Goal: Information Seeking & Learning: Learn about a topic

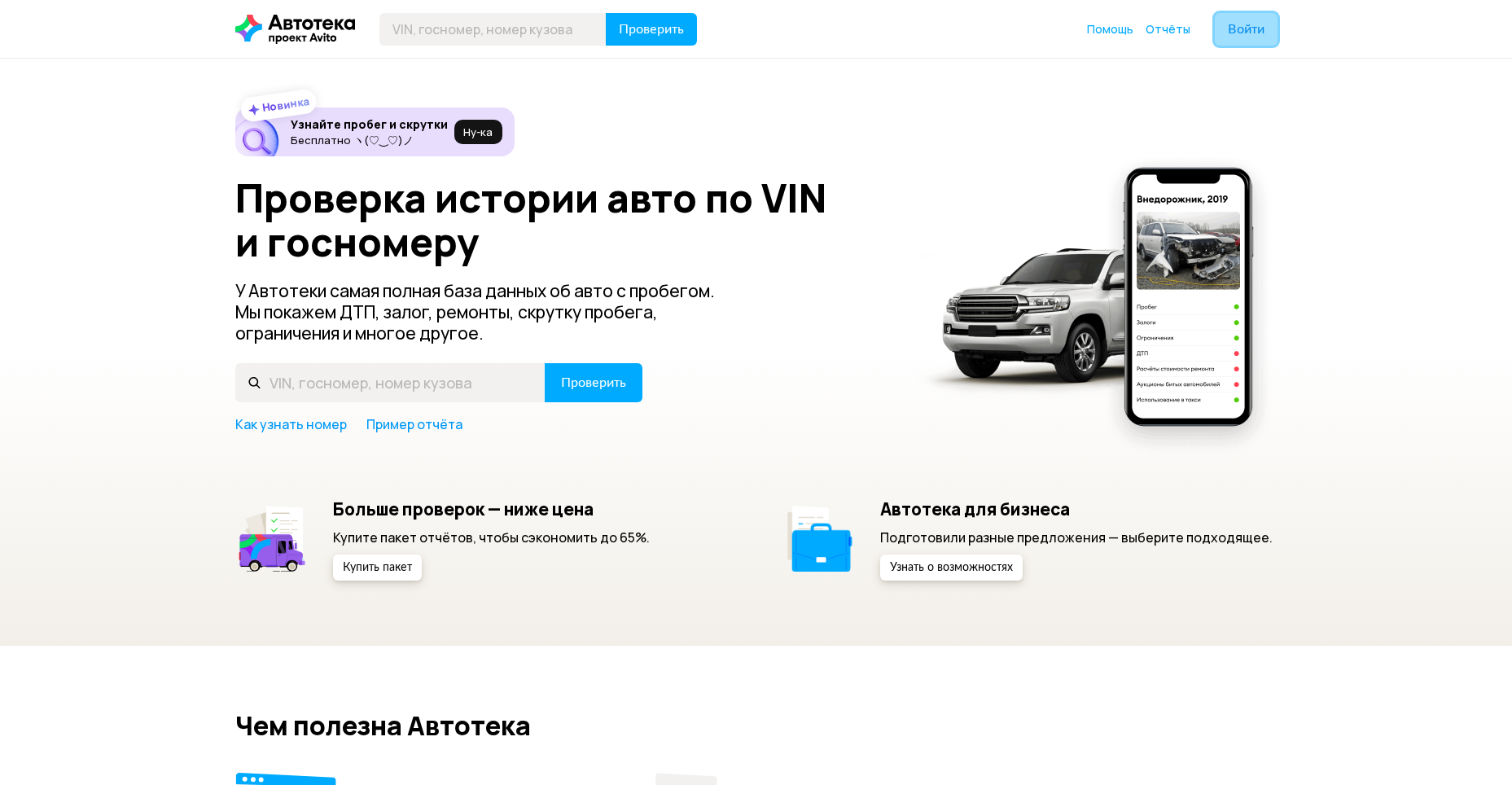
click at [1255, 38] on button "Войти" at bounding box center [1246, 29] width 63 height 32
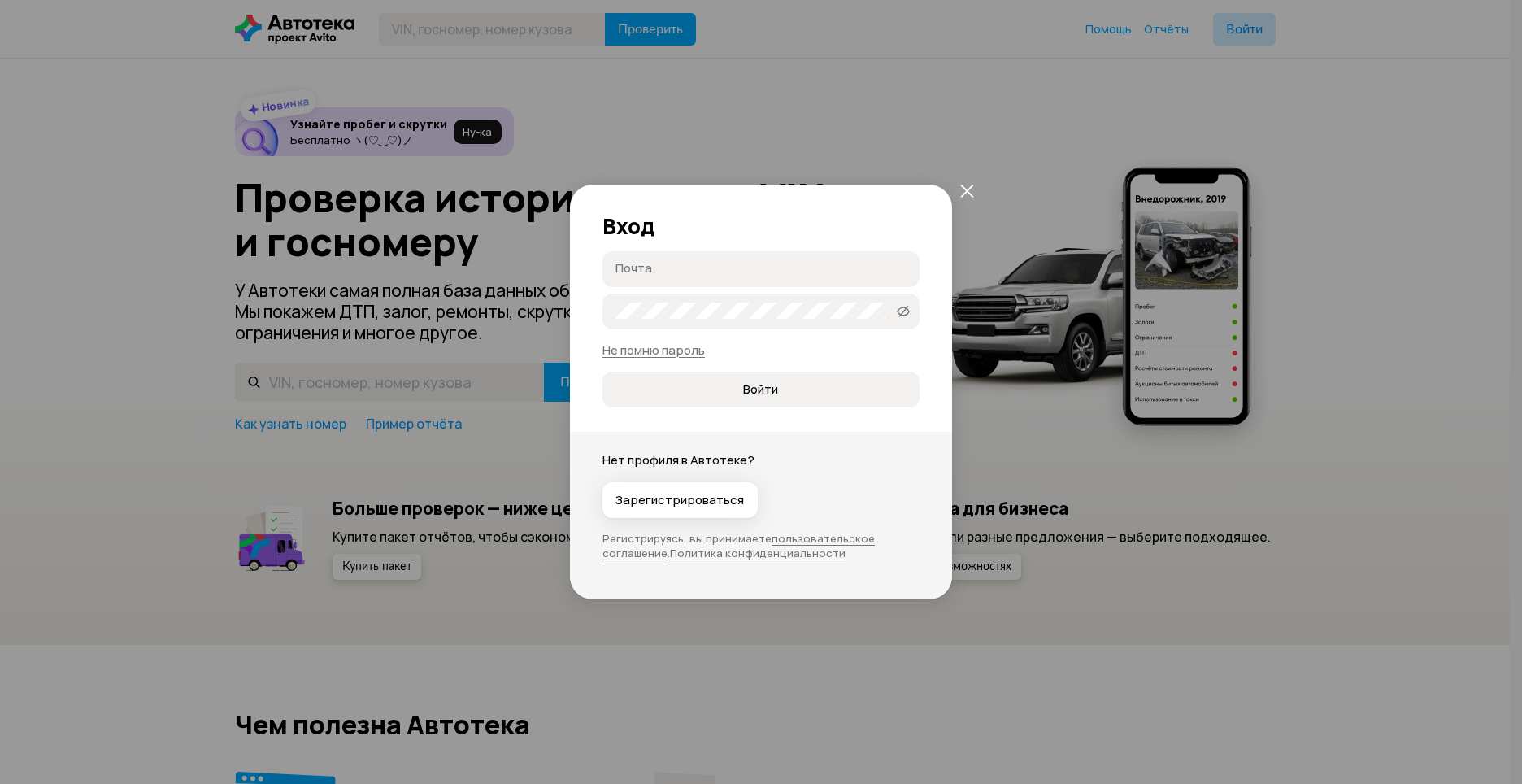
type input "[EMAIL_ADDRESS][DOMAIN_NAME]"
click at [908, 305] on icon at bounding box center [903, 310] width 13 height 16
click at [812, 377] on button "Войти" at bounding box center [761, 389] width 317 height 36
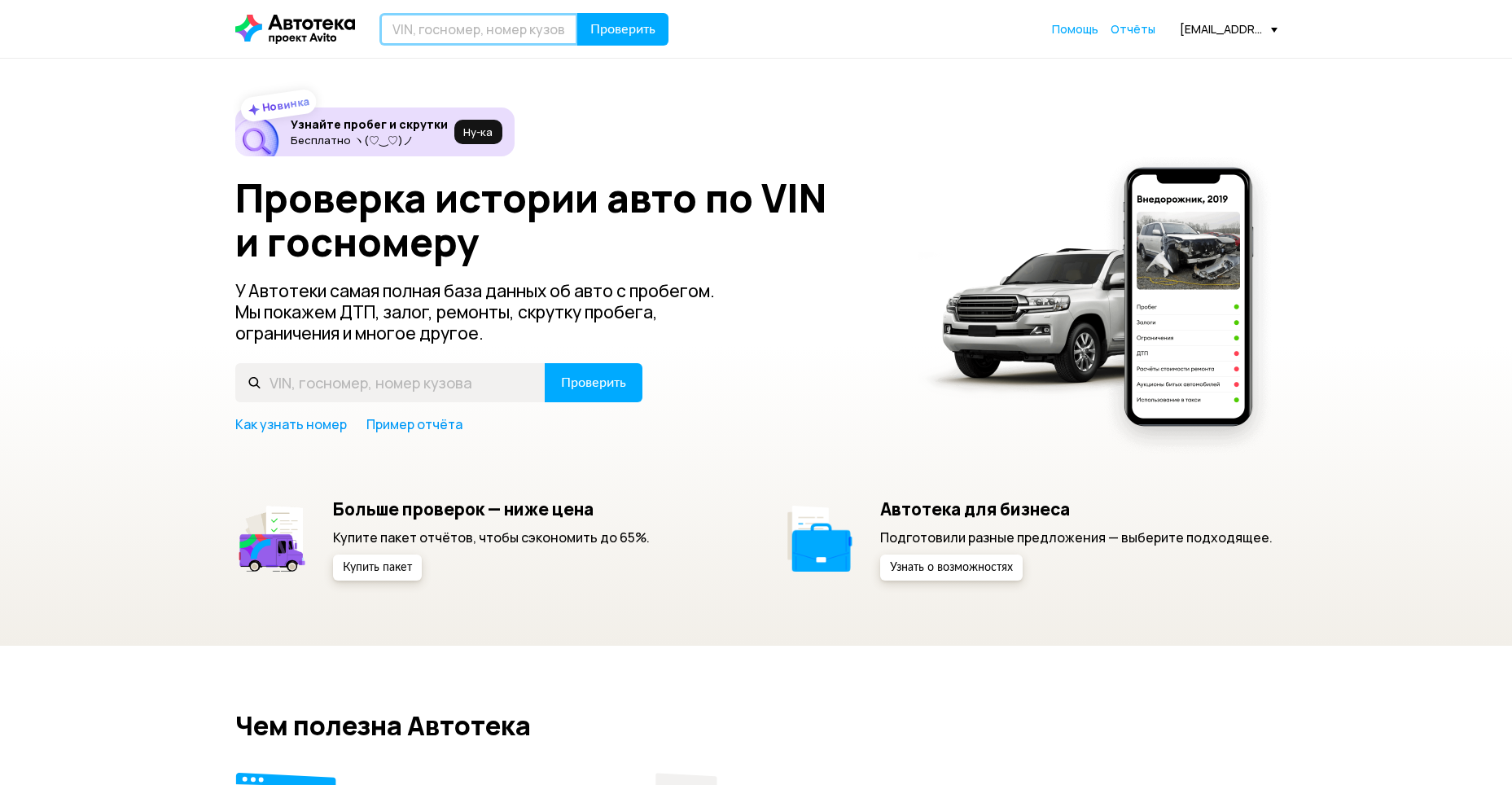
click at [471, 41] on input "text" at bounding box center [479, 29] width 199 height 32
click at [1133, 30] on span "Отчёты" at bounding box center [1133, 29] width 45 height 15
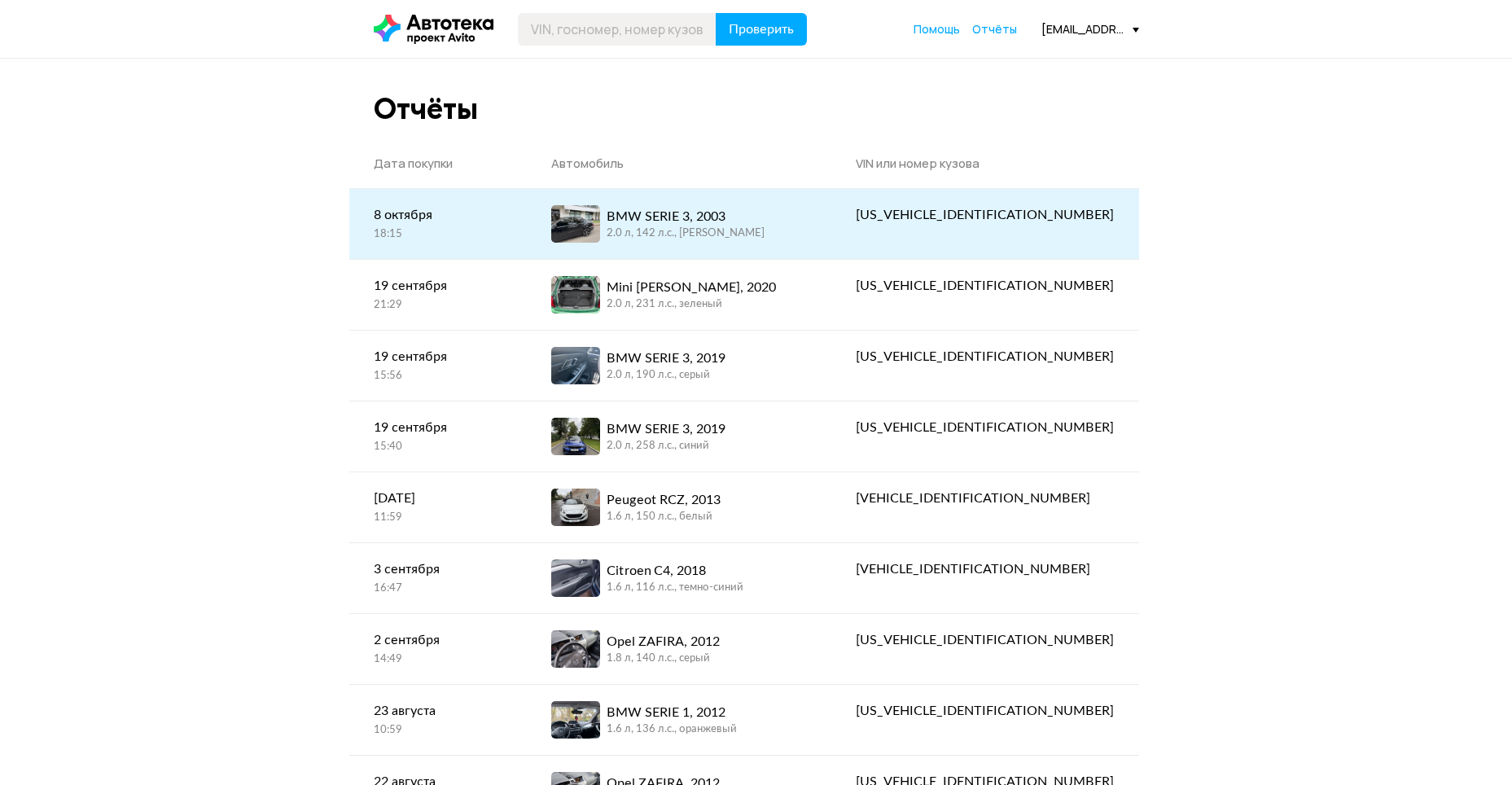
click at [806, 232] on div "BMW SERIE 3, 2003 2.0 л, 142 л.c., [PERSON_NAME]" at bounding box center [679, 224] width 256 height 37
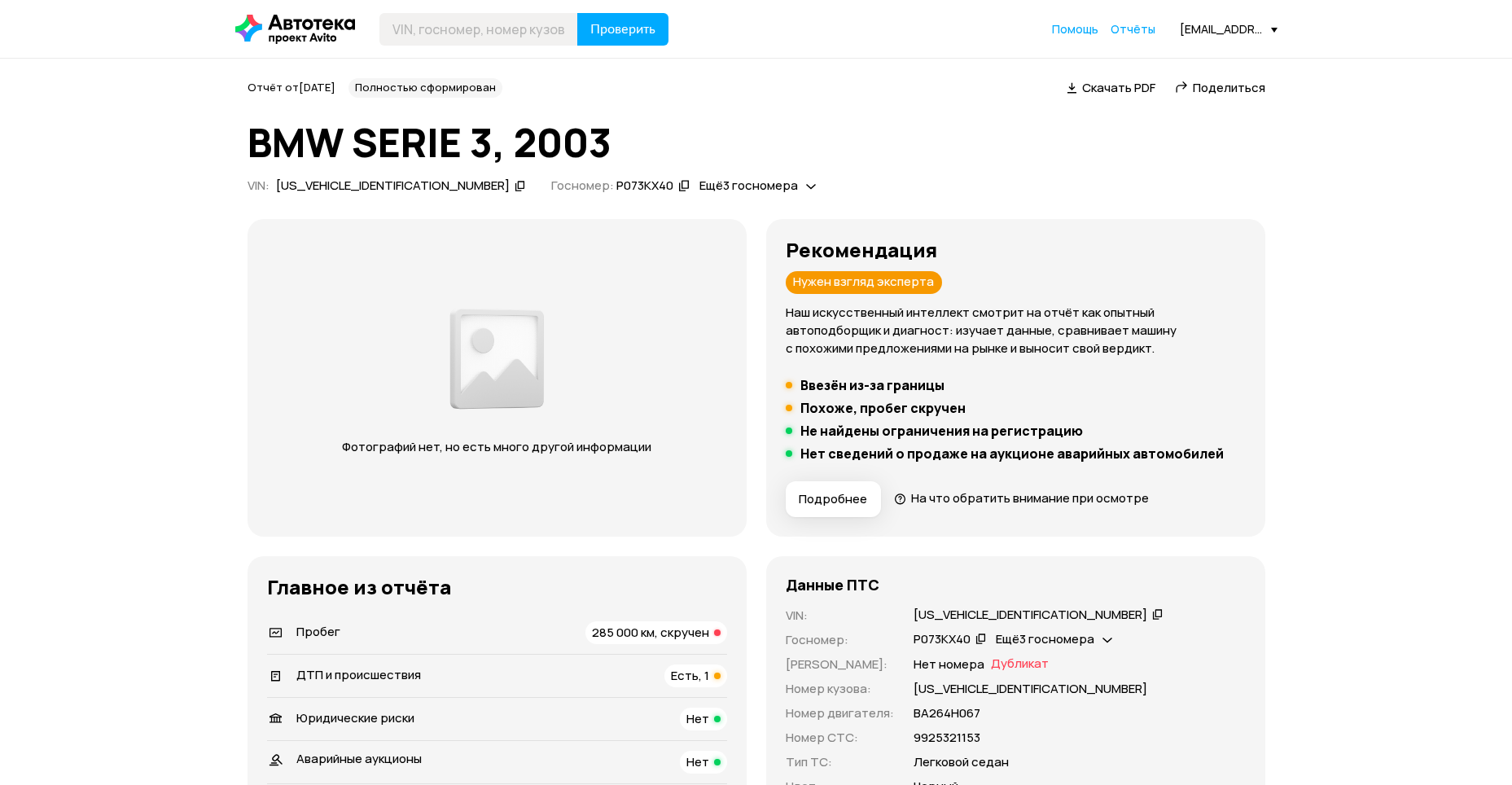
click at [516, 341] on img at bounding box center [496, 359] width 102 height 119
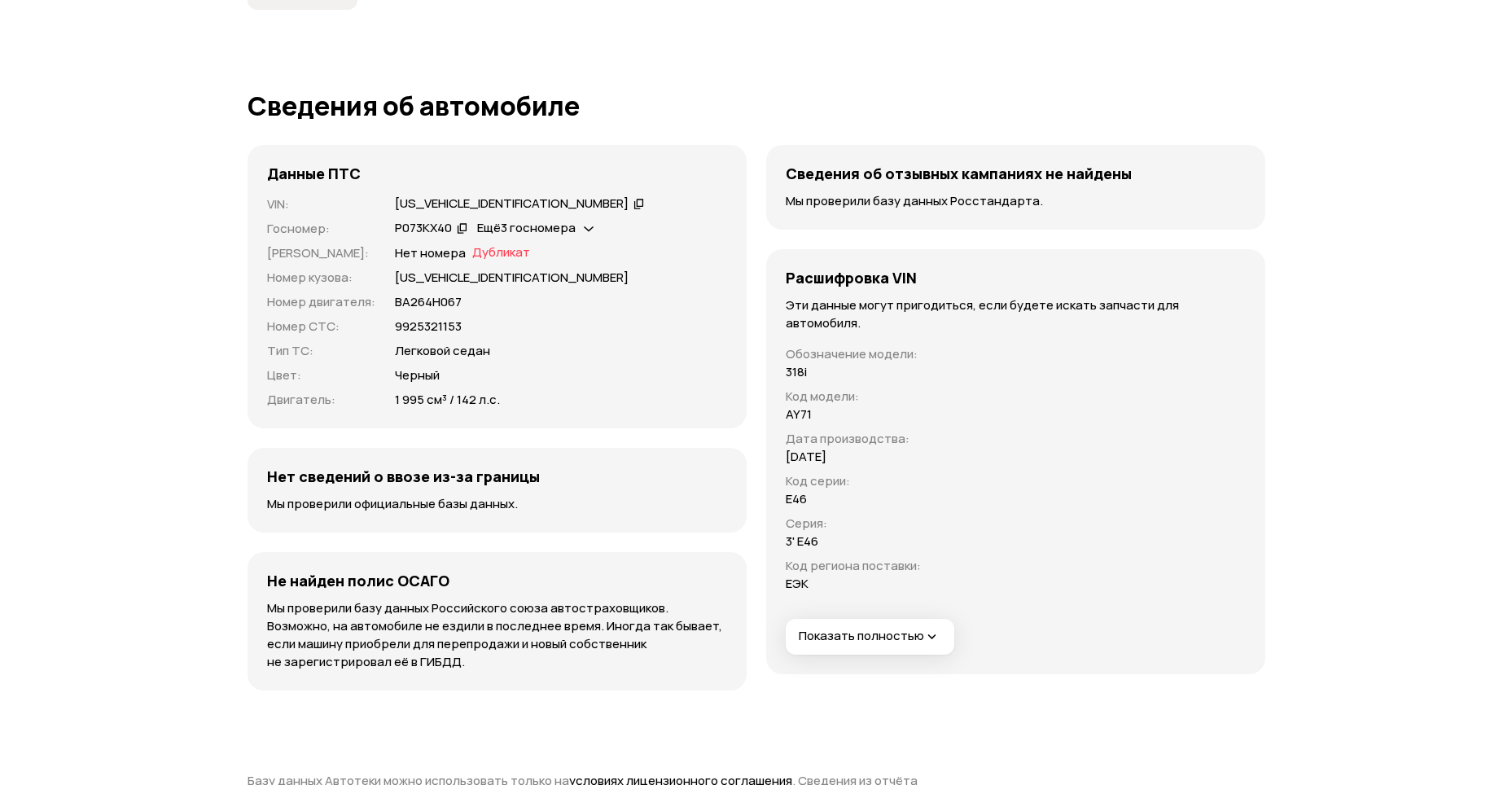
scroll to position [6089, 0]
click at [898, 628] on span "Показать полностью" at bounding box center [869, 637] width 141 height 17
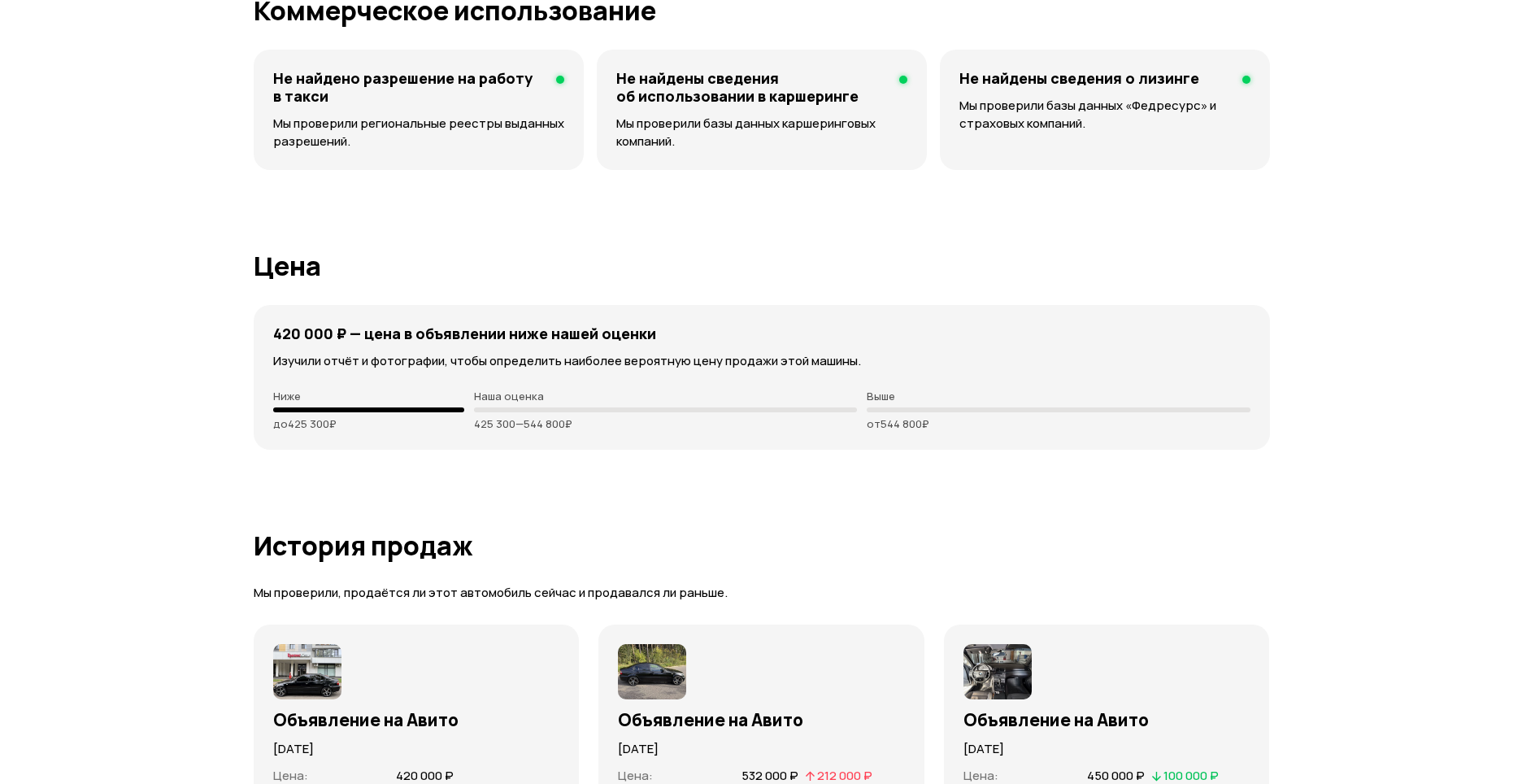
scroll to position [5269, 0]
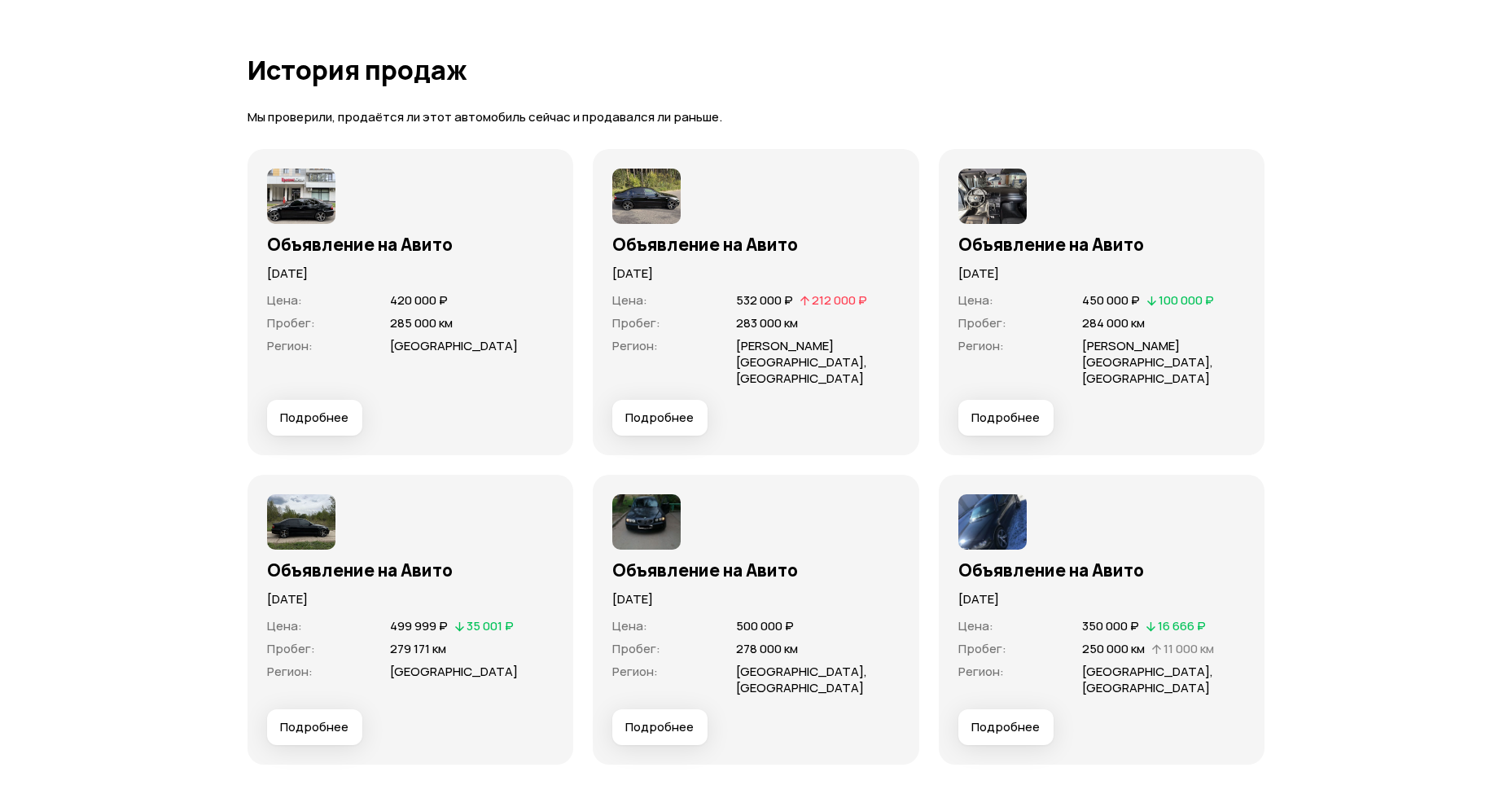
click at [327, 412] on button "Подробнее" at bounding box center [314, 417] width 95 height 36
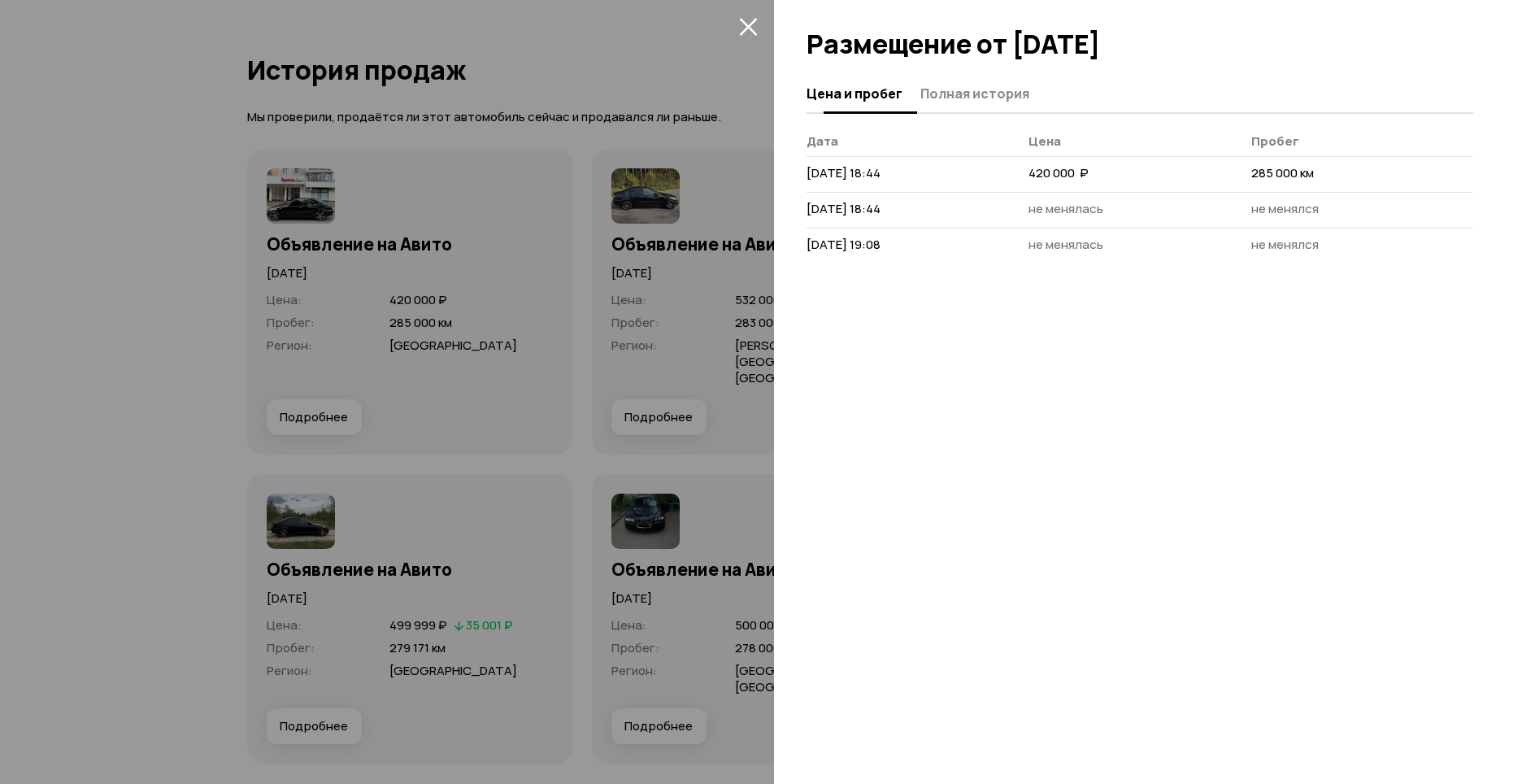
click at [953, 91] on span "Полная история" at bounding box center [975, 93] width 109 height 16
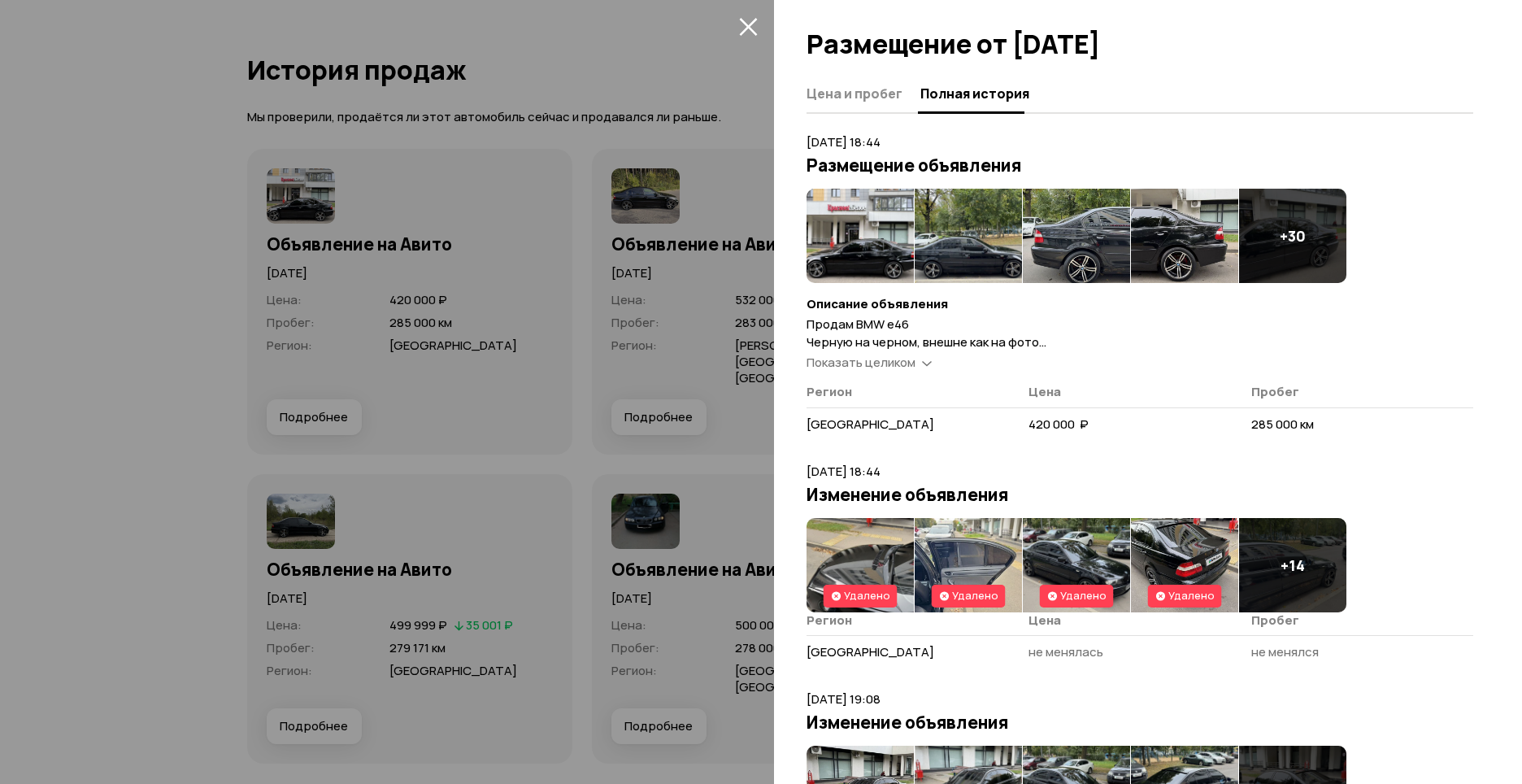
click at [872, 233] on img at bounding box center [860, 235] width 107 height 94
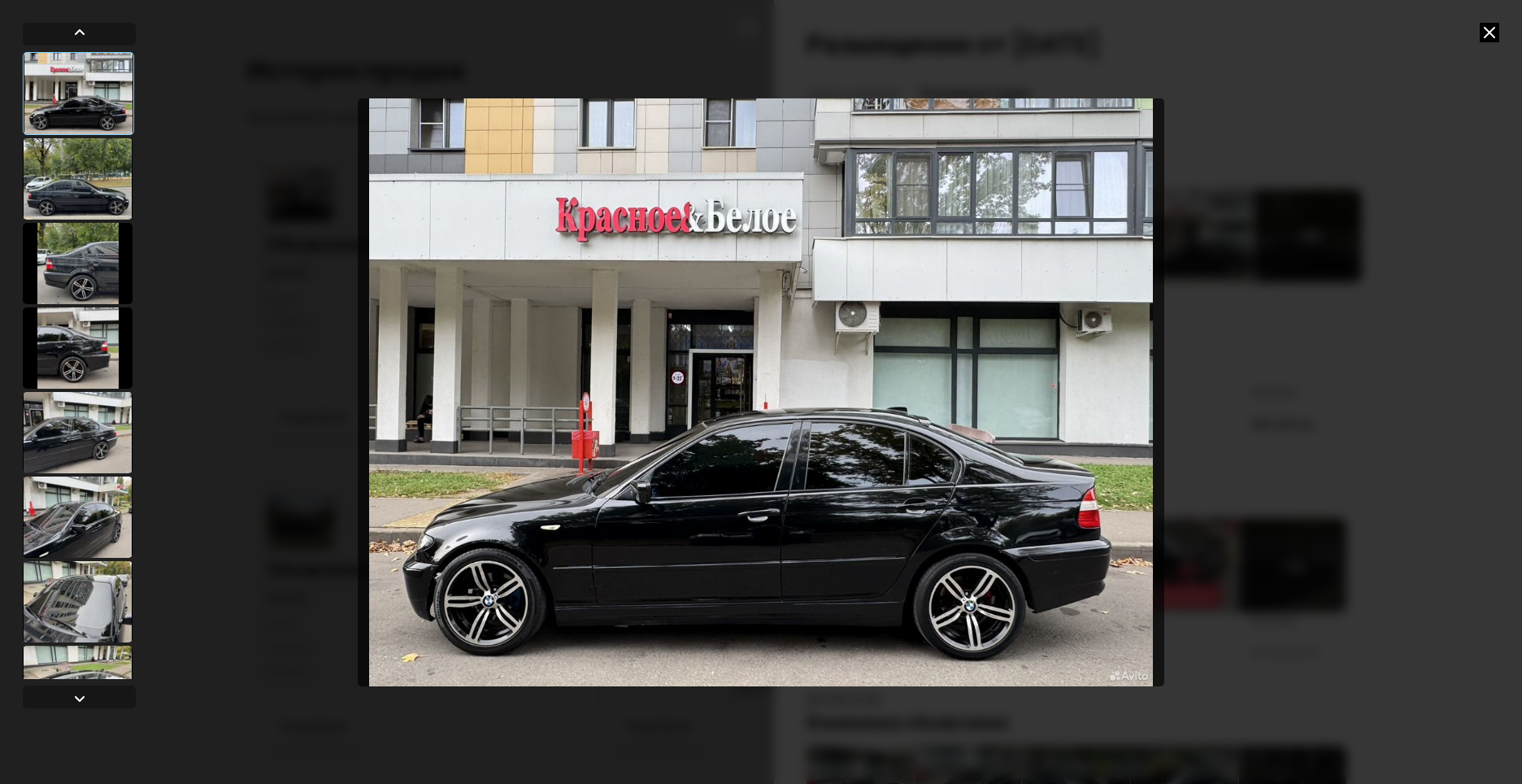
click at [79, 163] on div at bounding box center [78, 178] width 110 height 81
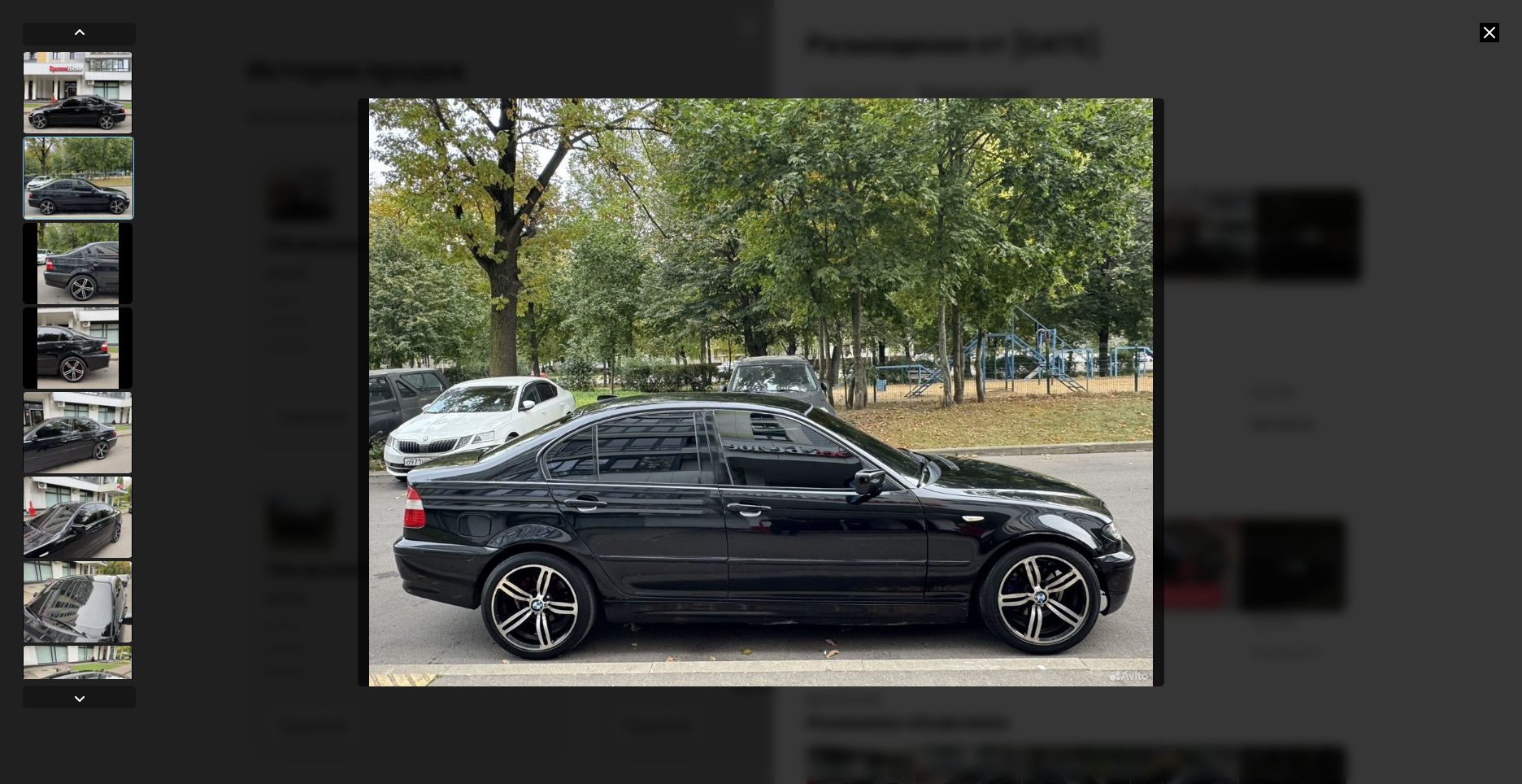
click at [89, 238] on div at bounding box center [78, 263] width 110 height 81
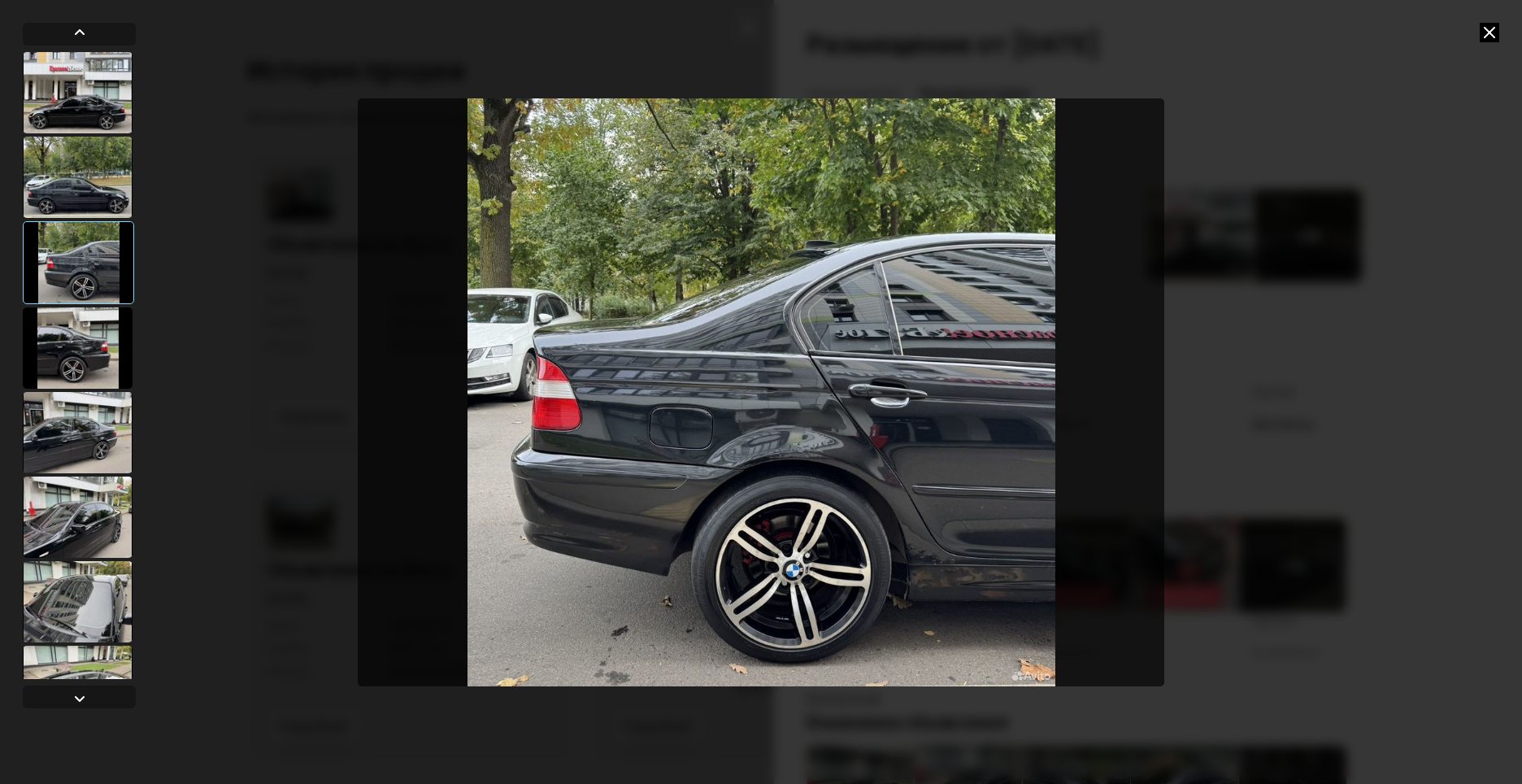
click at [95, 333] on div at bounding box center [78, 348] width 110 height 81
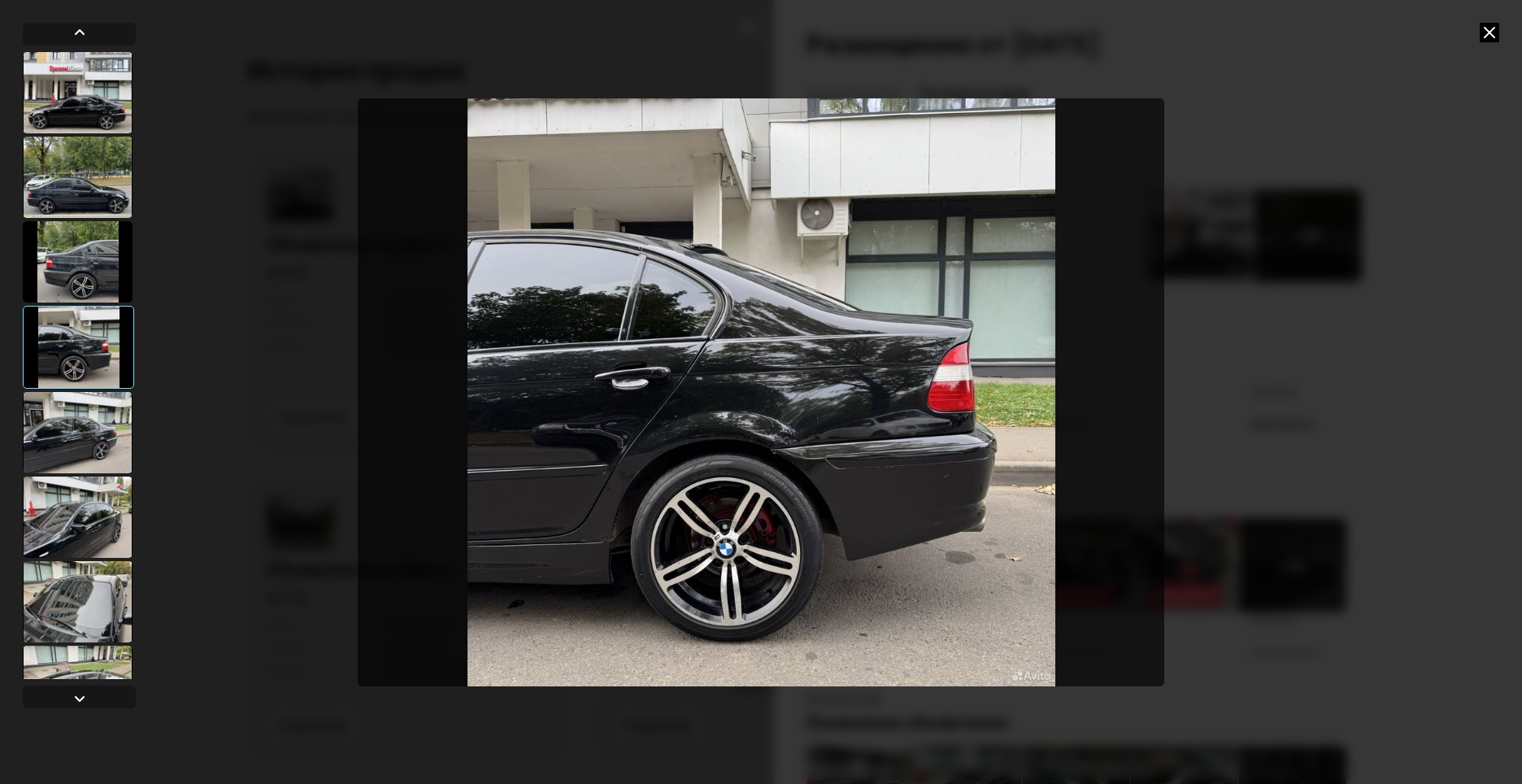
click at [117, 392] on div at bounding box center [78, 432] width 110 height 81
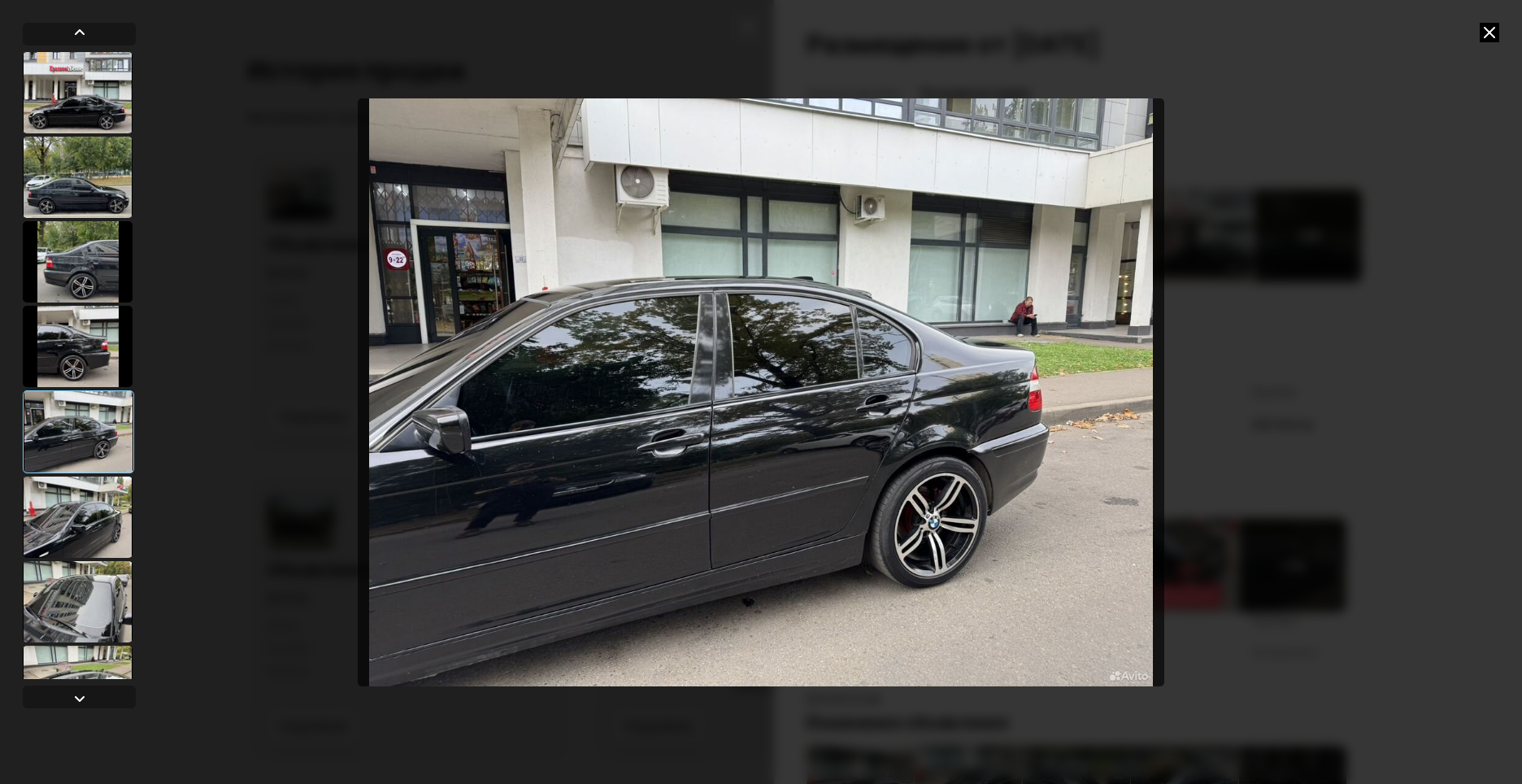
click at [74, 497] on div at bounding box center [78, 517] width 110 height 81
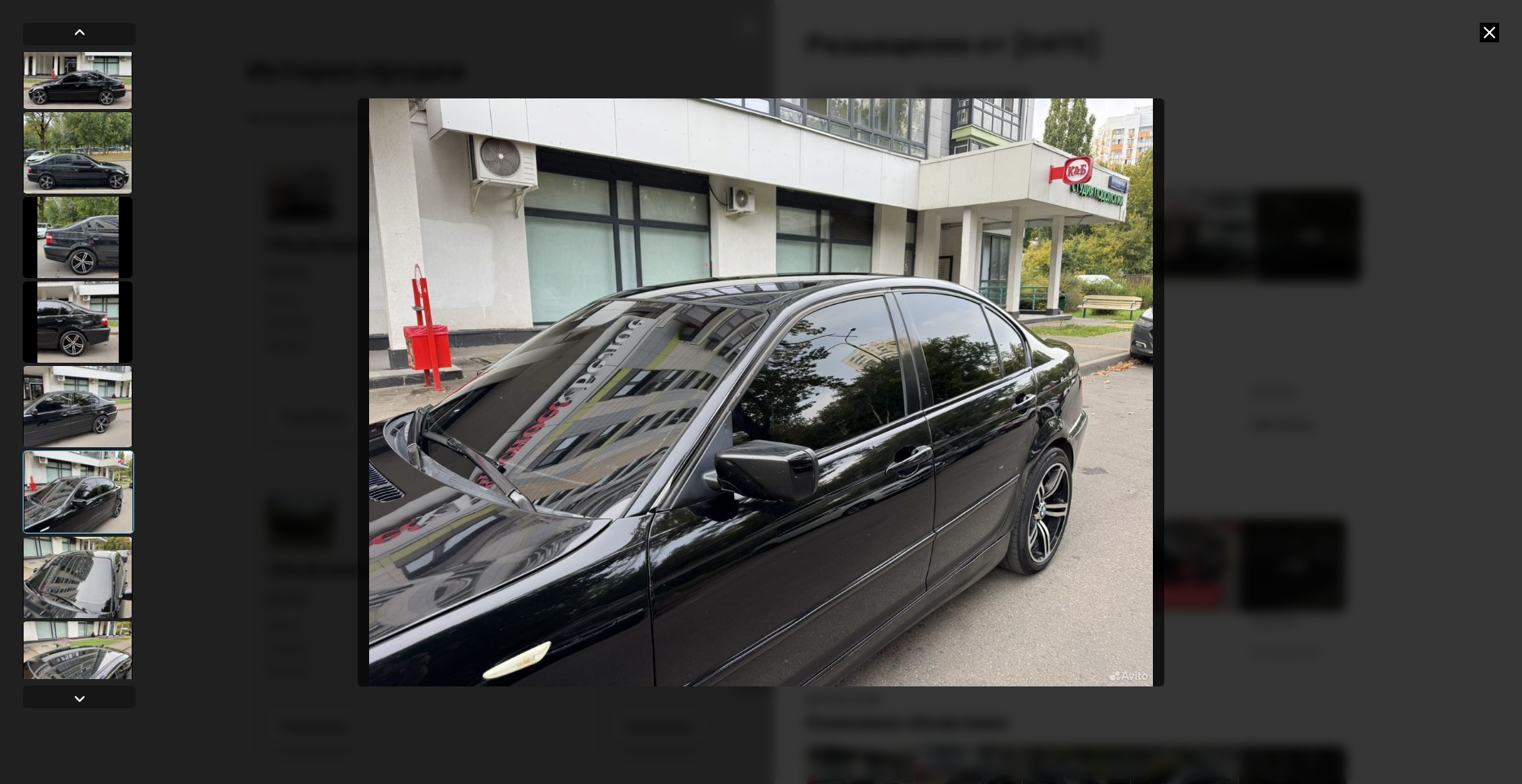
scroll to position [81, 0]
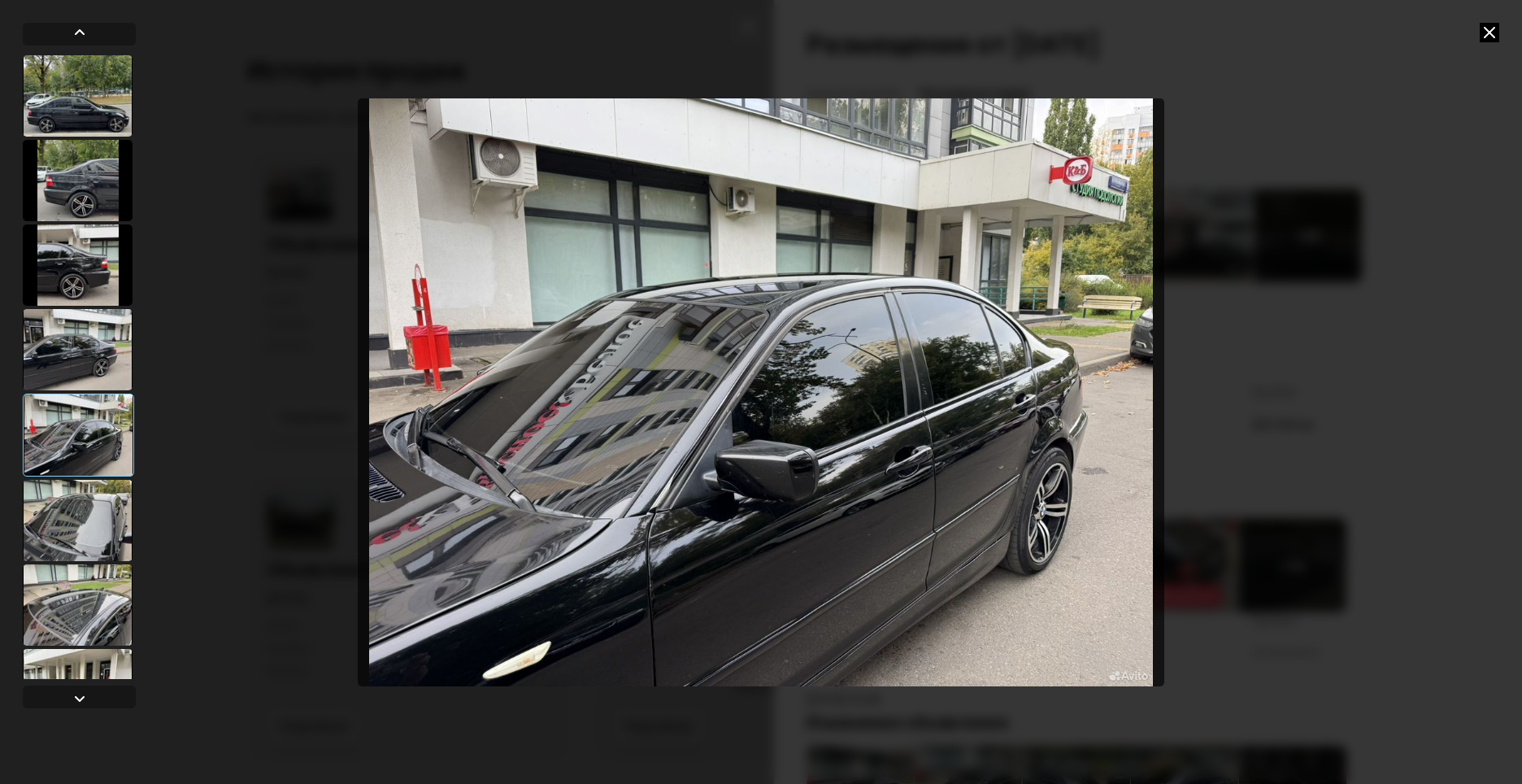
click at [81, 506] on div at bounding box center [78, 520] width 110 height 81
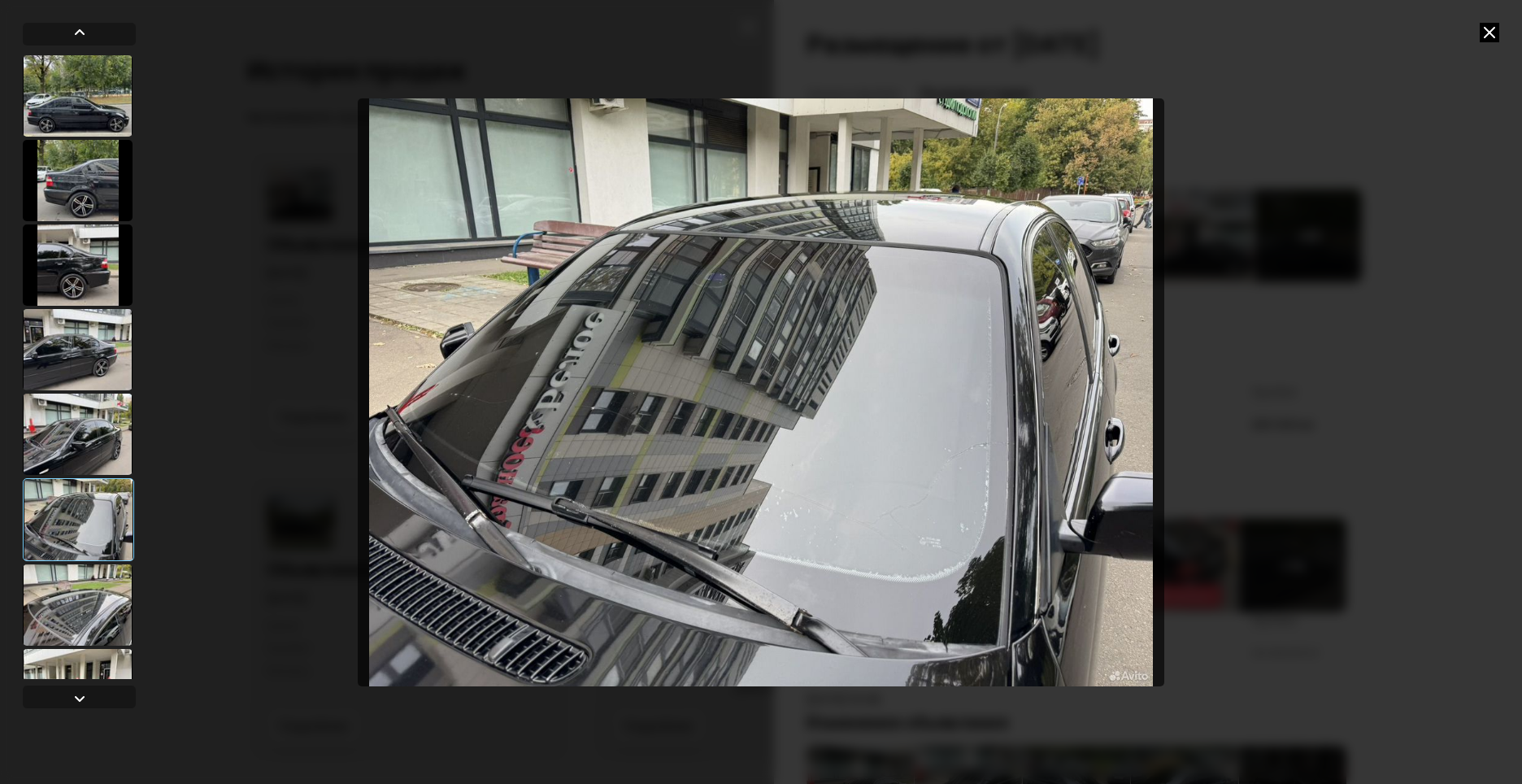
scroll to position [162, 0]
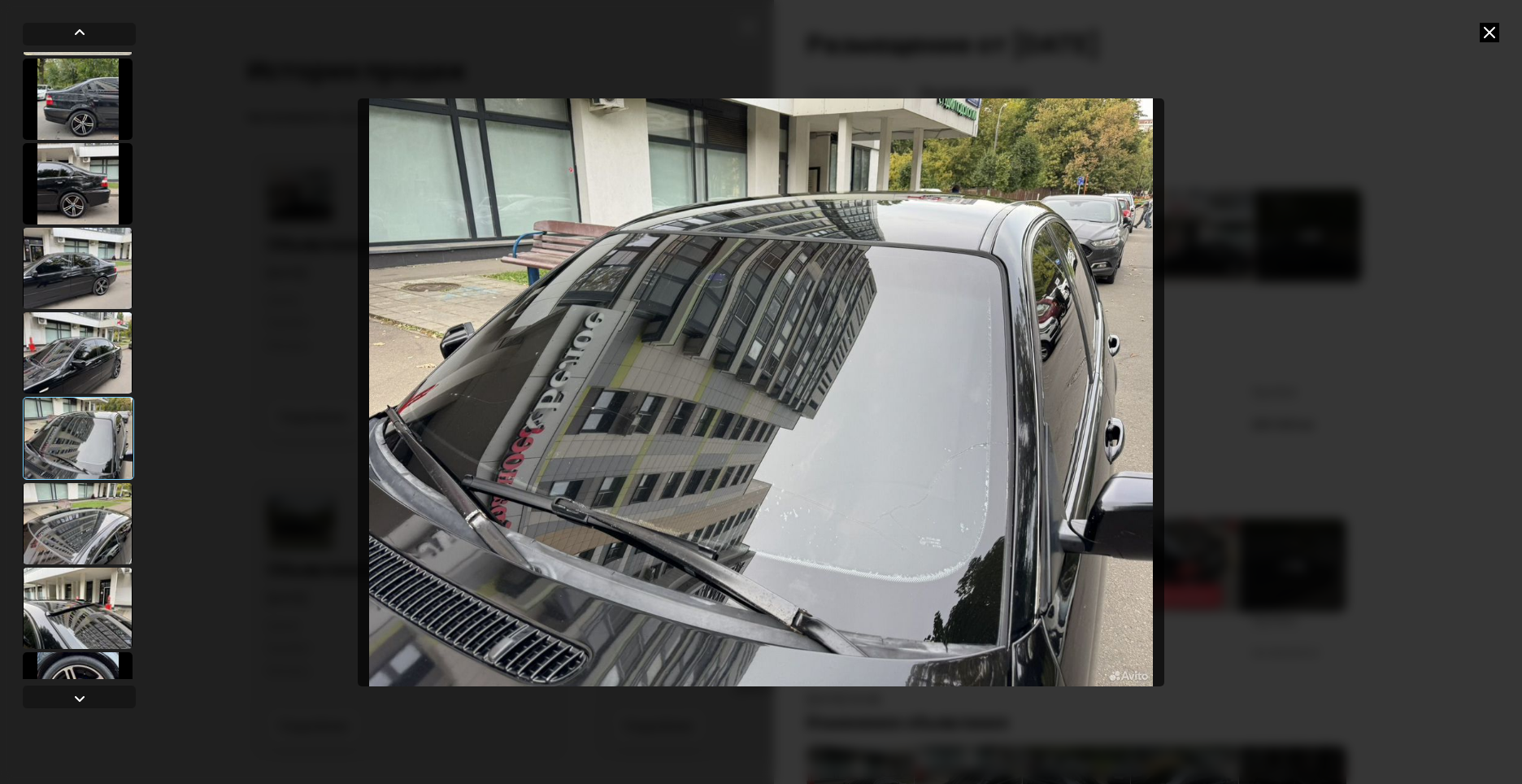
click at [83, 525] on div at bounding box center [78, 524] width 110 height 81
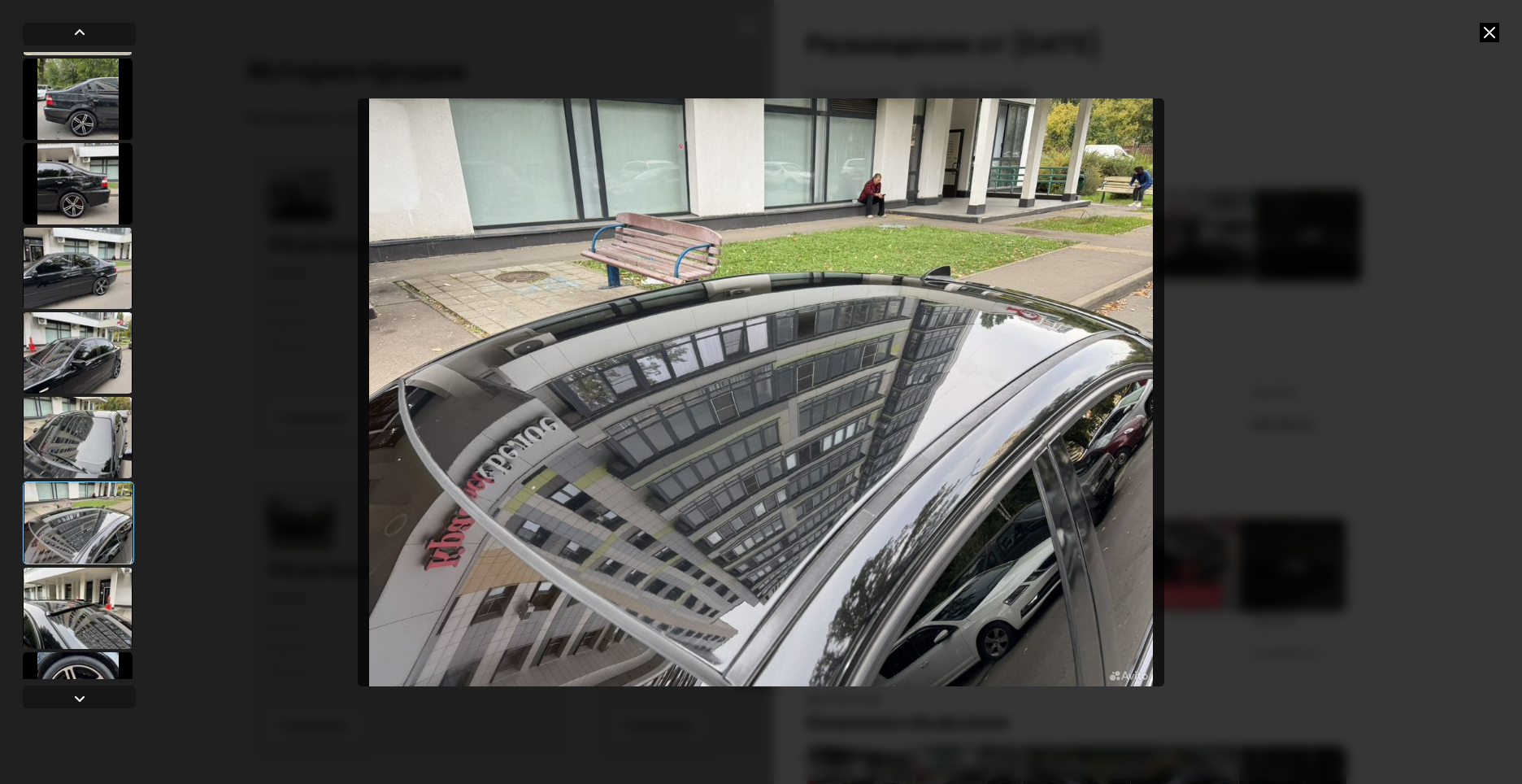
click at [92, 584] on div at bounding box center [78, 608] width 110 height 81
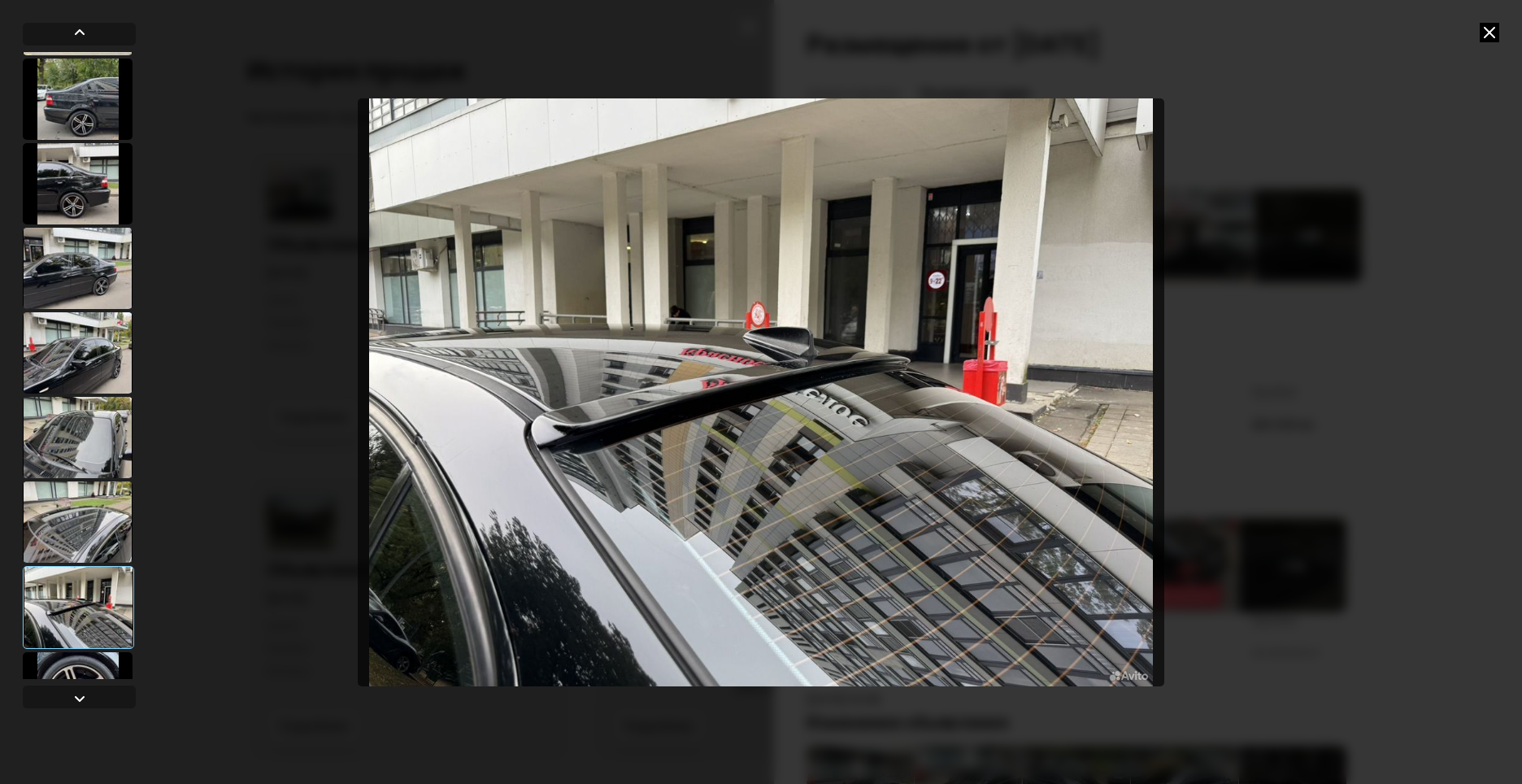
scroll to position [244, 0]
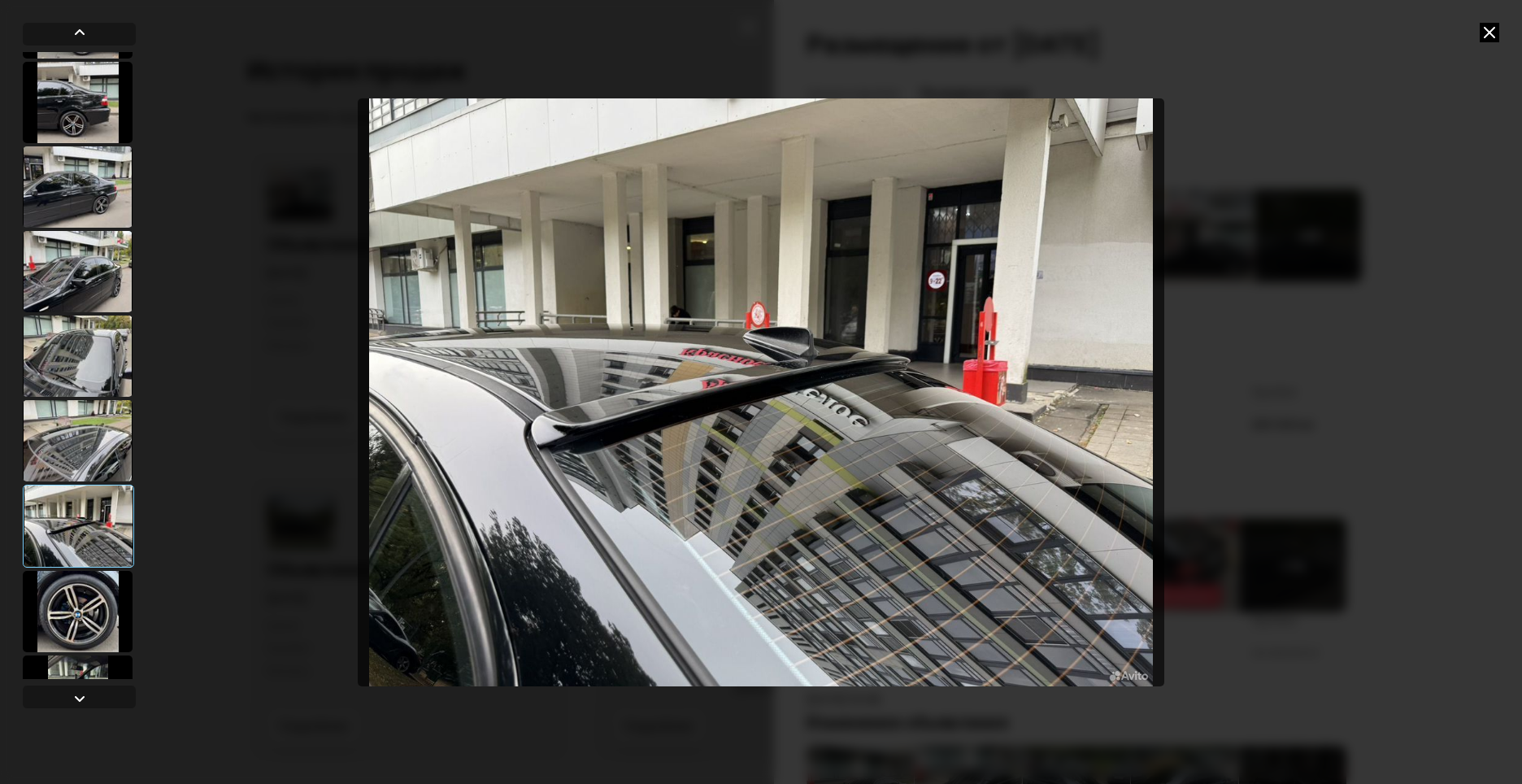
click at [85, 610] on div at bounding box center [78, 611] width 110 height 81
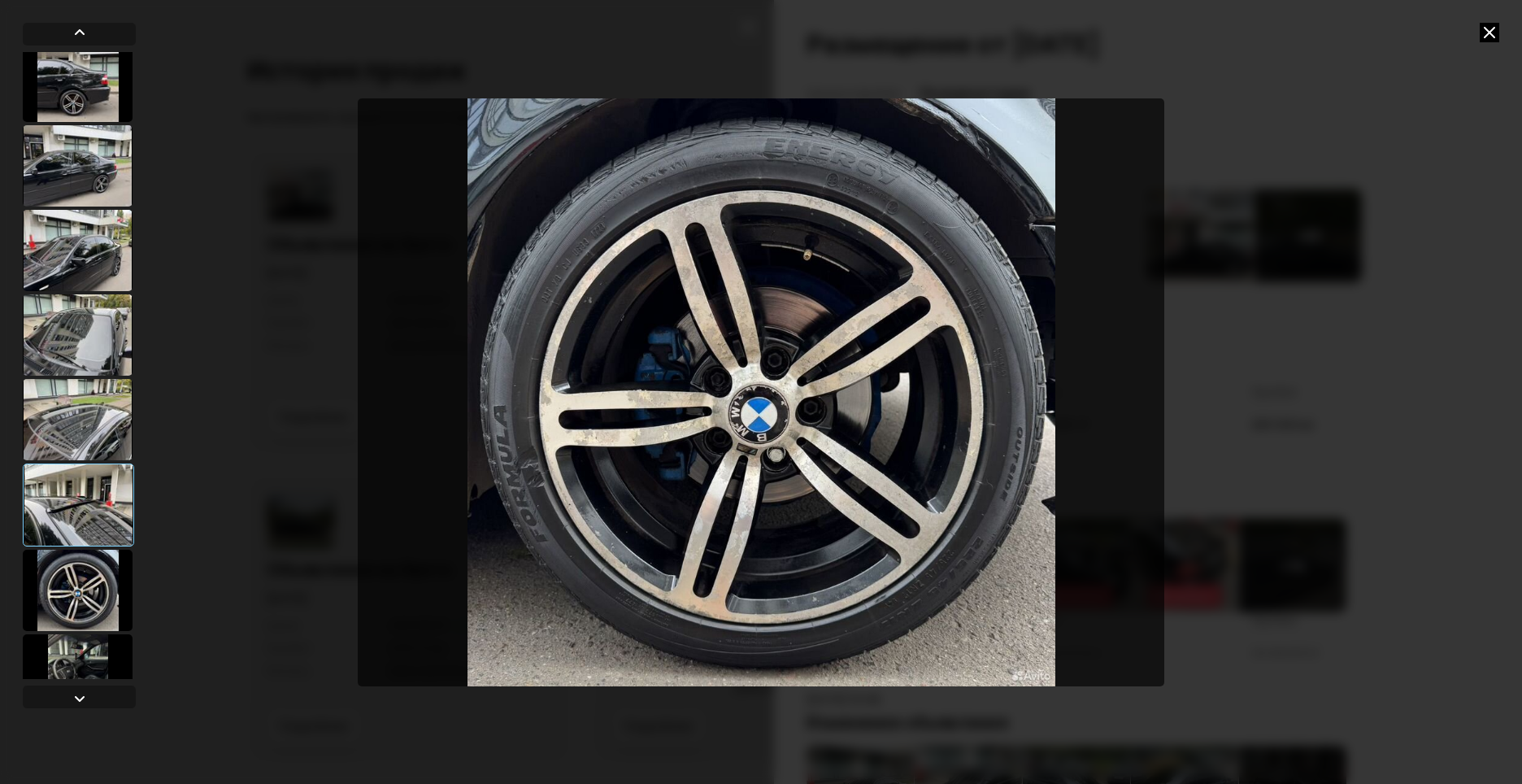
scroll to position [325, 0]
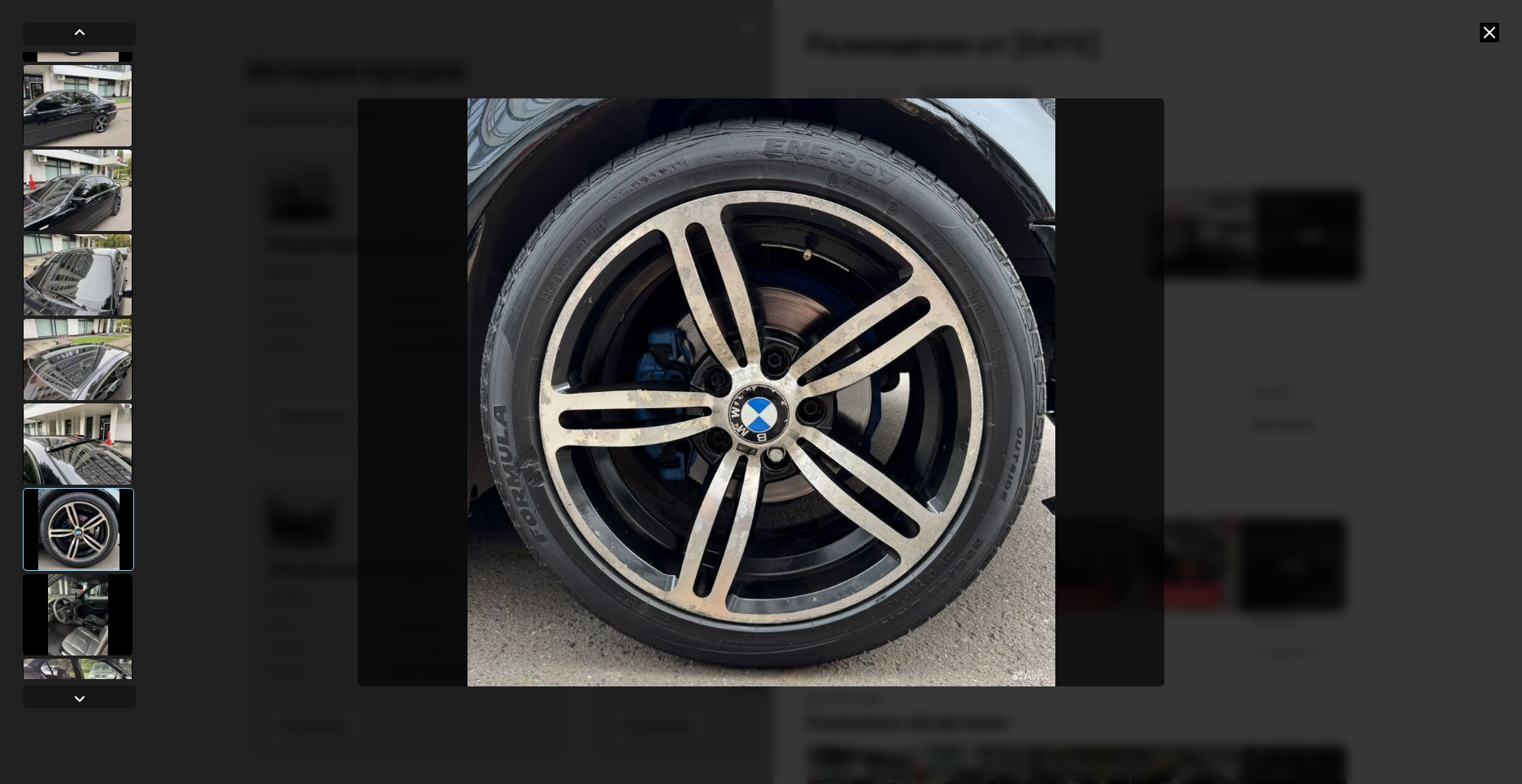
click at [89, 596] on div at bounding box center [78, 615] width 110 height 81
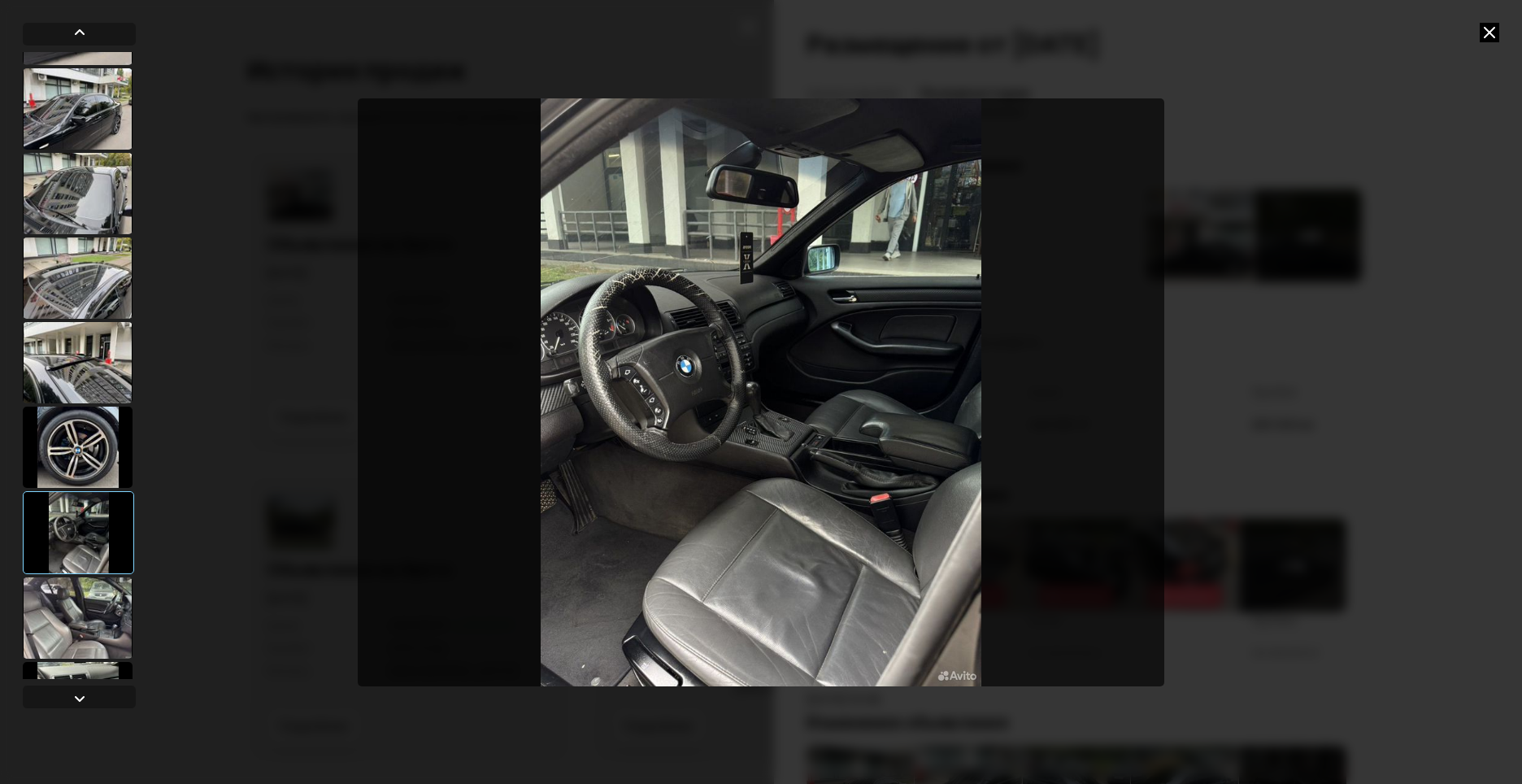
click at [85, 615] on div at bounding box center [78, 617] width 110 height 81
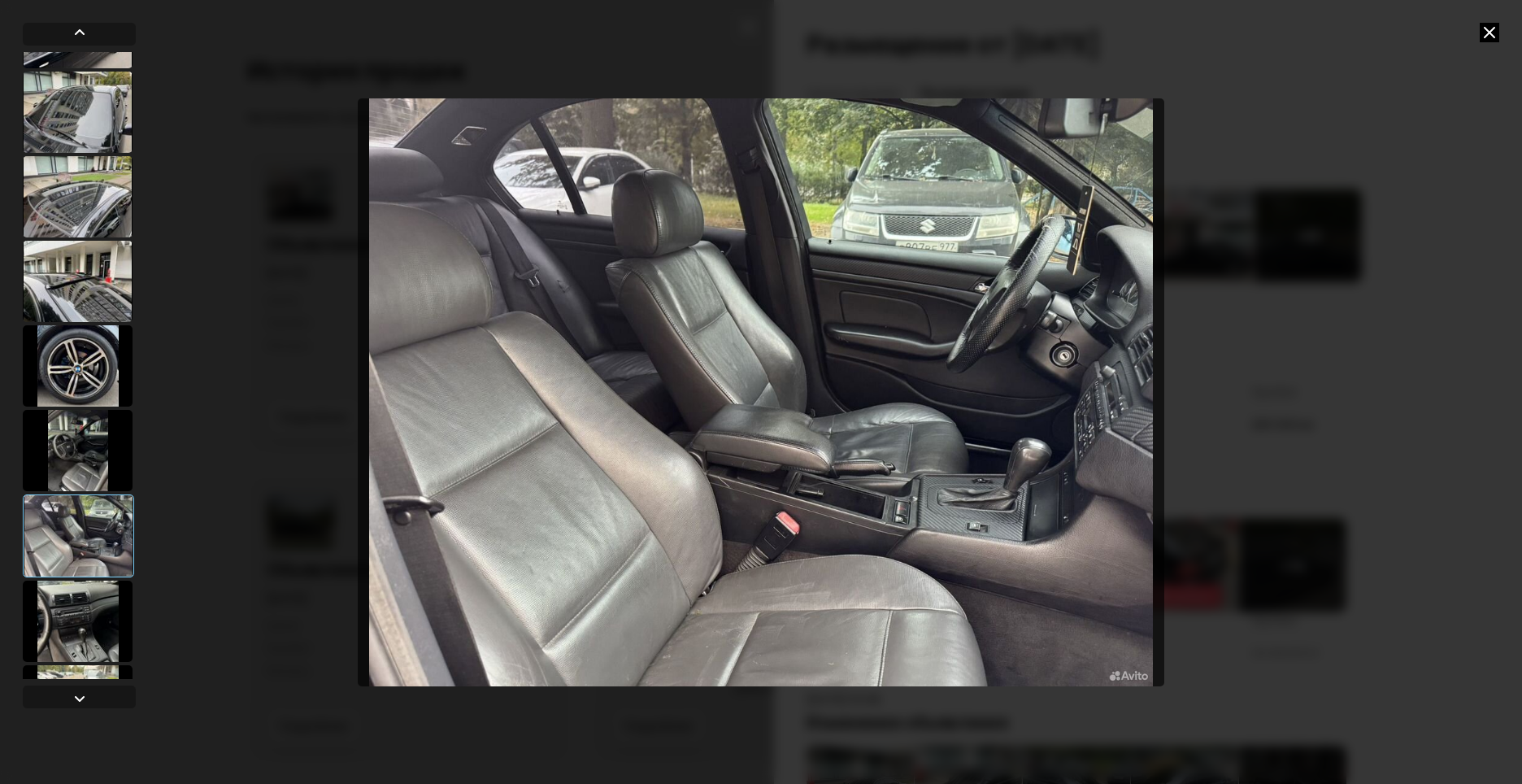
scroll to position [569, 0]
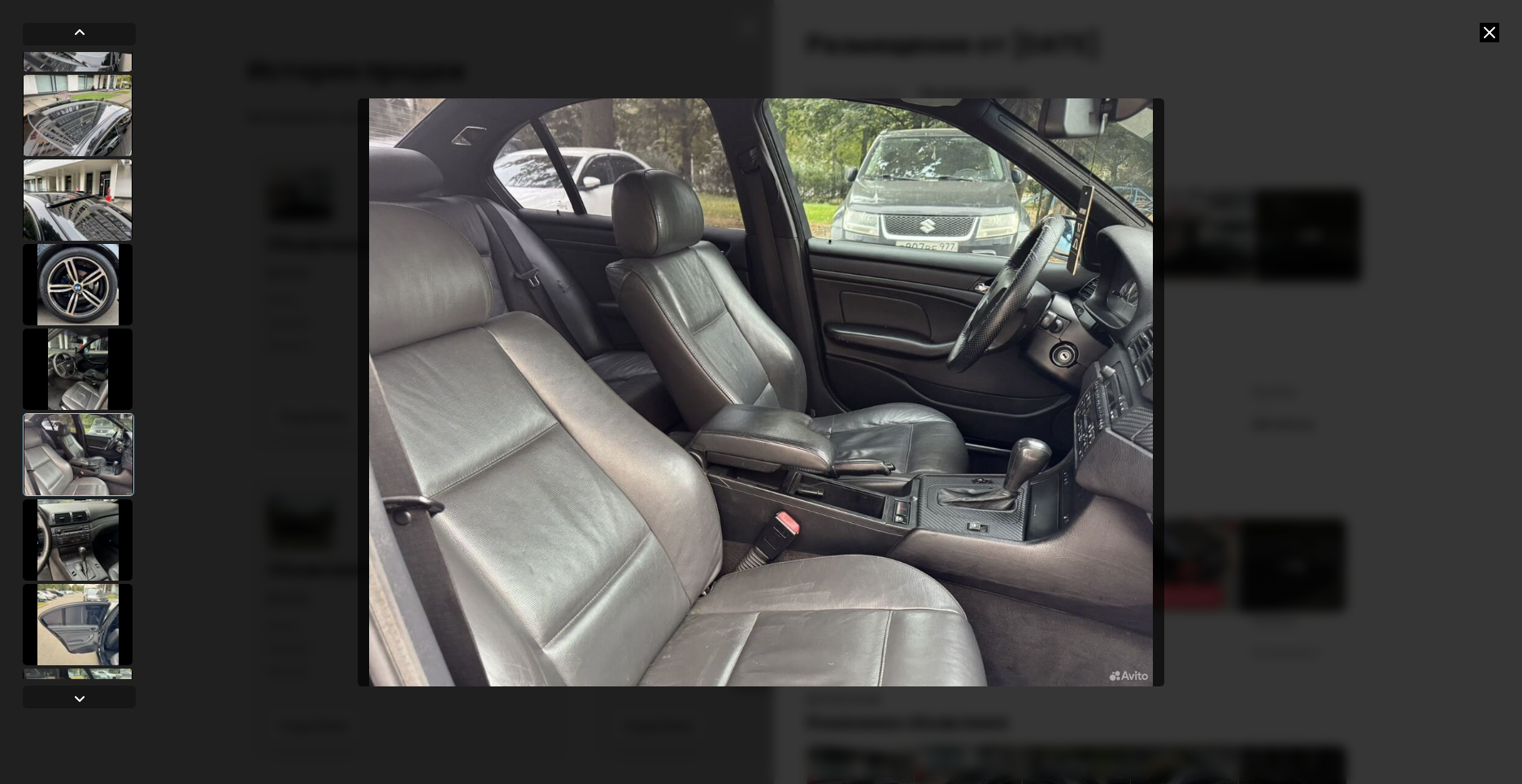
click at [86, 559] on div at bounding box center [78, 540] width 110 height 81
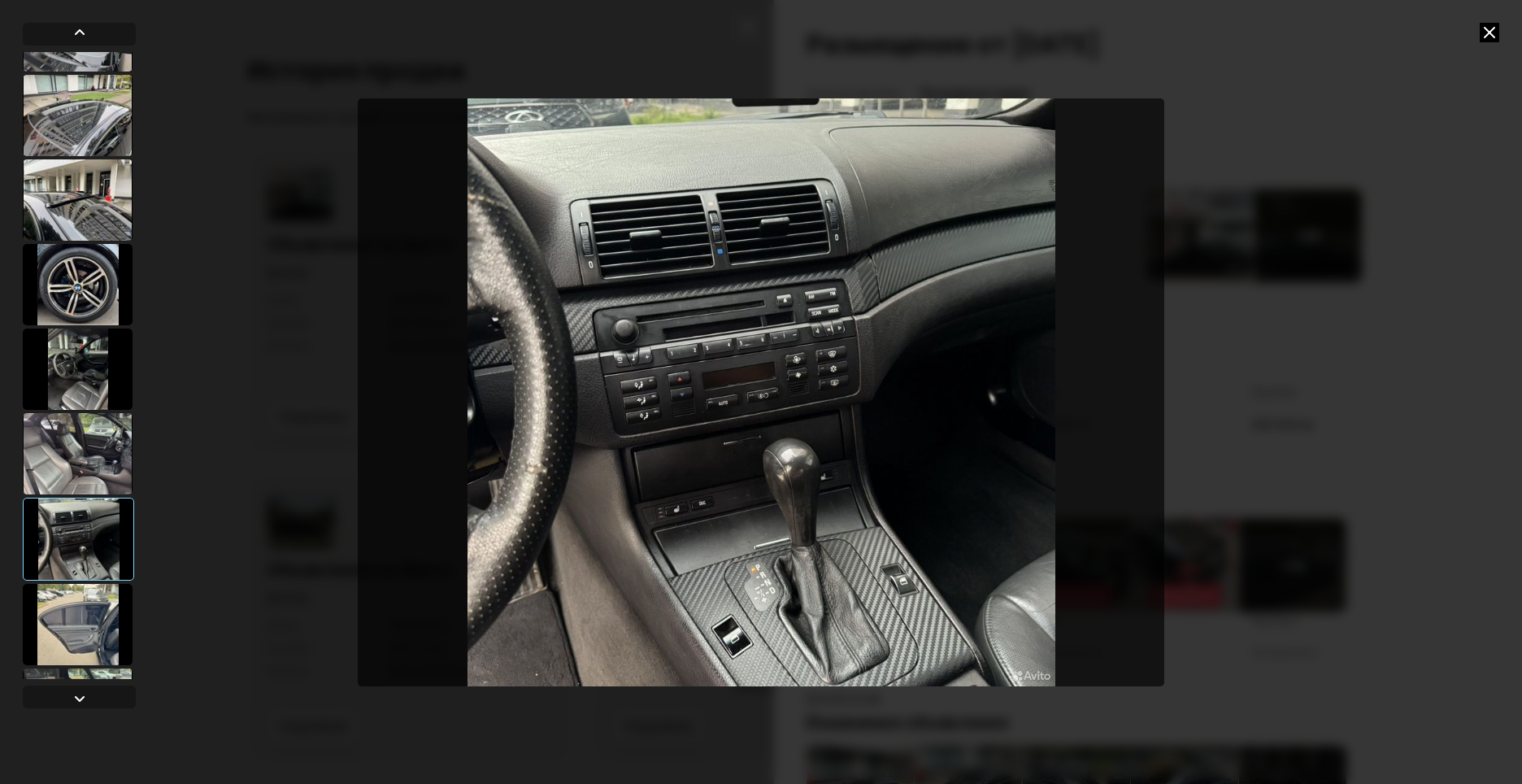
click at [80, 615] on div at bounding box center [78, 624] width 110 height 81
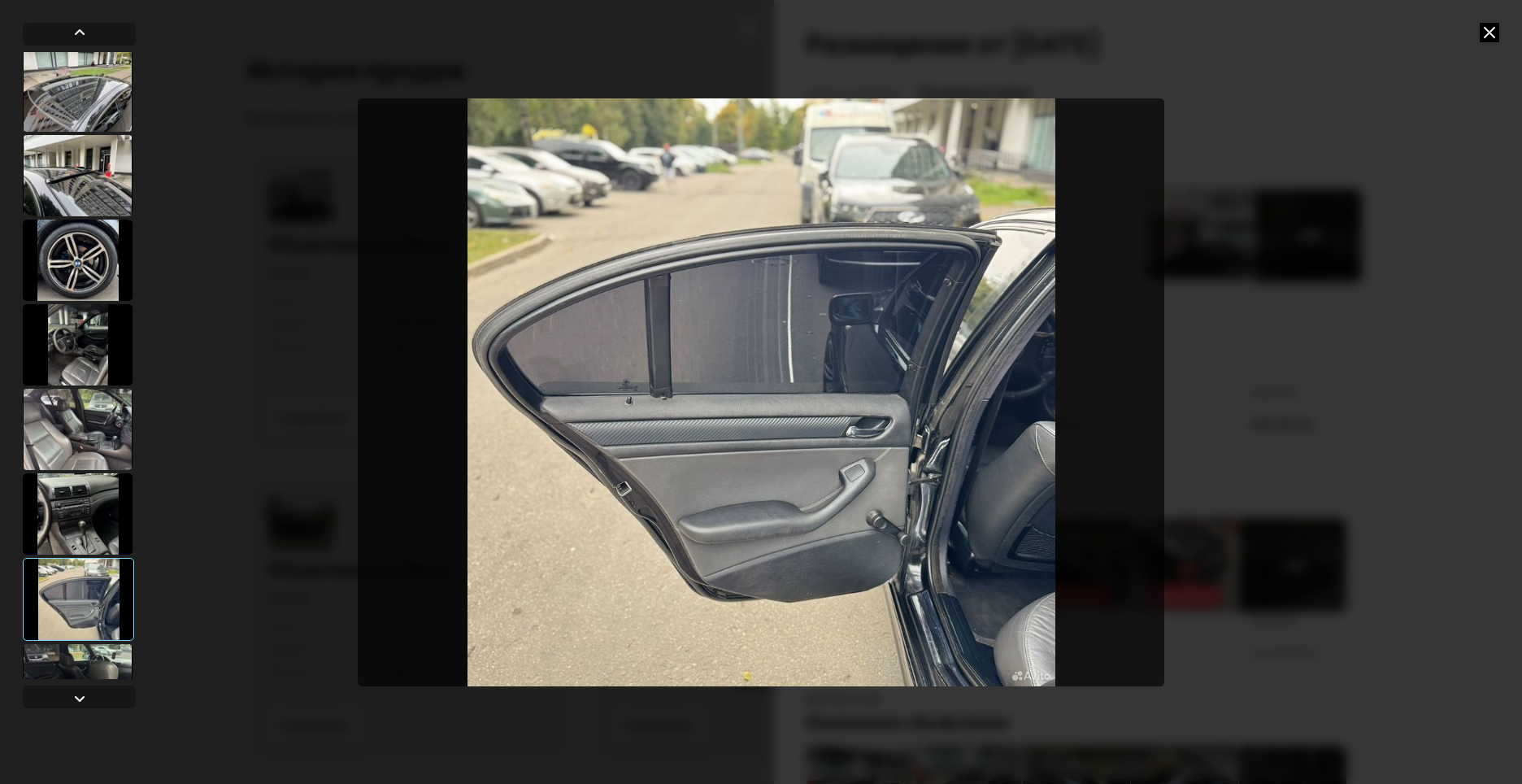
scroll to position [650, 0]
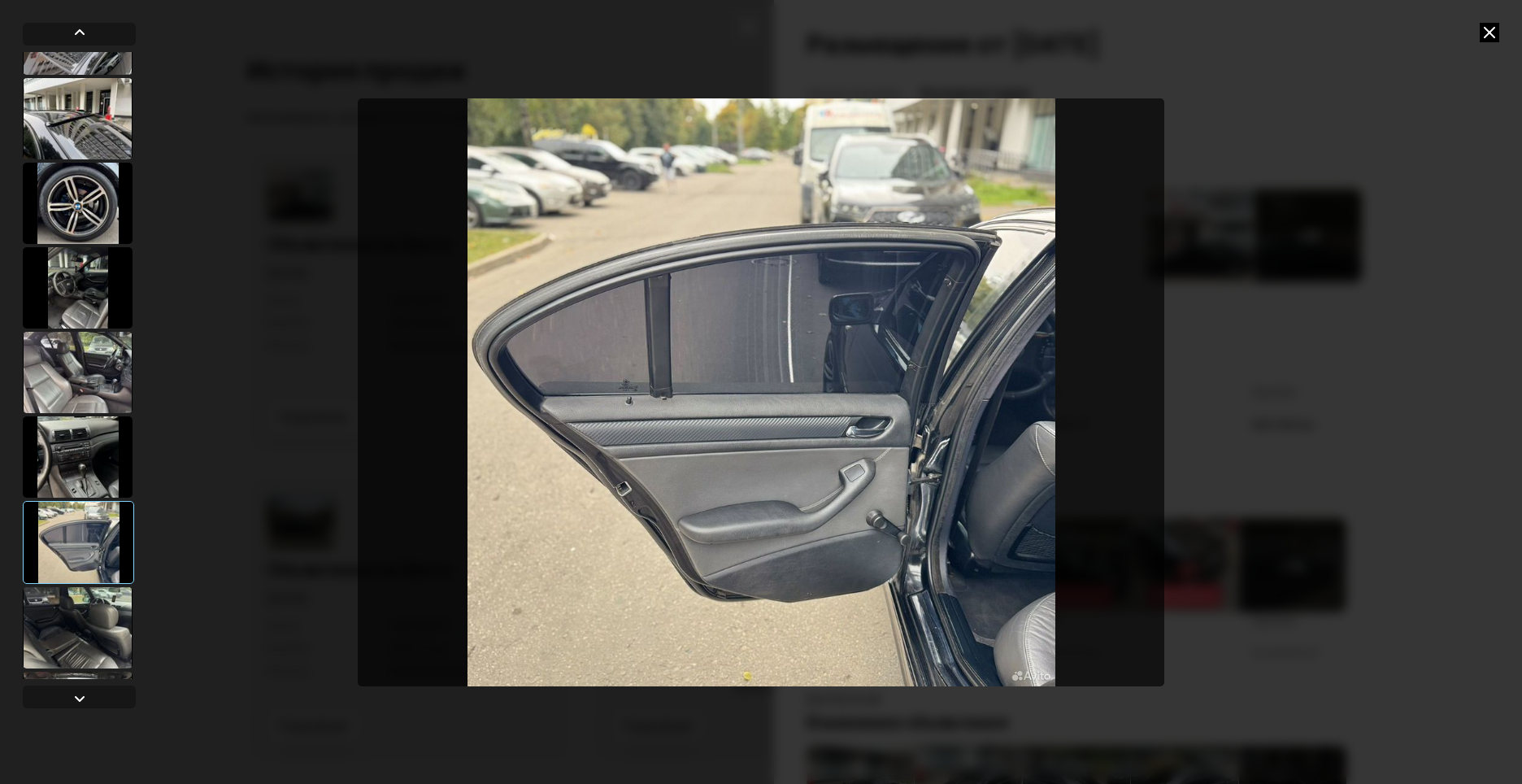
click at [94, 624] on div at bounding box center [78, 628] width 110 height 81
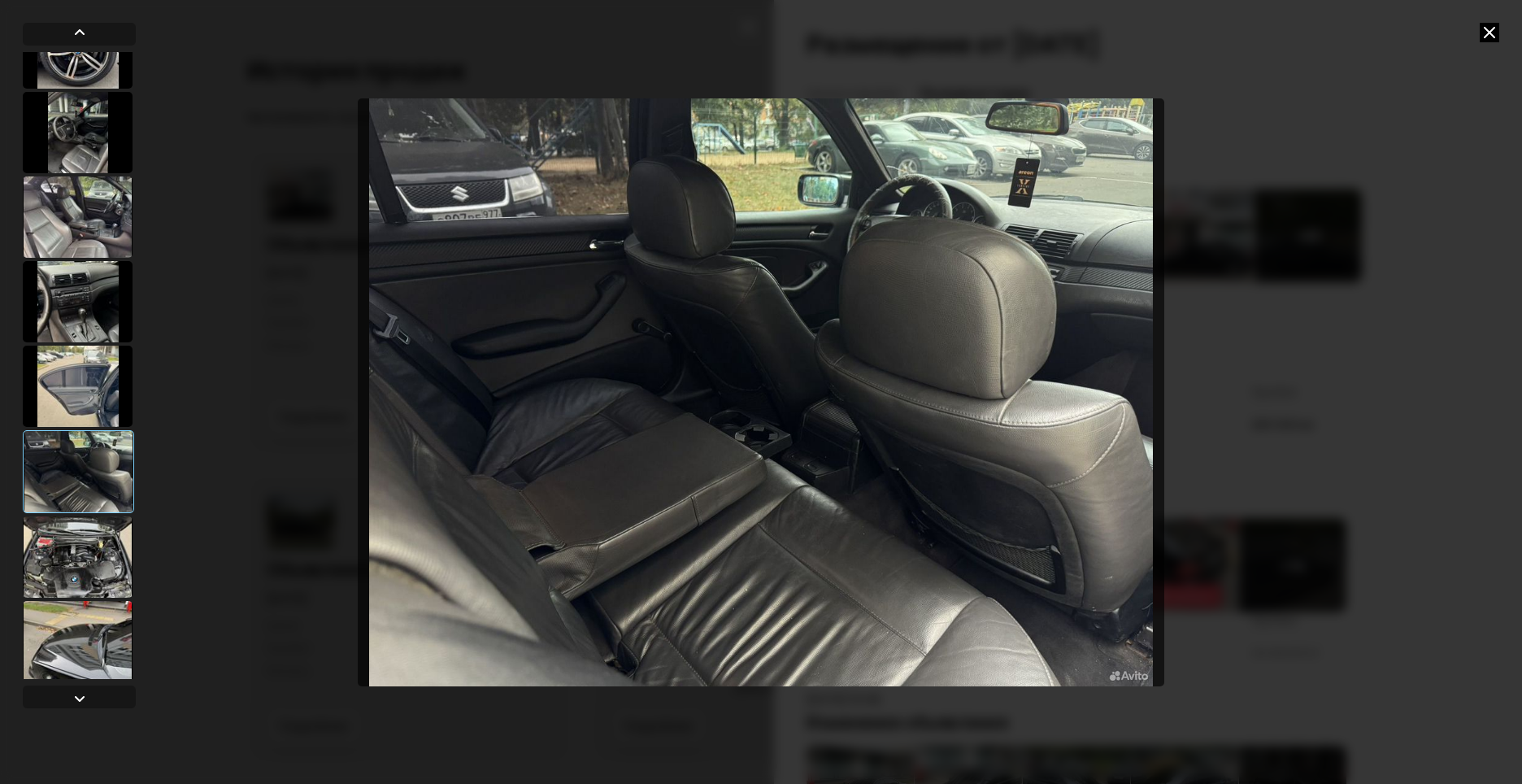
scroll to position [813, 0]
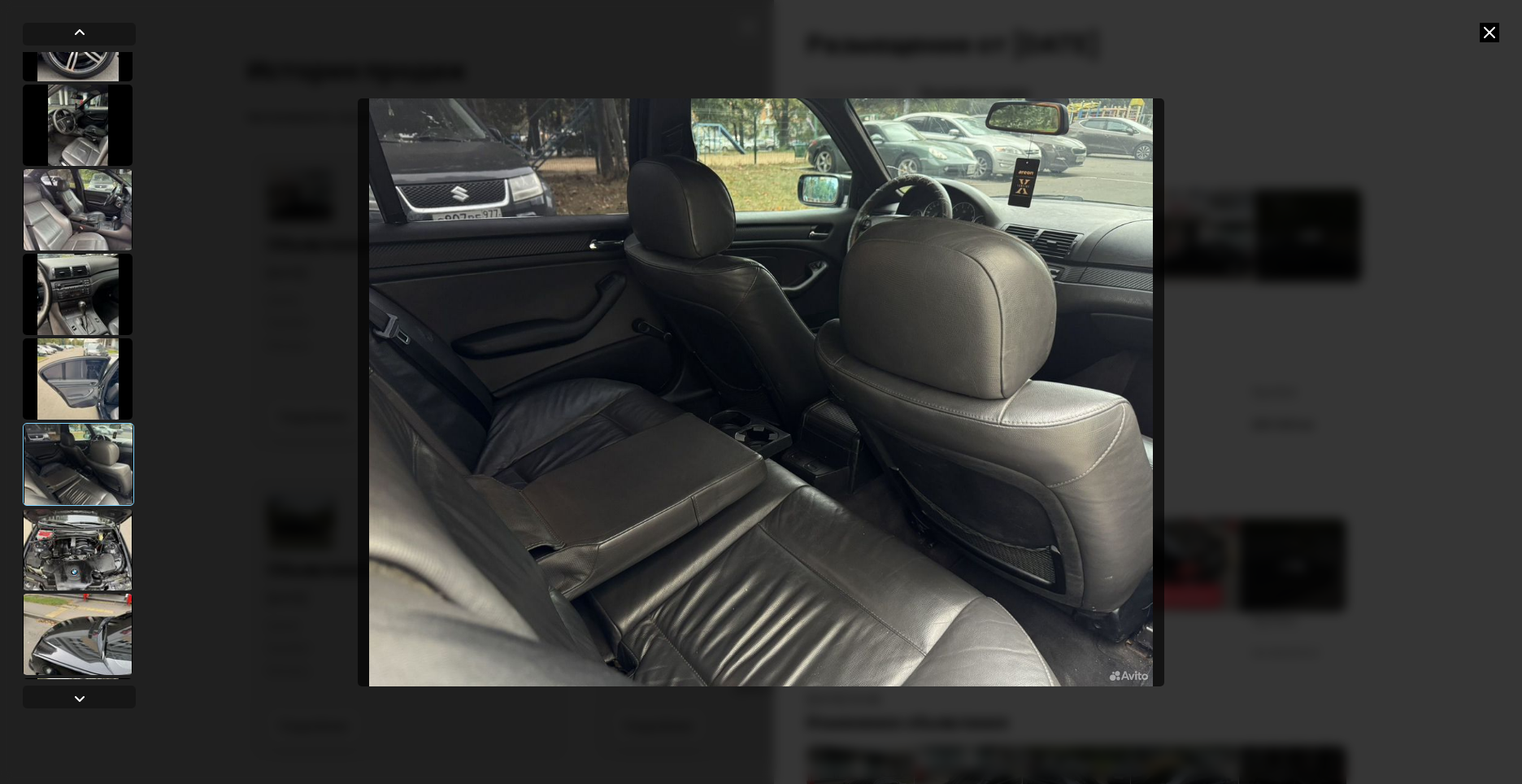
click at [112, 561] on div at bounding box center [78, 550] width 110 height 81
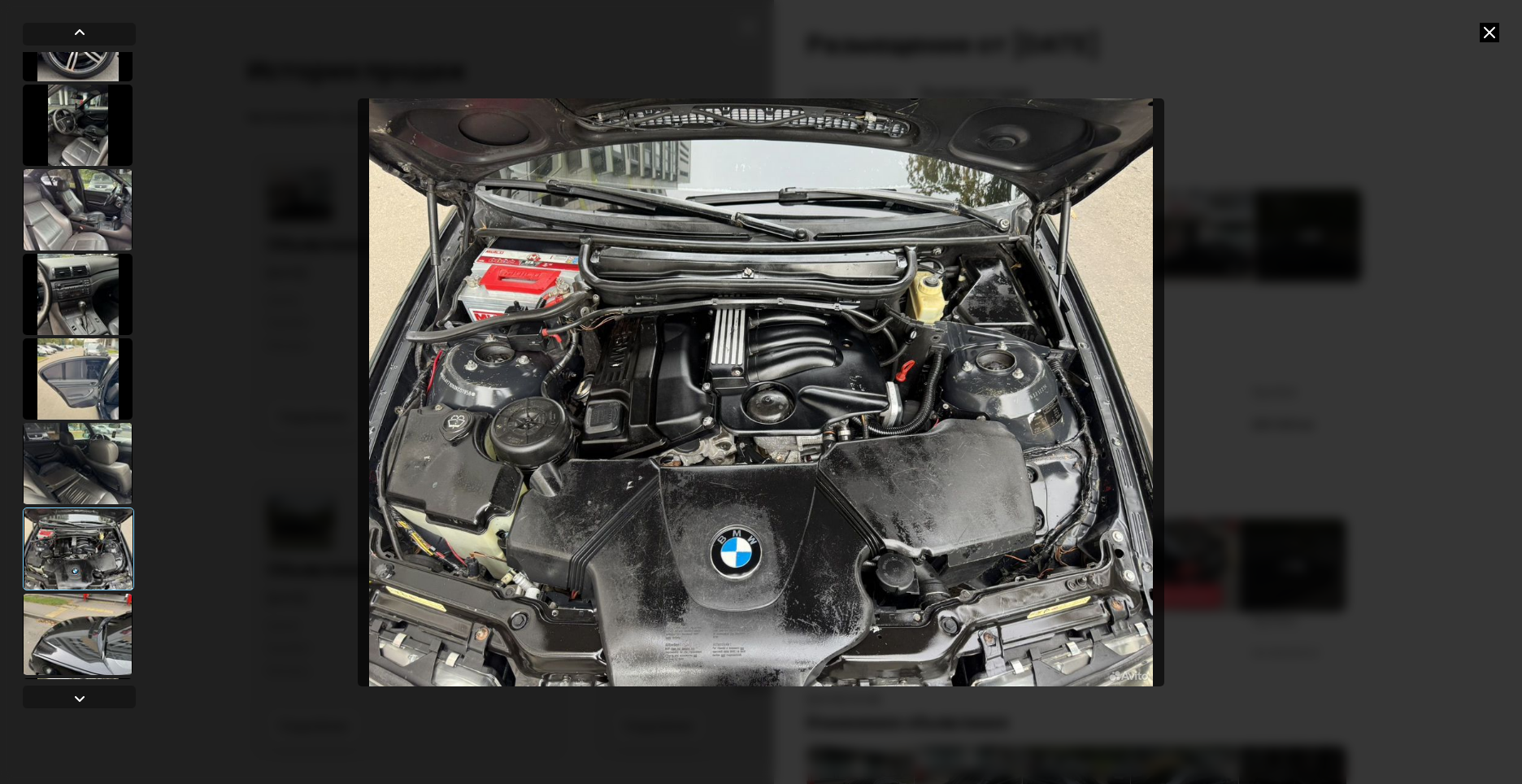
click at [110, 602] on div at bounding box center [78, 634] width 110 height 81
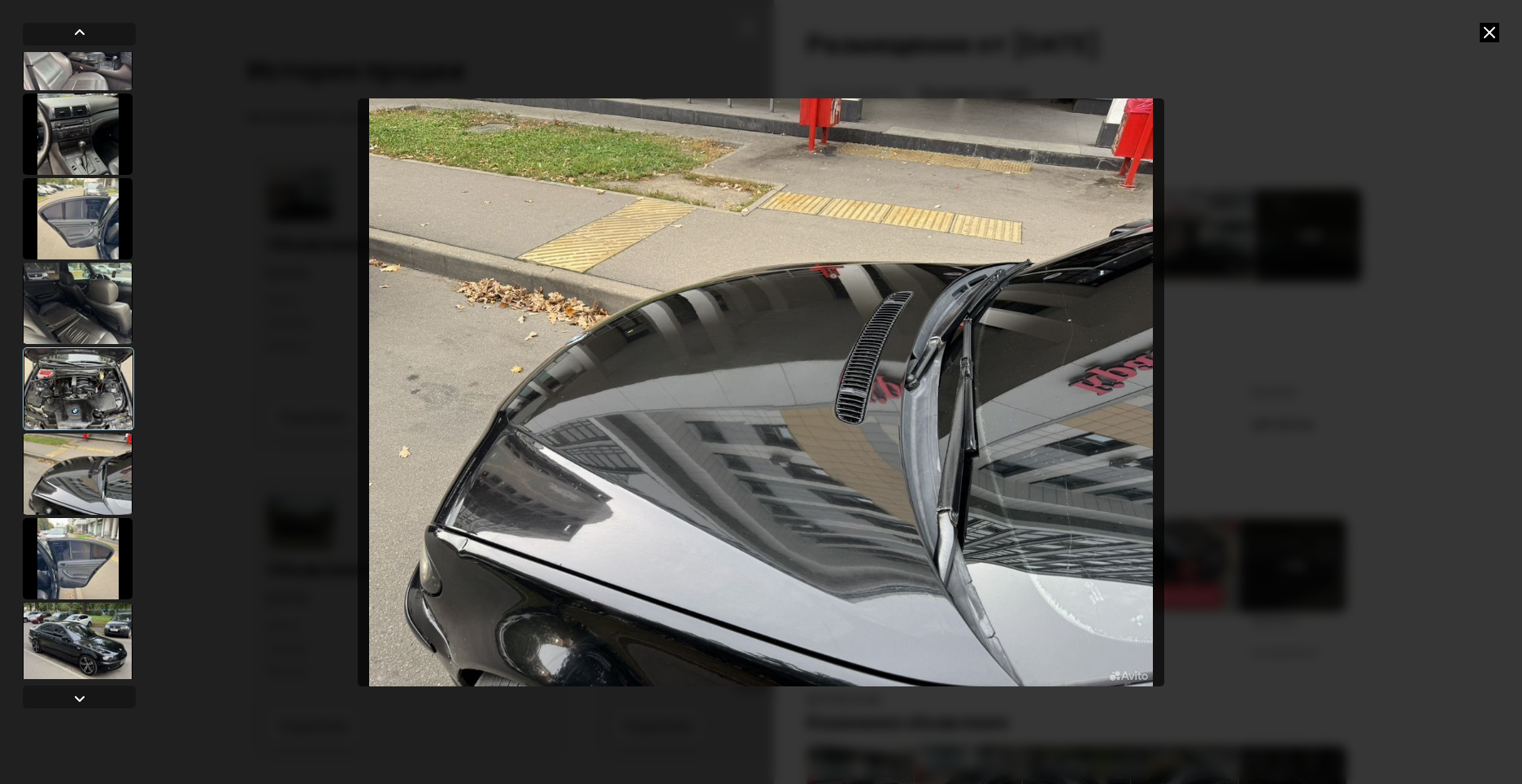
scroll to position [975, 0]
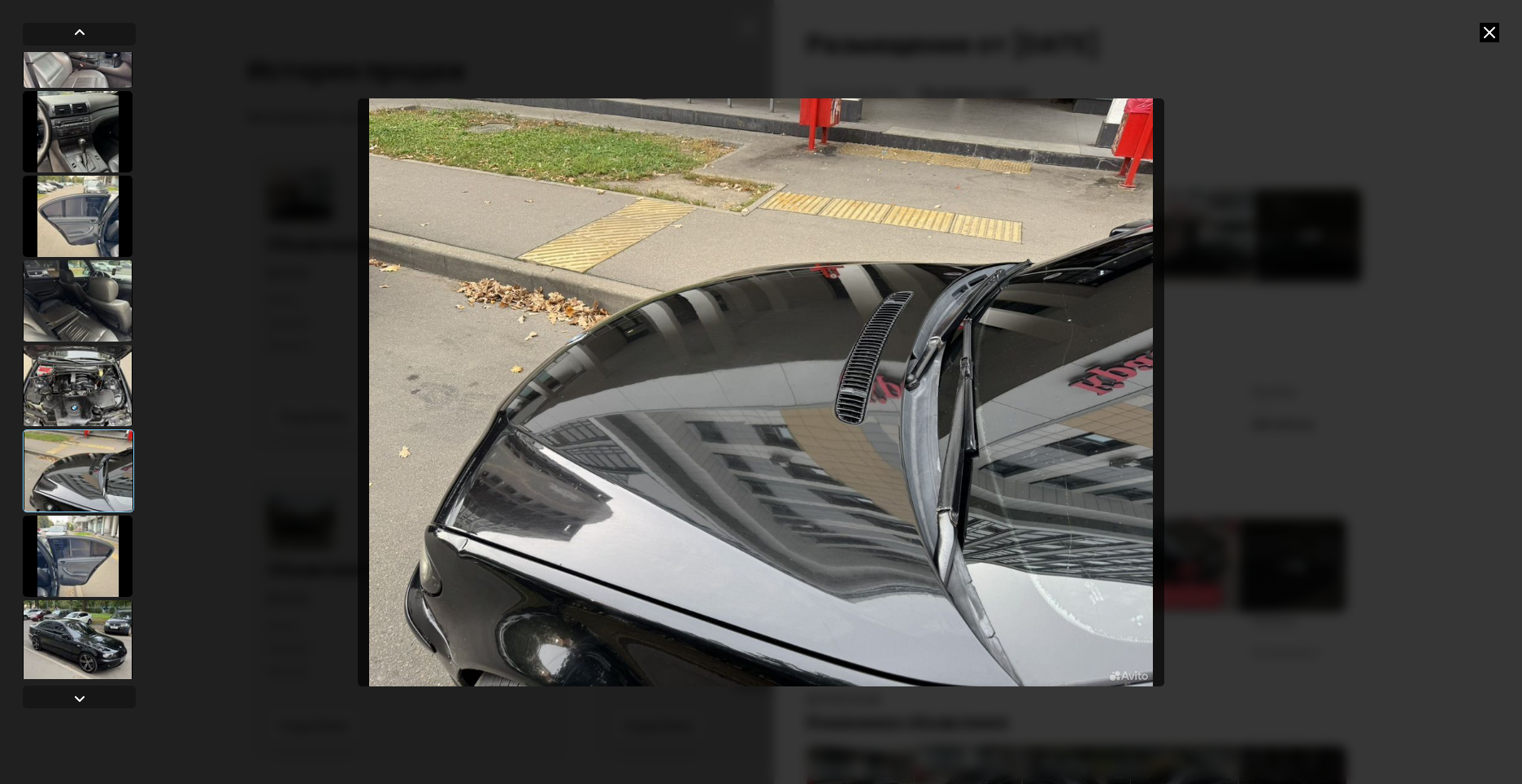
click at [97, 578] on div at bounding box center [78, 556] width 110 height 81
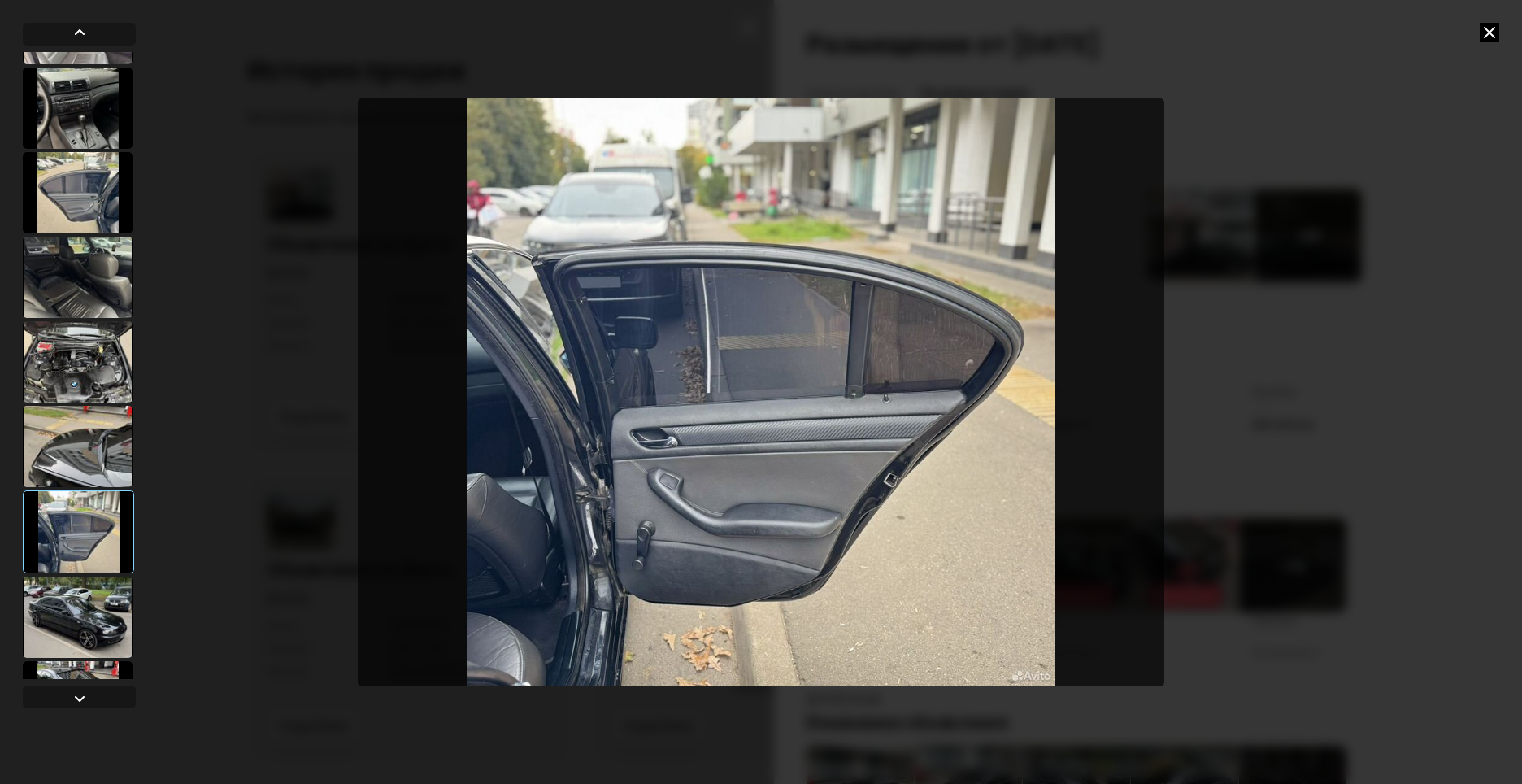
scroll to position [1056, 0]
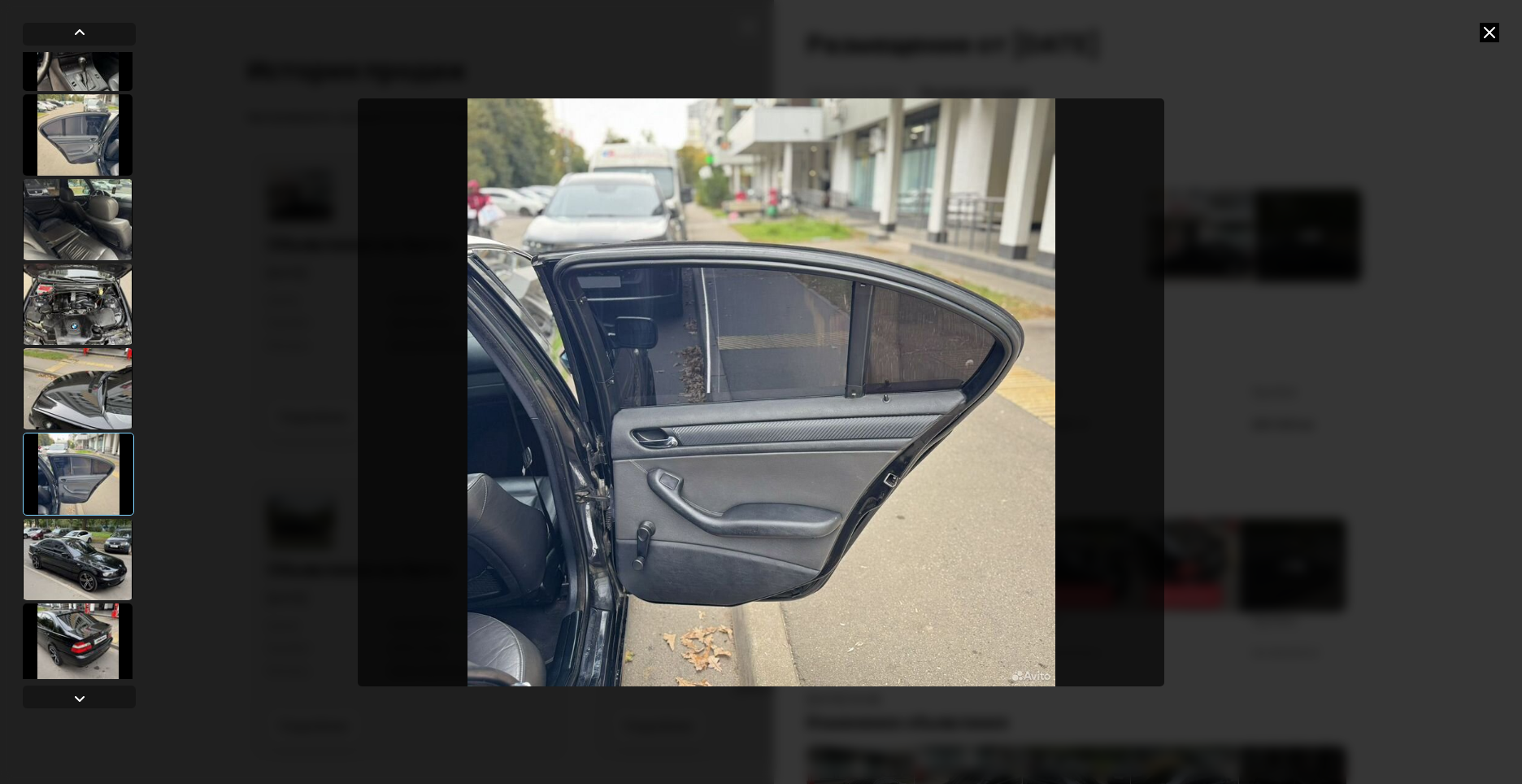
click at [102, 564] on div at bounding box center [78, 559] width 110 height 81
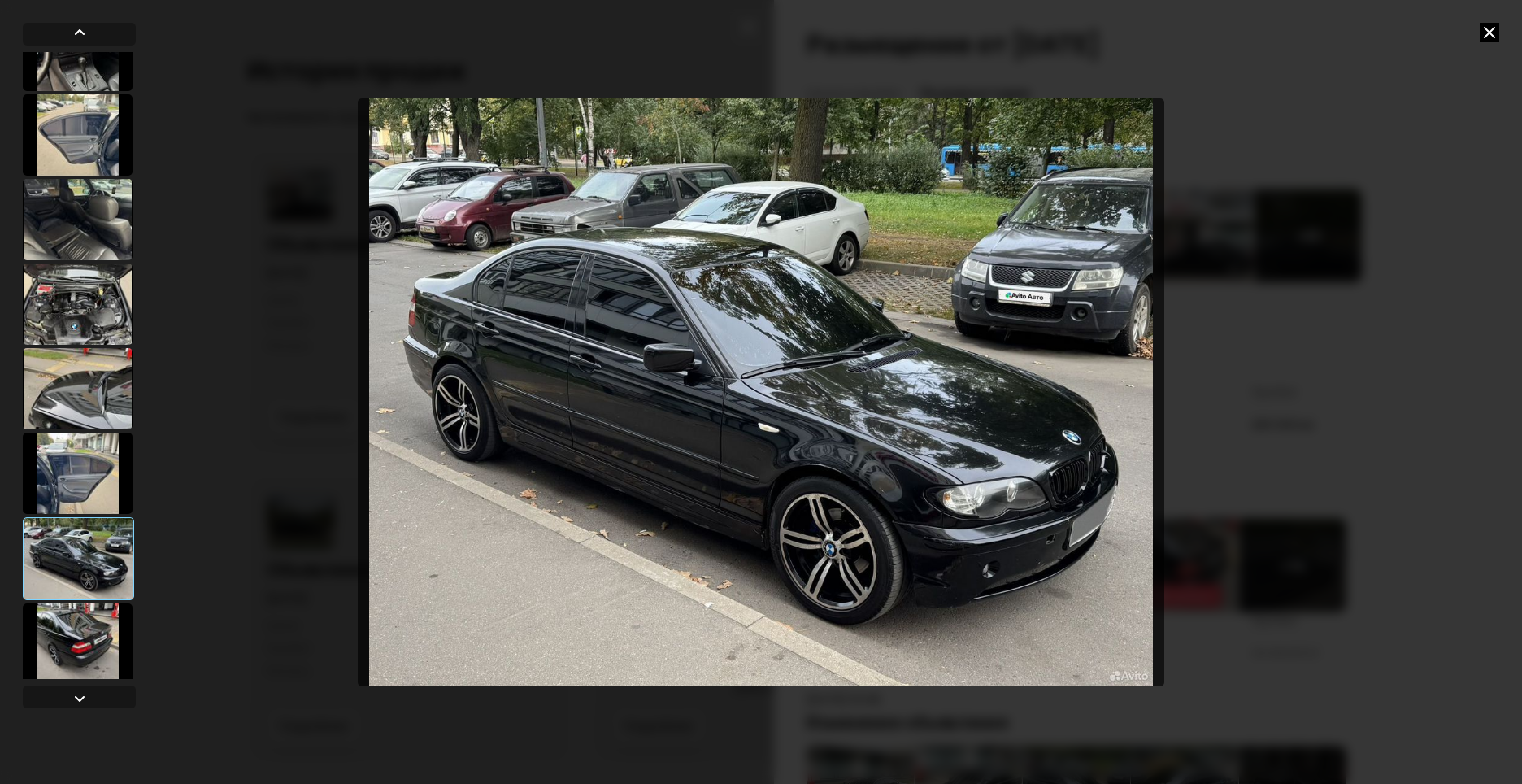
click at [80, 623] on div at bounding box center [78, 644] width 110 height 81
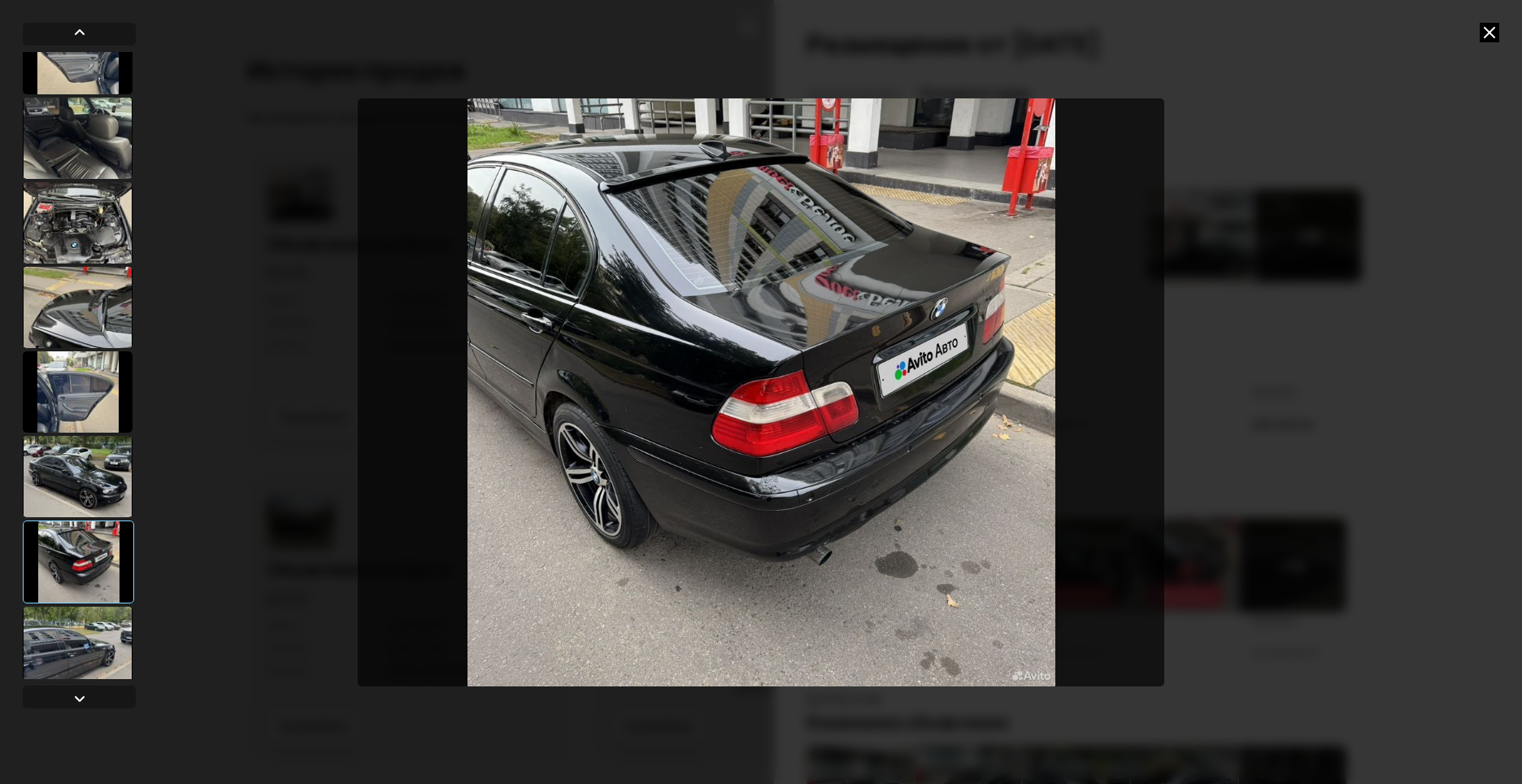
click at [112, 656] on div at bounding box center [78, 647] width 110 height 81
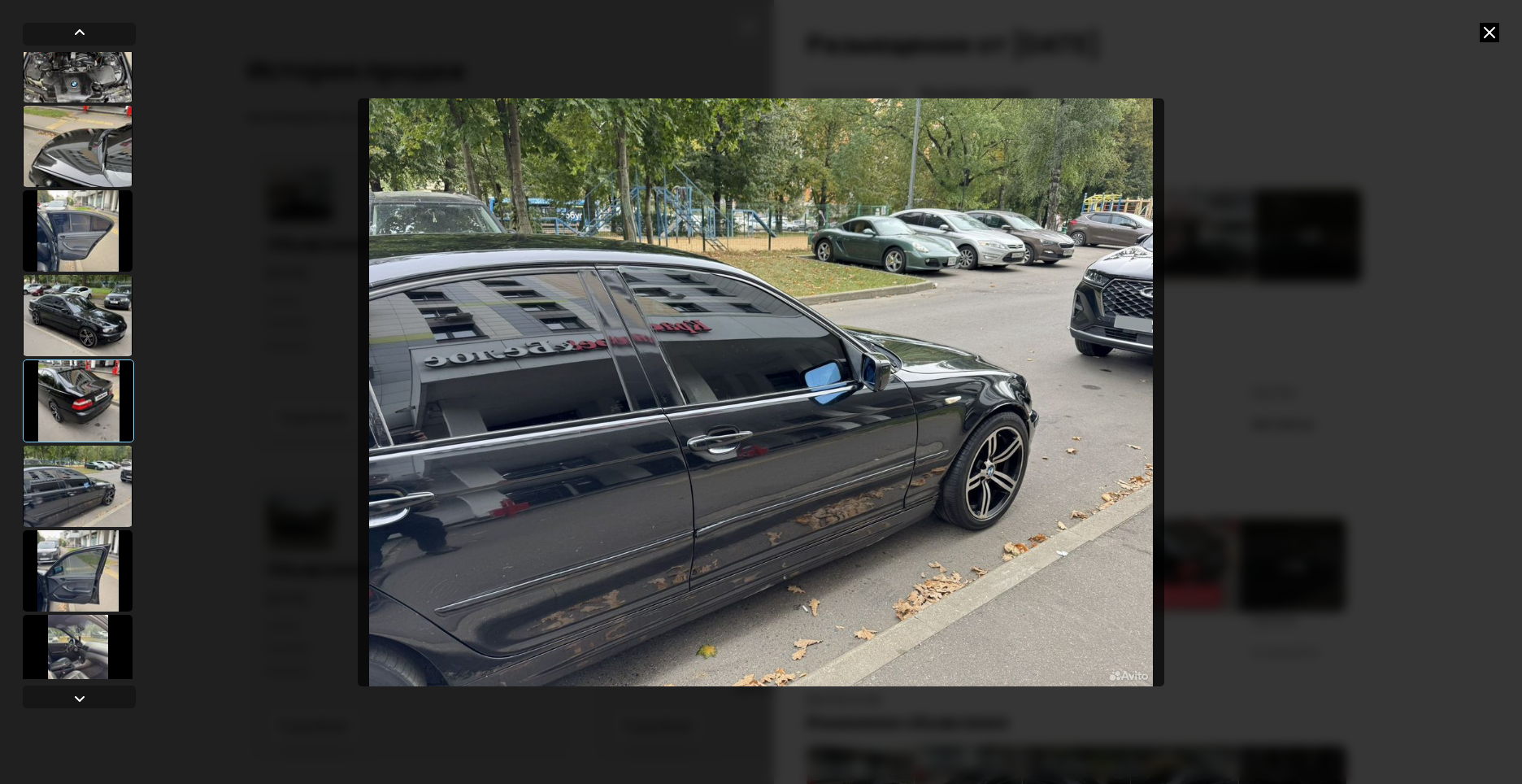
scroll to position [1301, 0]
click at [107, 575] on div at bounding box center [78, 569] width 110 height 81
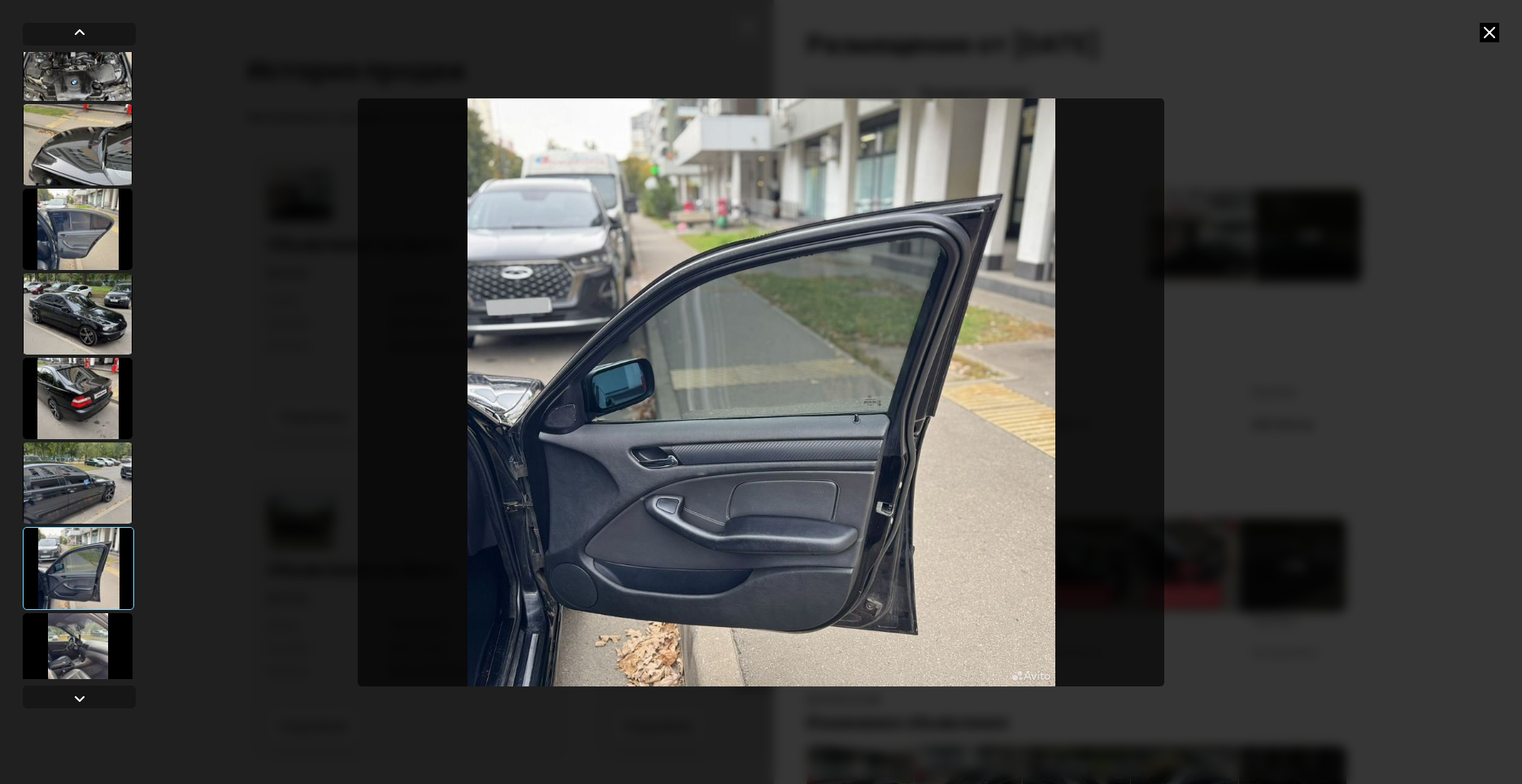
click at [103, 645] on div at bounding box center [78, 654] width 110 height 81
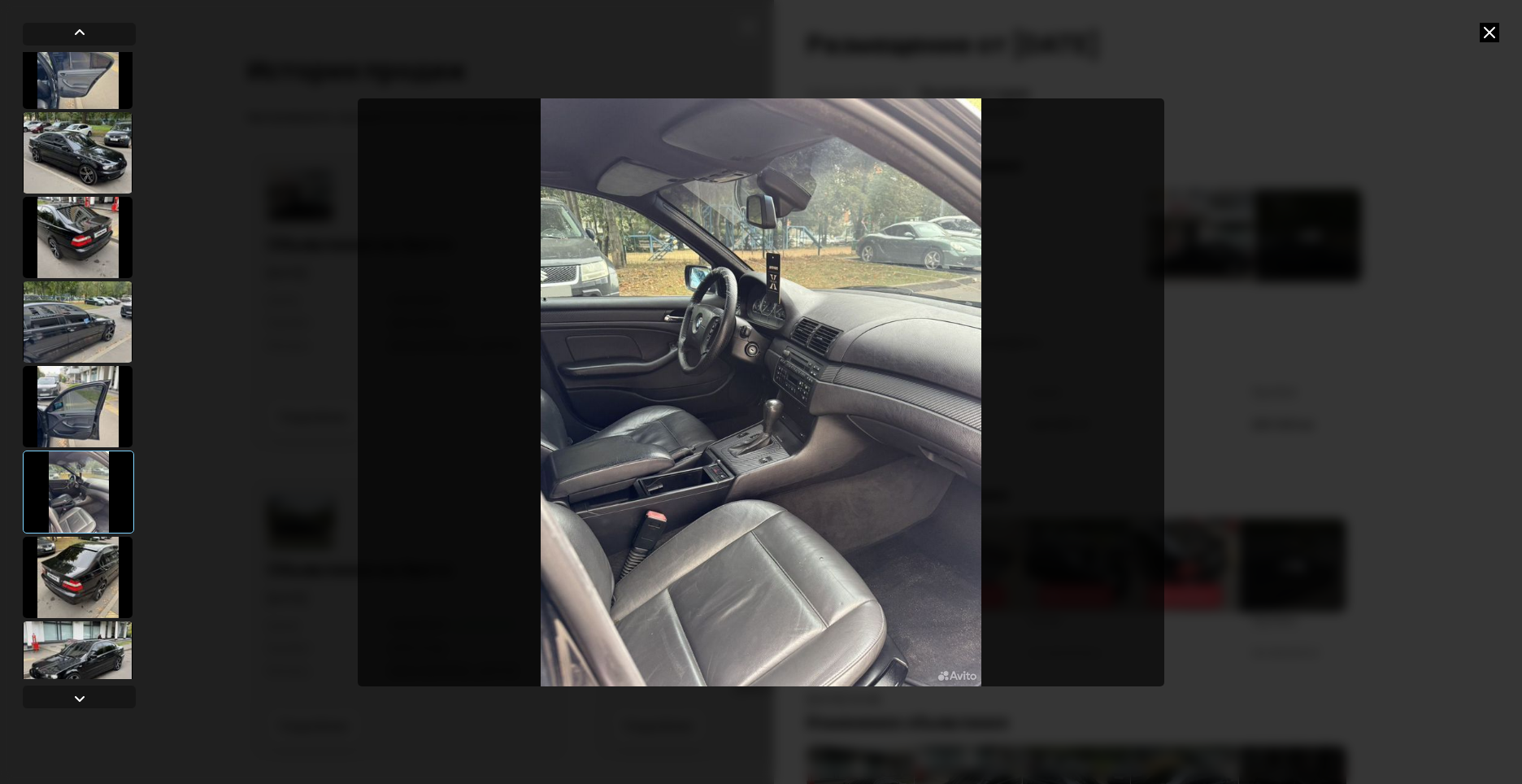
scroll to position [1463, 0]
click at [82, 575] on div at bounding box center [78, 575] width 110 height 81
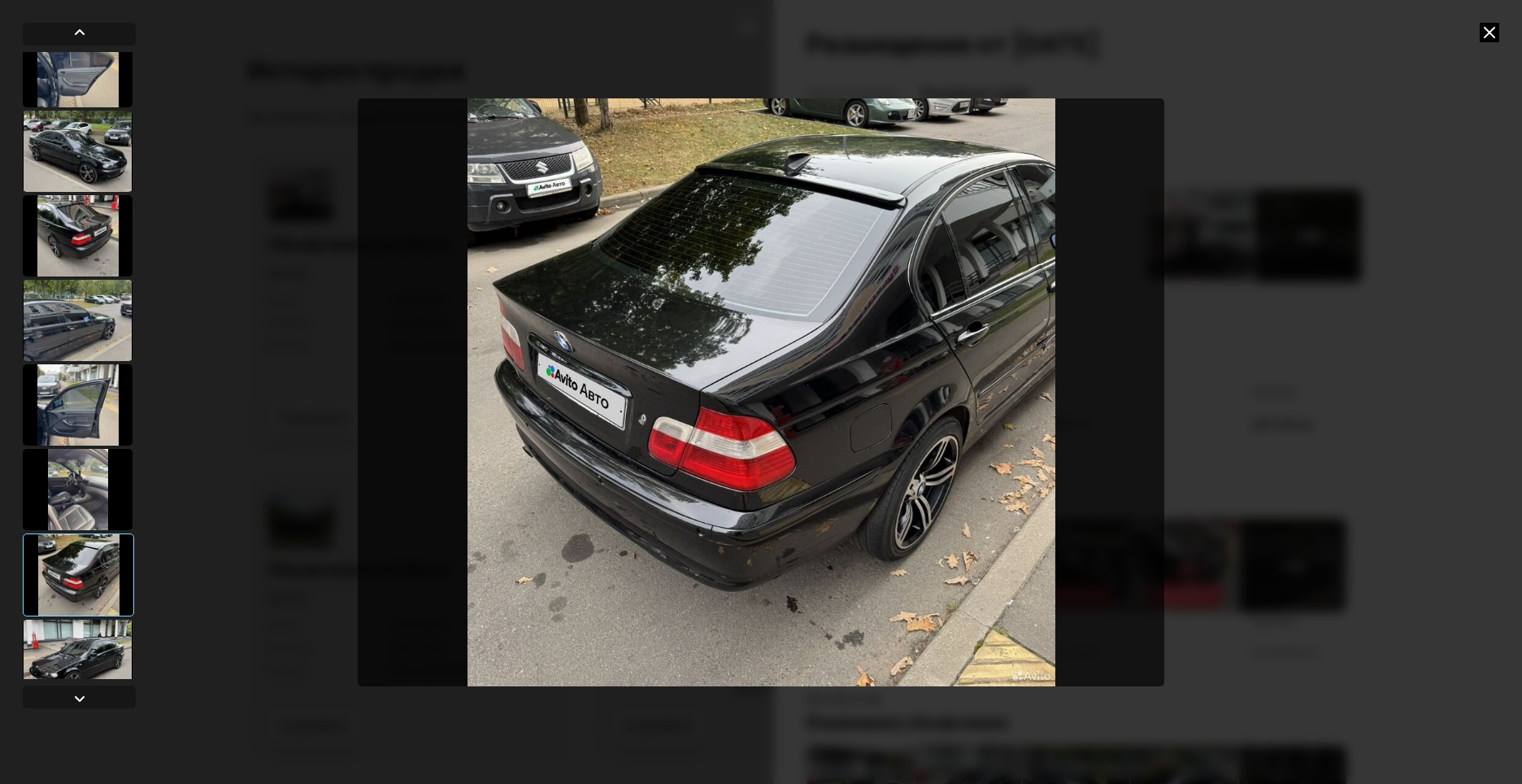
click at [108, 644] on div at bounding box center [78, 660] width 110 height 81
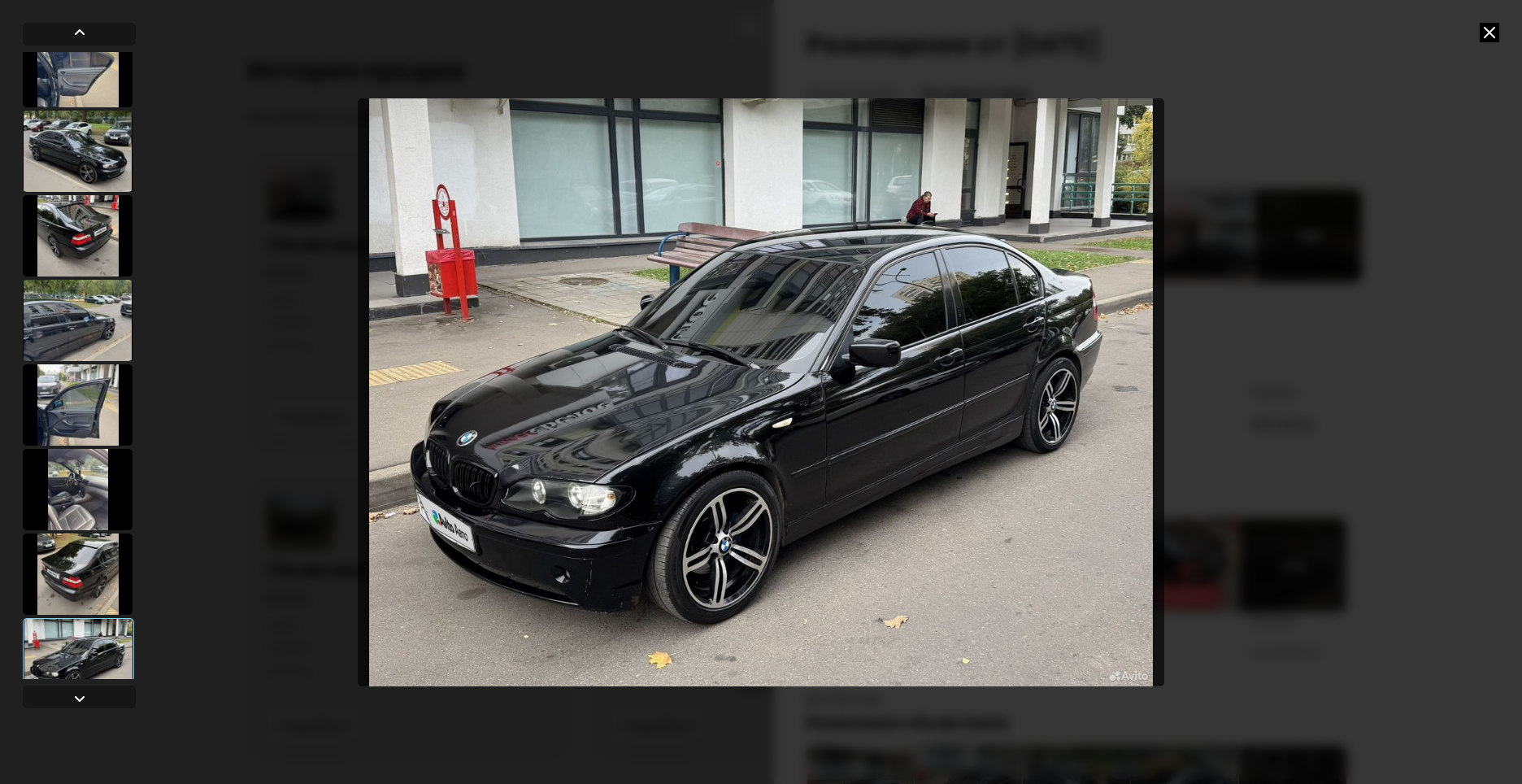
click at [95, 579] on div at bounding box center [78, 574] width 110 height 81
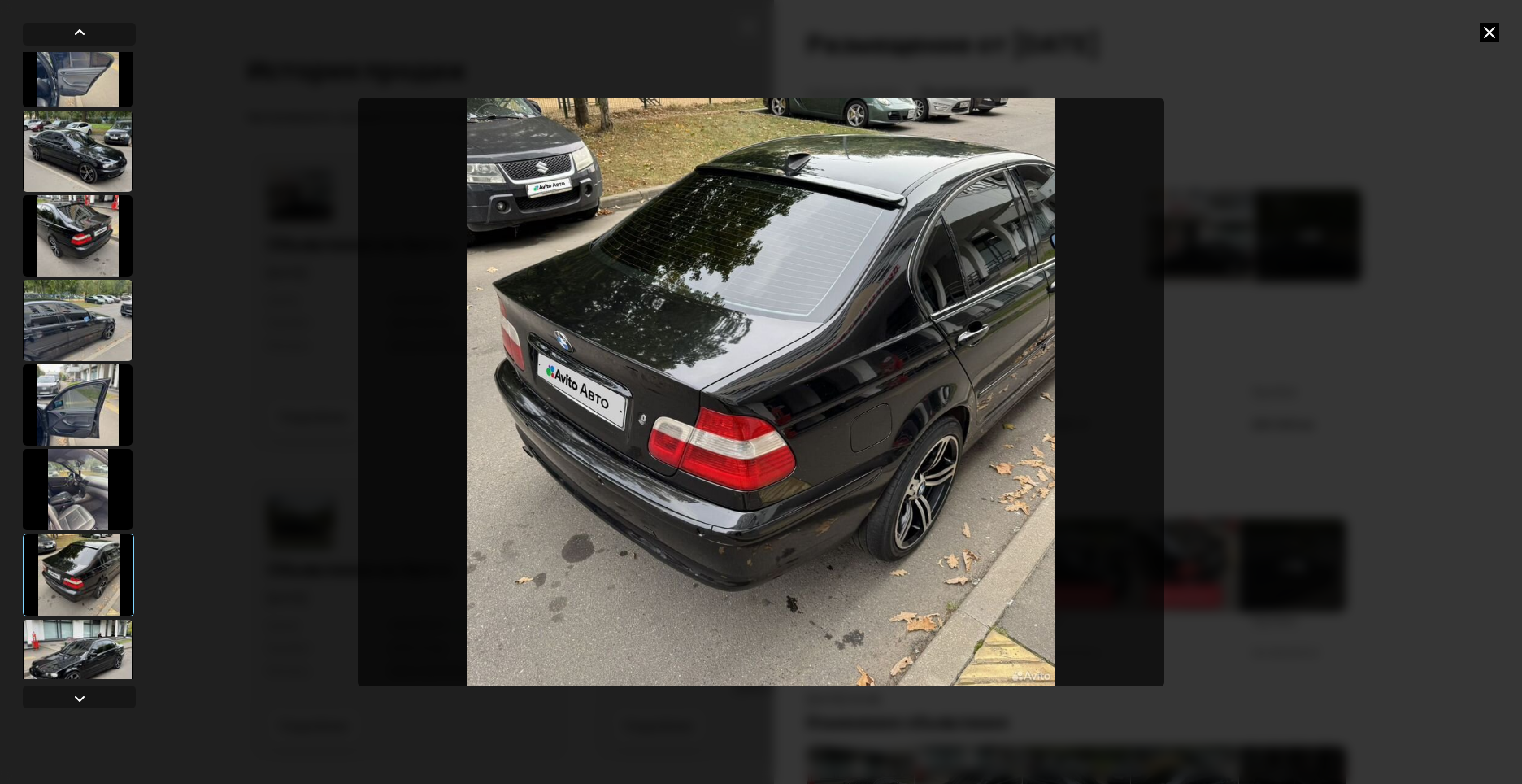
click at [100, 637] on div at bounding box center [78, 660] width 110 height 81
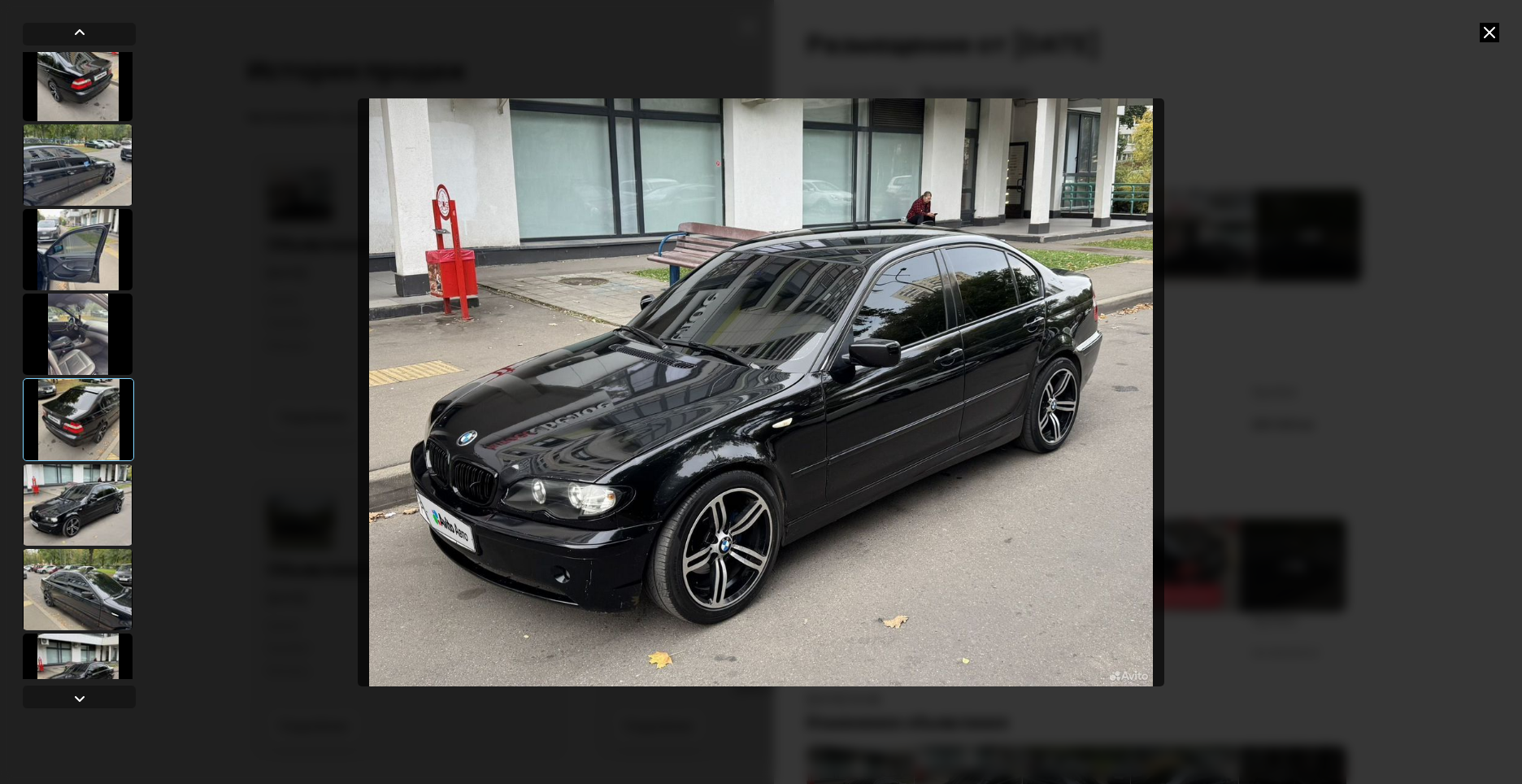
scroll to position [1626, 0]
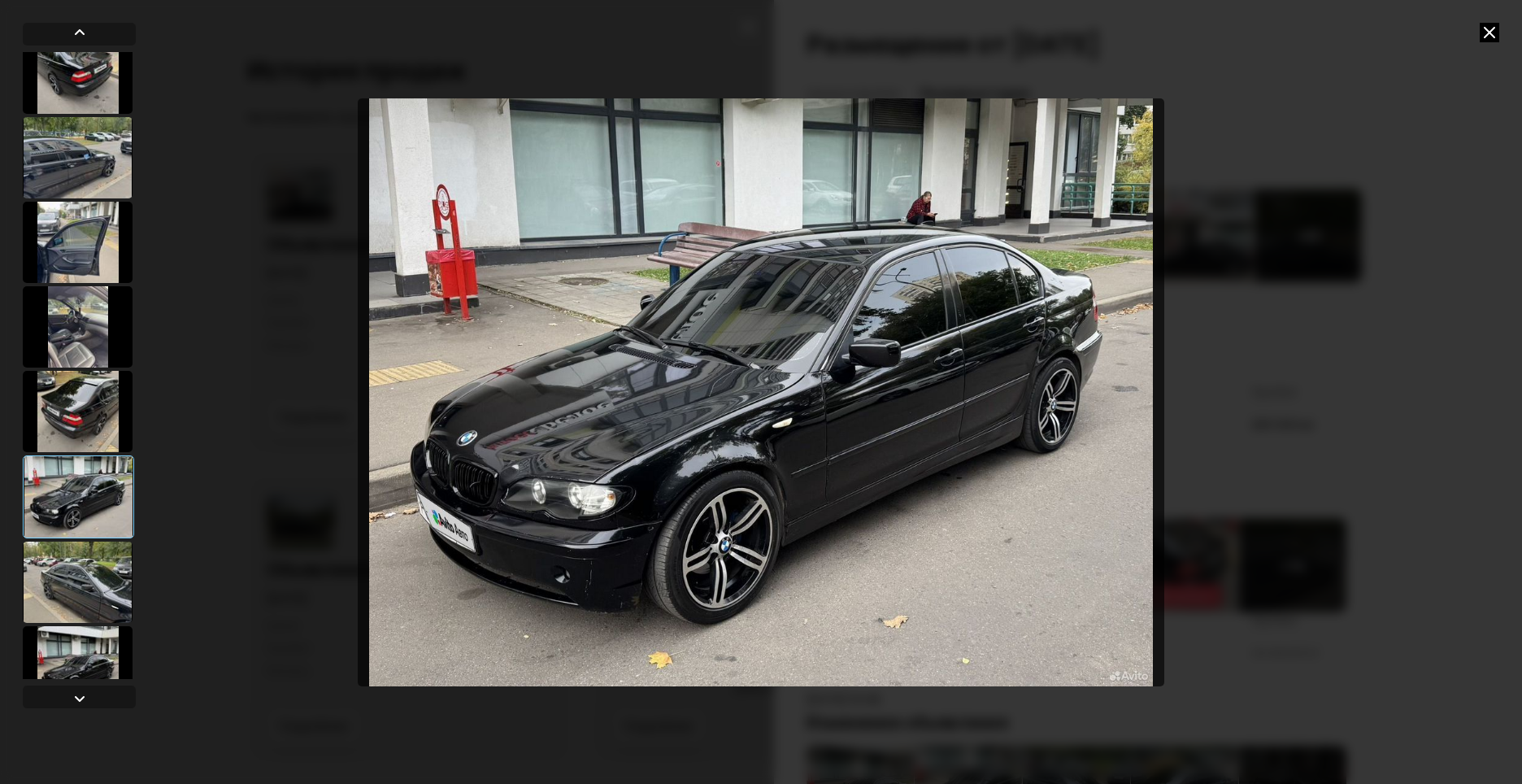
click at [103, 578] on div at bounding box center [78, 582] width 110 height 81
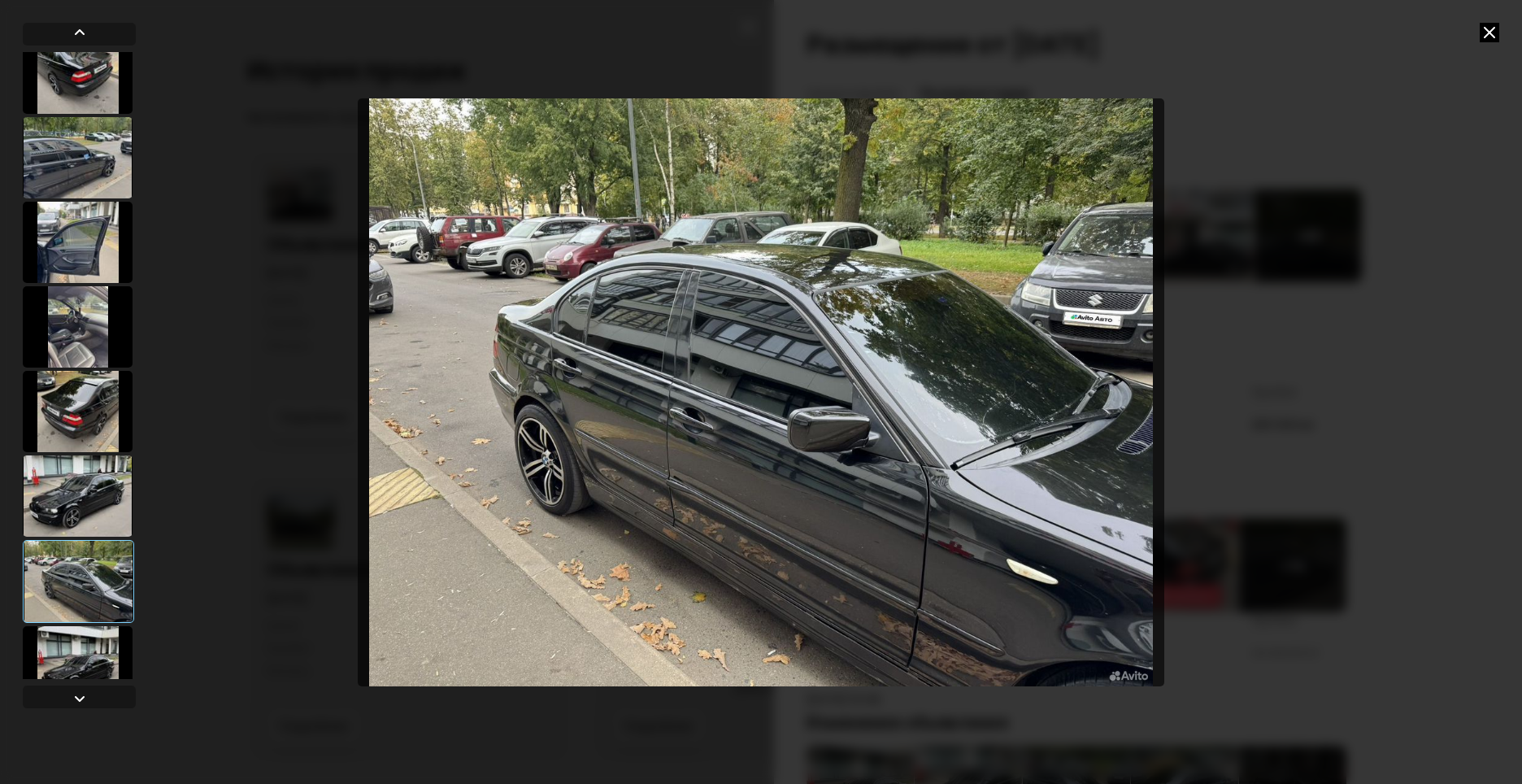
click at [112, 469] on div at bounding box center [78, 496] width 110 height 81
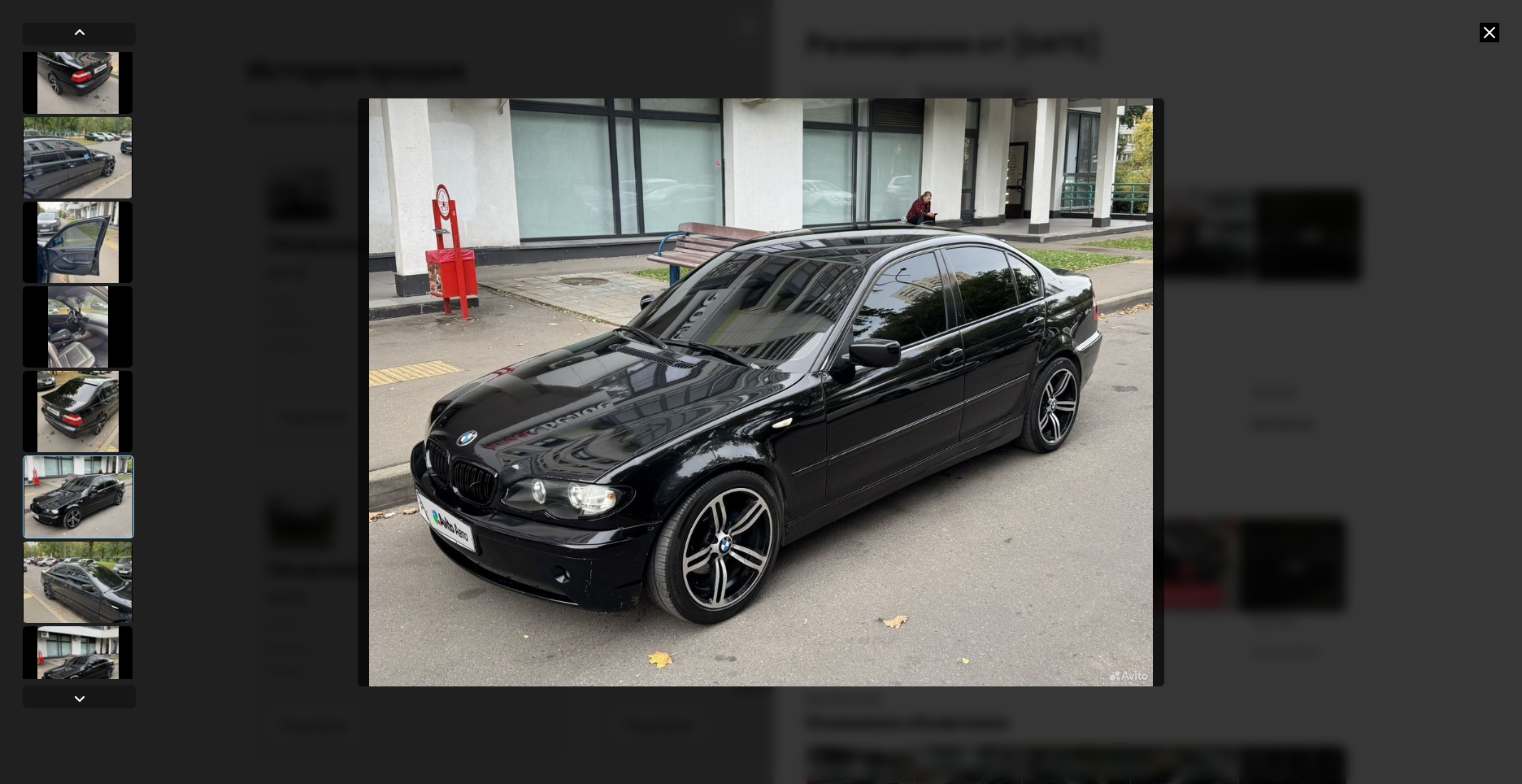
click at [92, 576] on div at bounding box center [78, 582] width 110 height 81
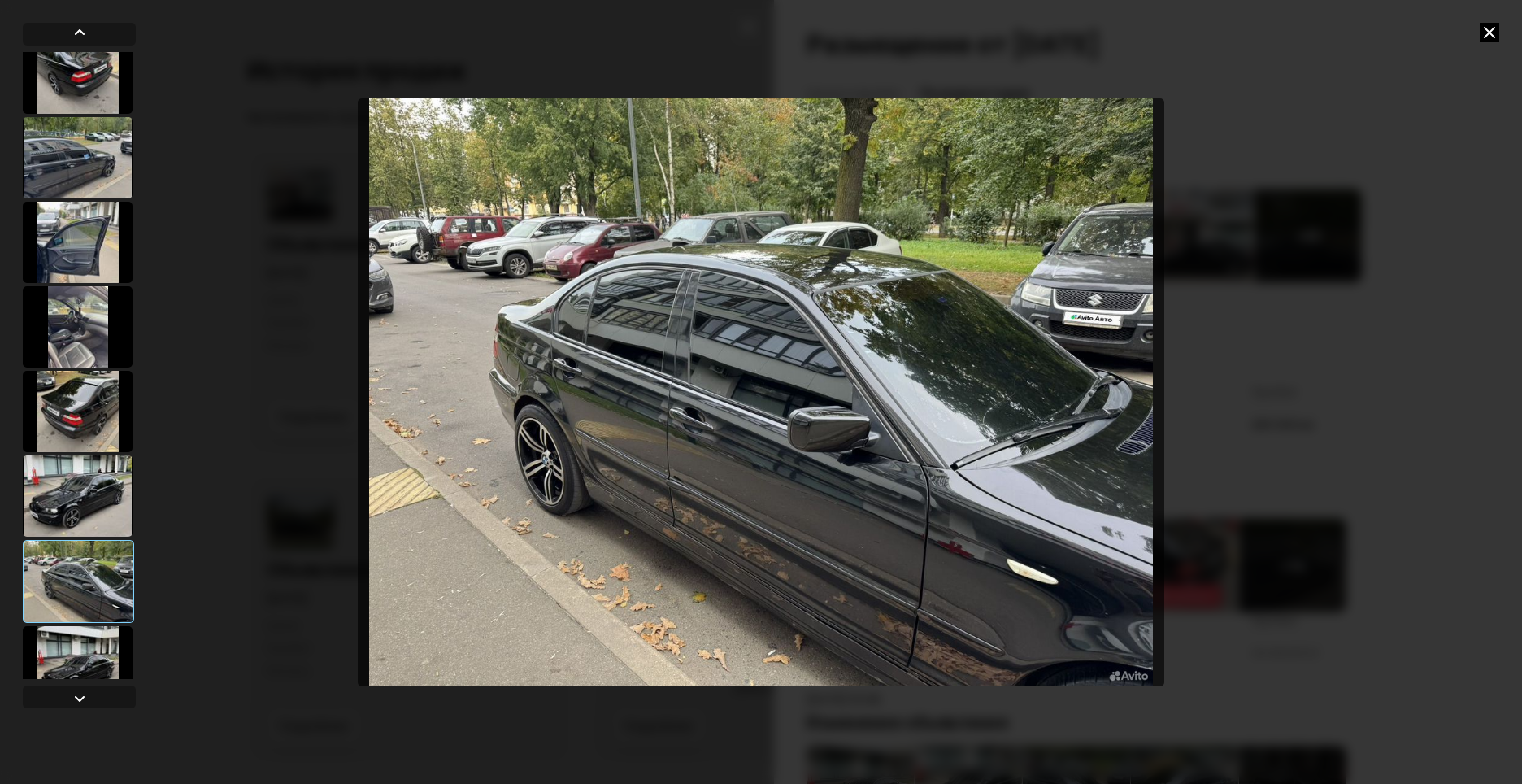
click at [94, 636] on div at bounding box center [78, 666] width 110 height 81
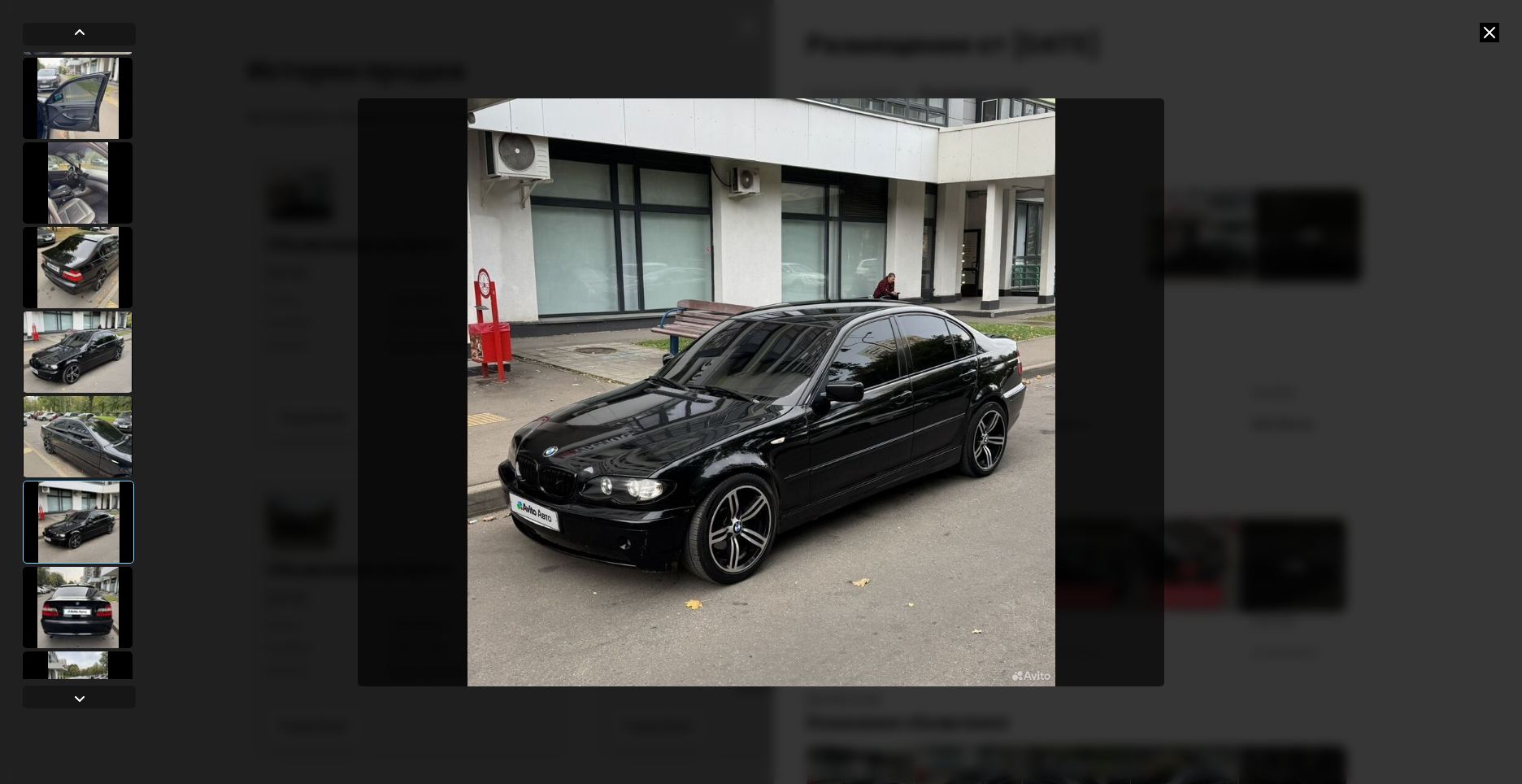
scroll to position [1789, 0]
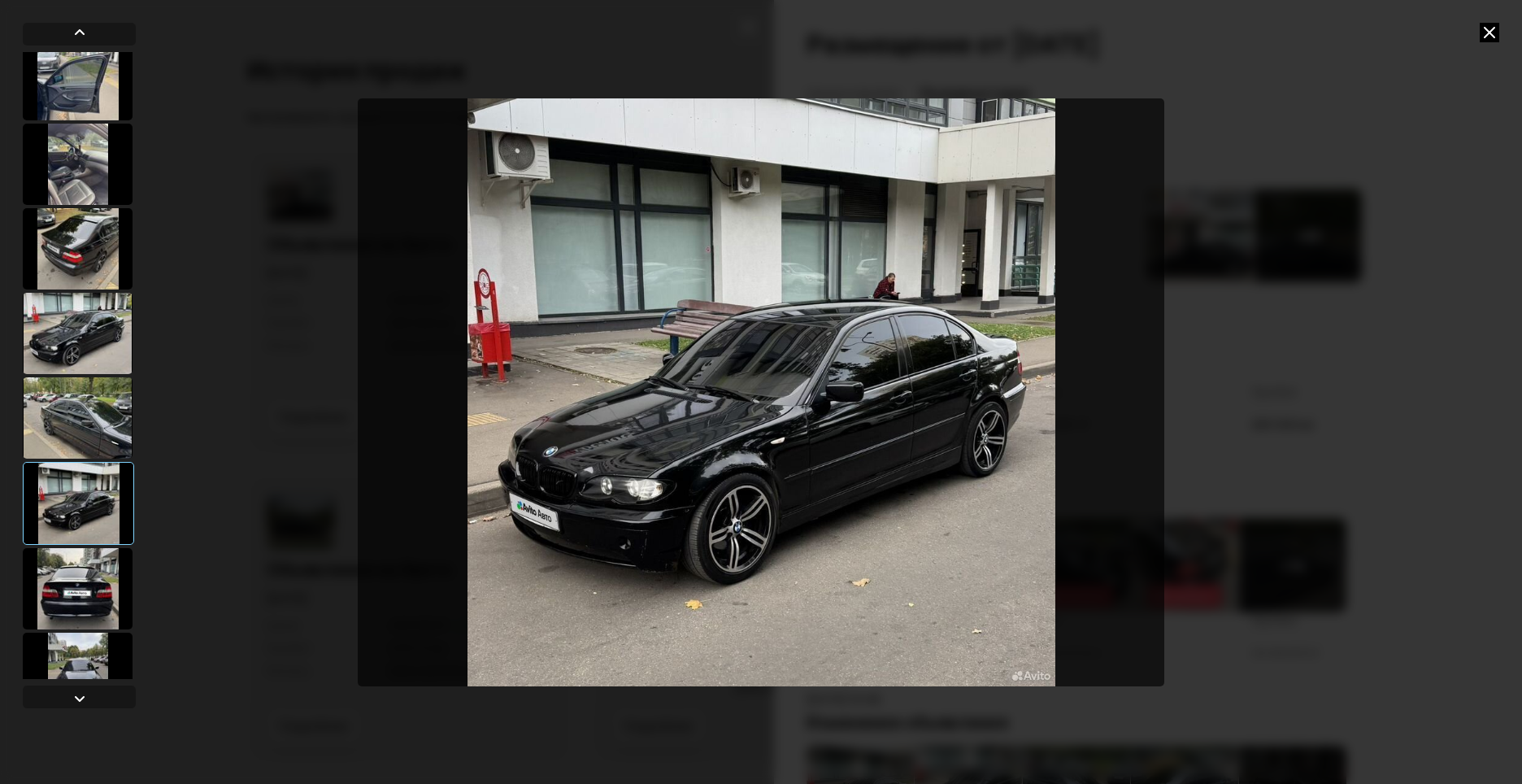
click at [109, 587] on div at bounding box center [78, 589] width 110 height 81
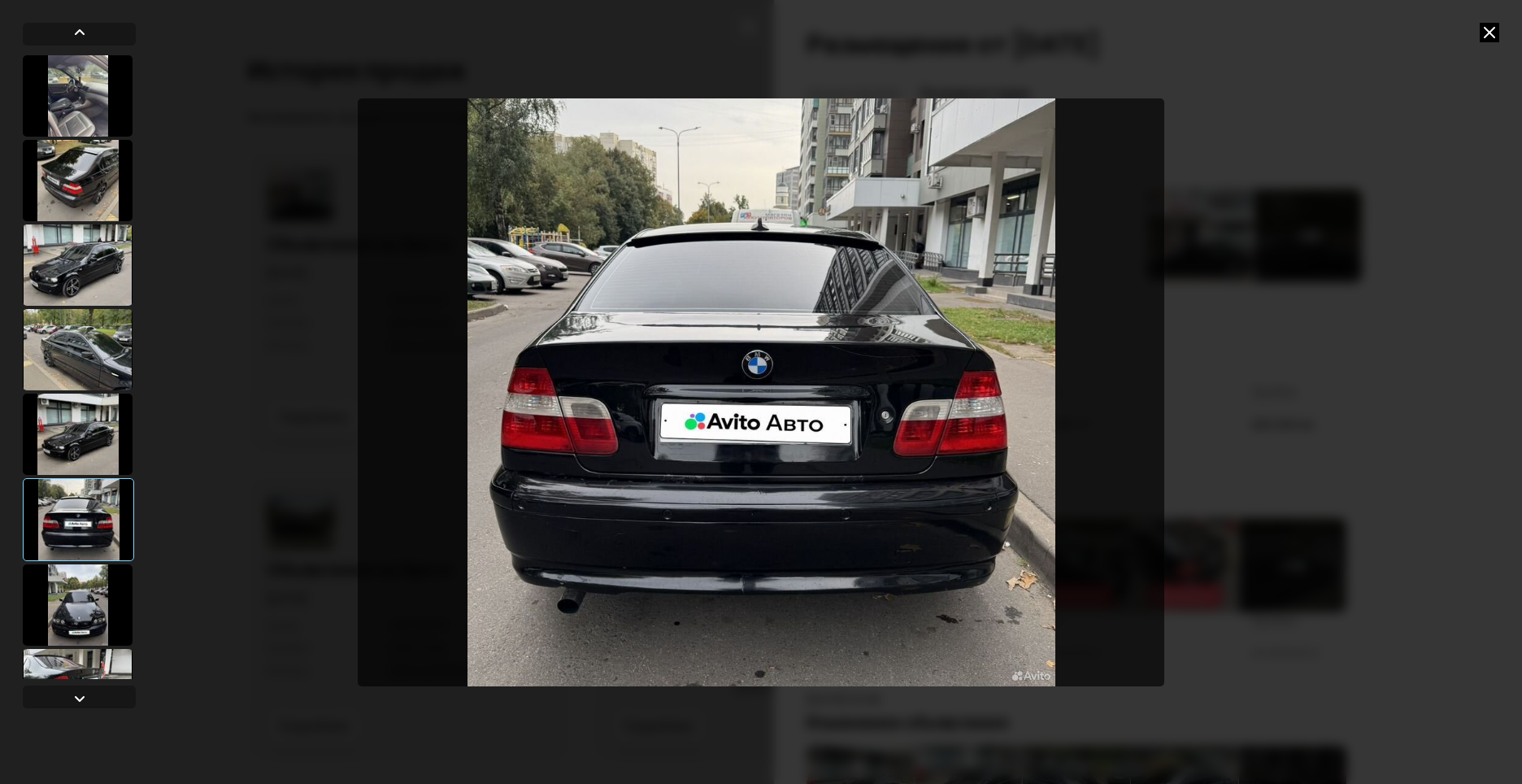
scroll to position [1870, 0]
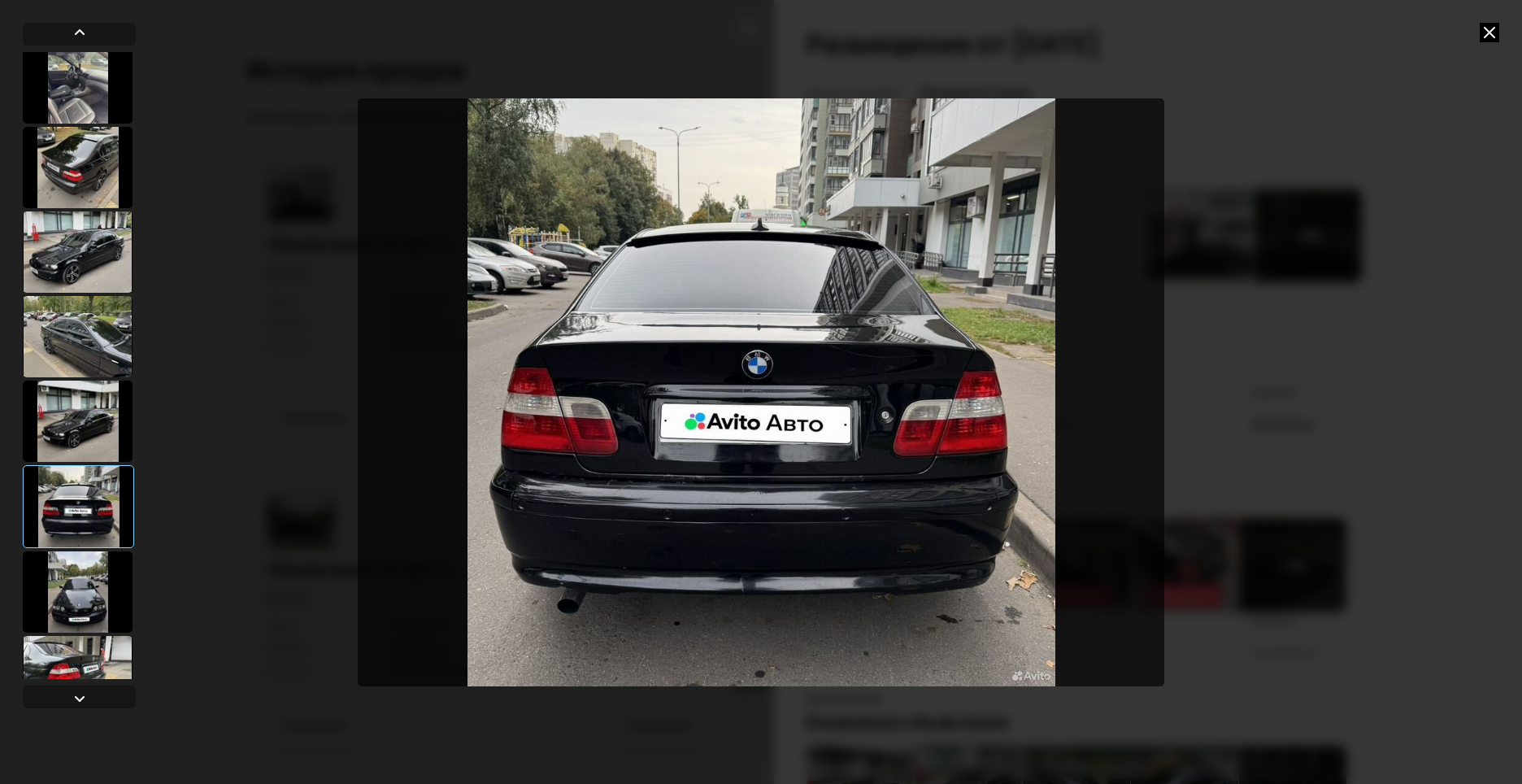
click at [74, 596] on div at bounding box center [78, 592] width 110 height 81
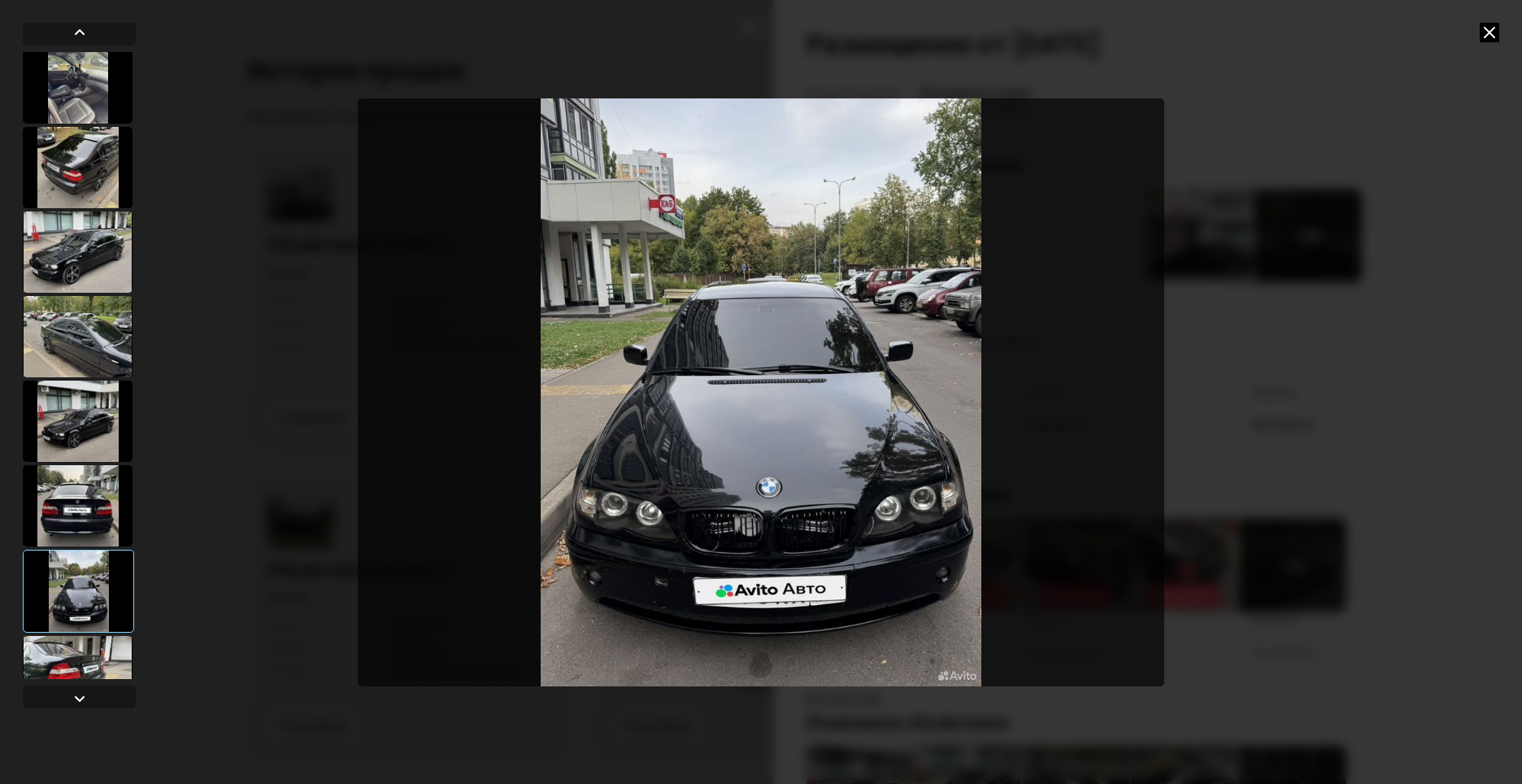
scroll to position [1951, 0]
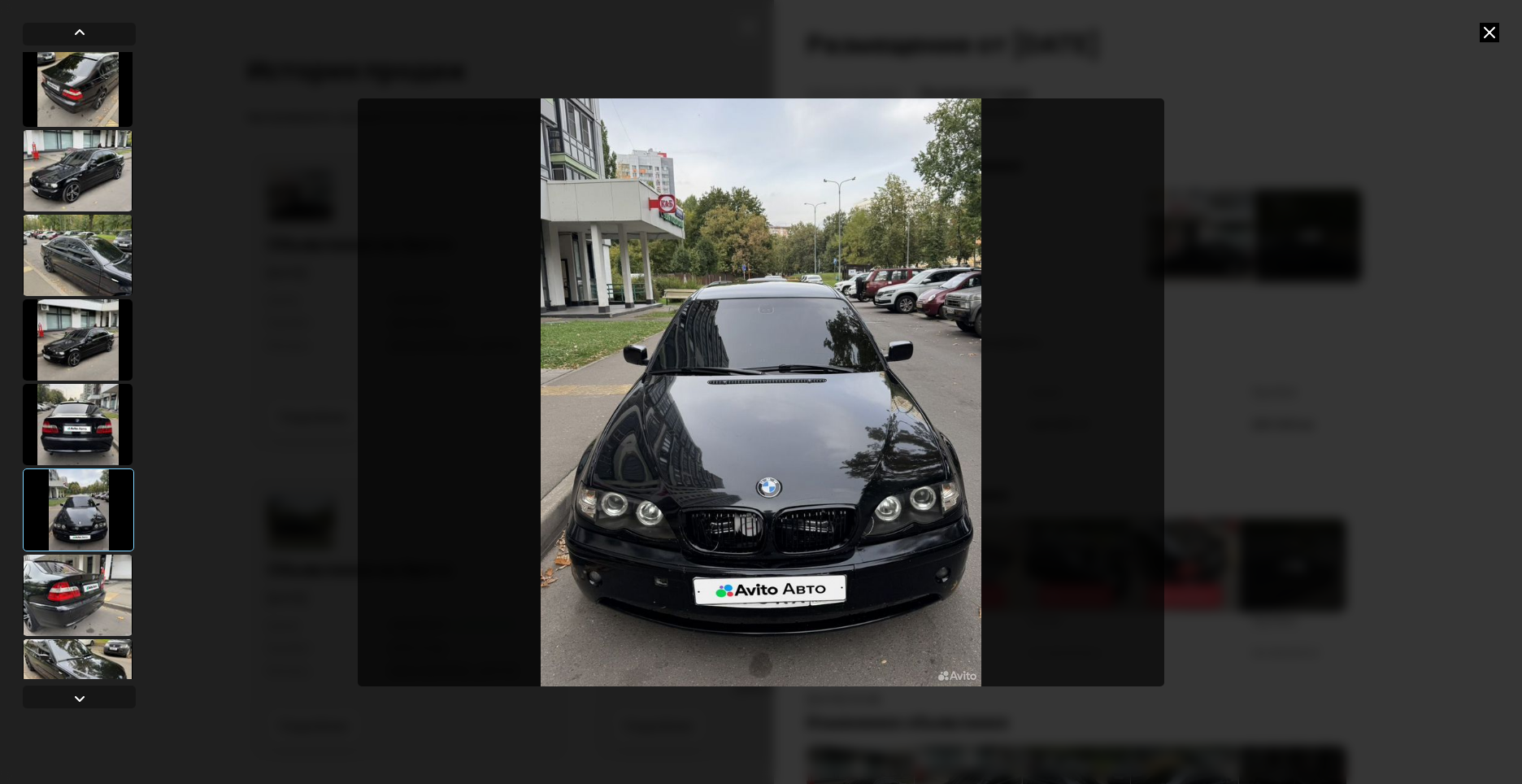
click at [72, 610] on div at bounding box center [78, 595] width 110 height 81
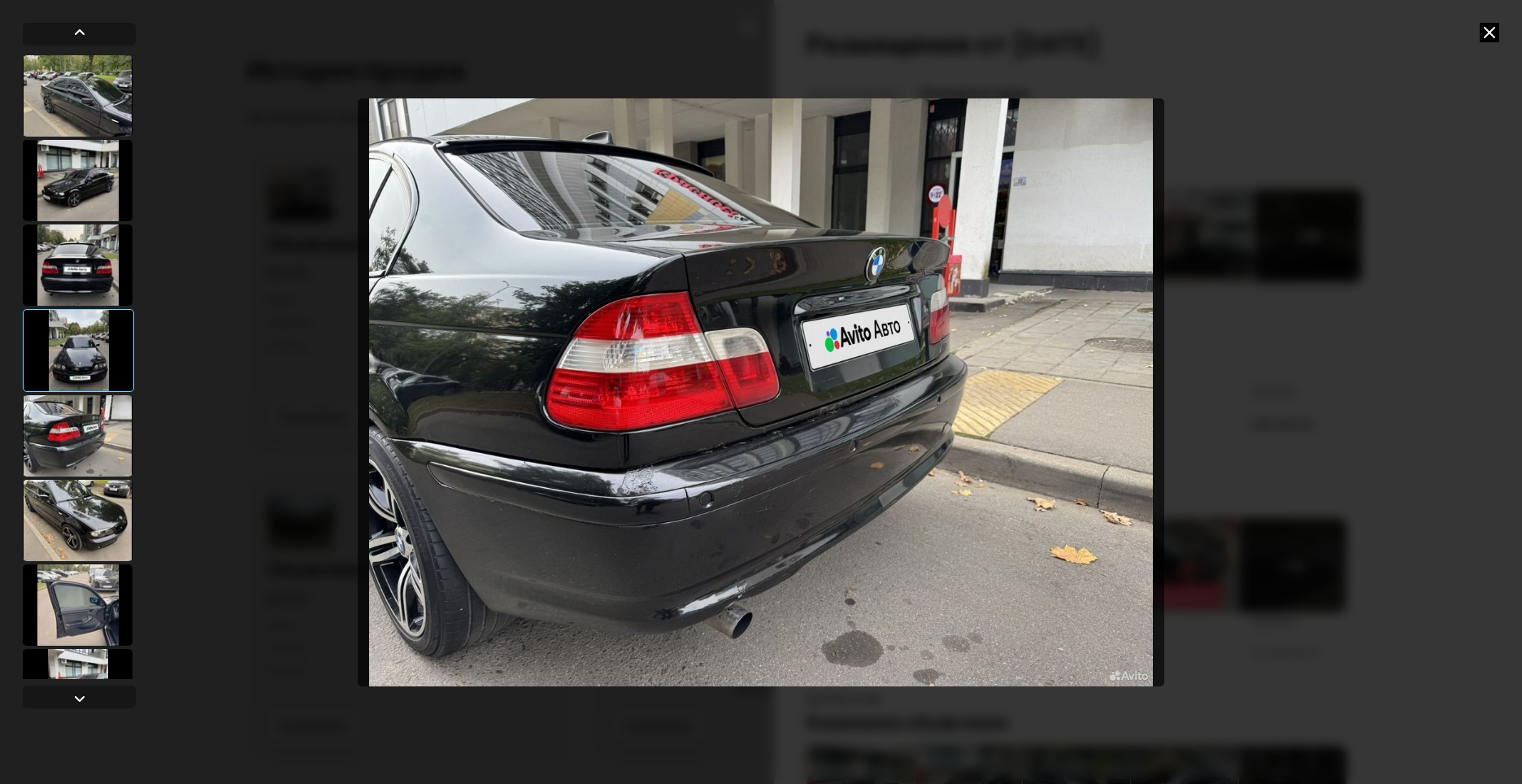
scroll to position [2114, 0]
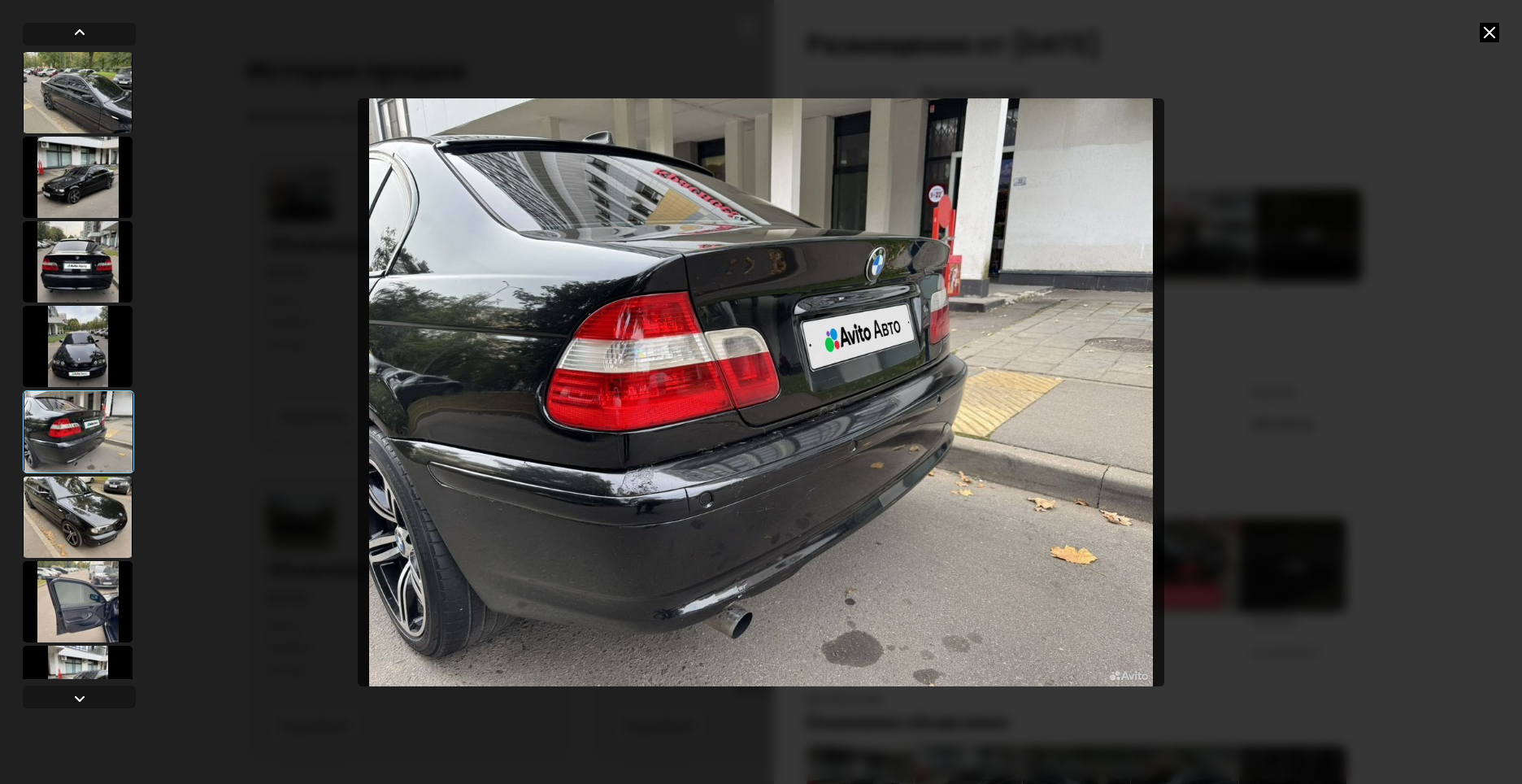
click at [115, 519] on div at bounding box center [78, 517] width 110 height 81
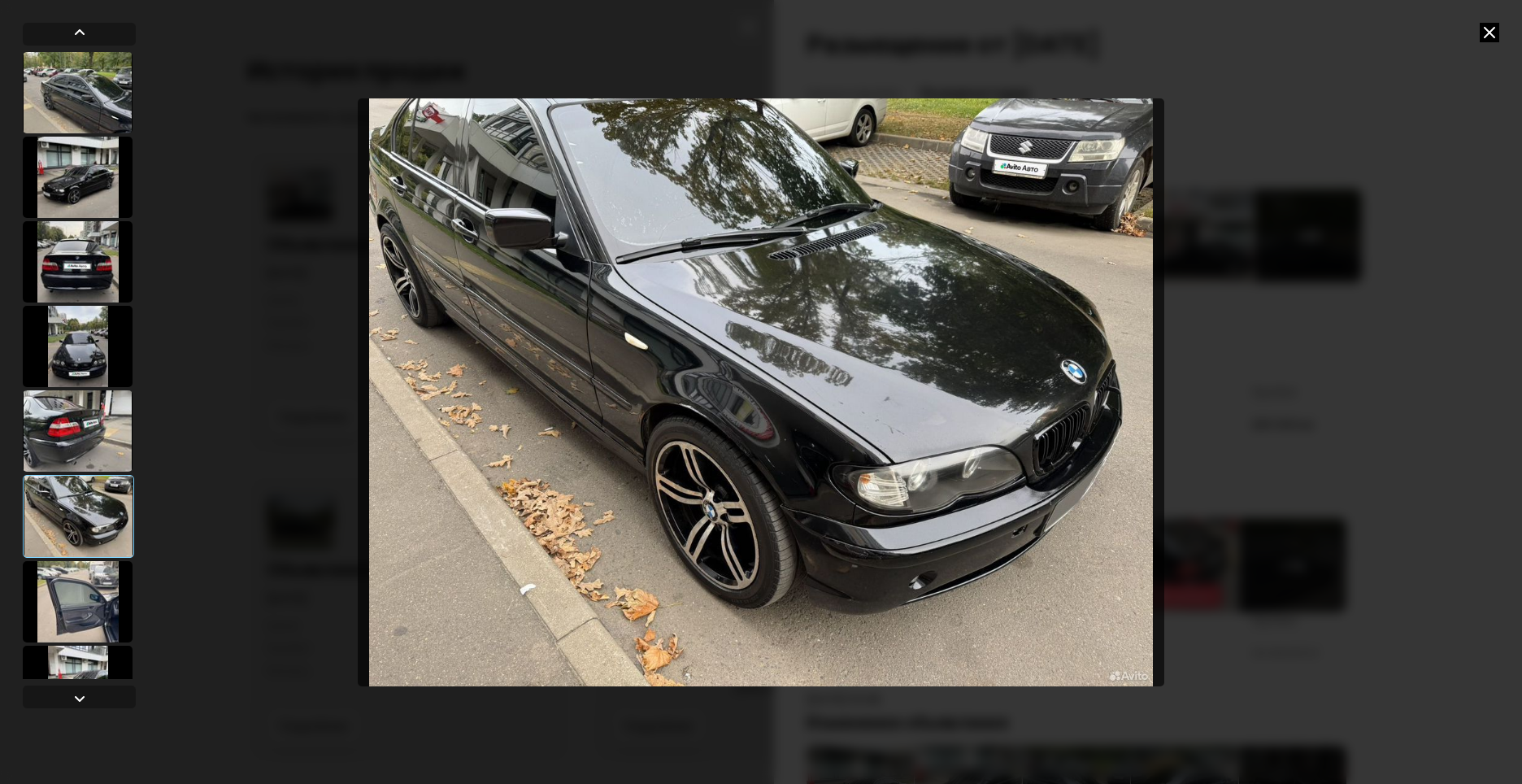
click at [98, 586] on div at bounding box center [78, 601] width 110 height 81
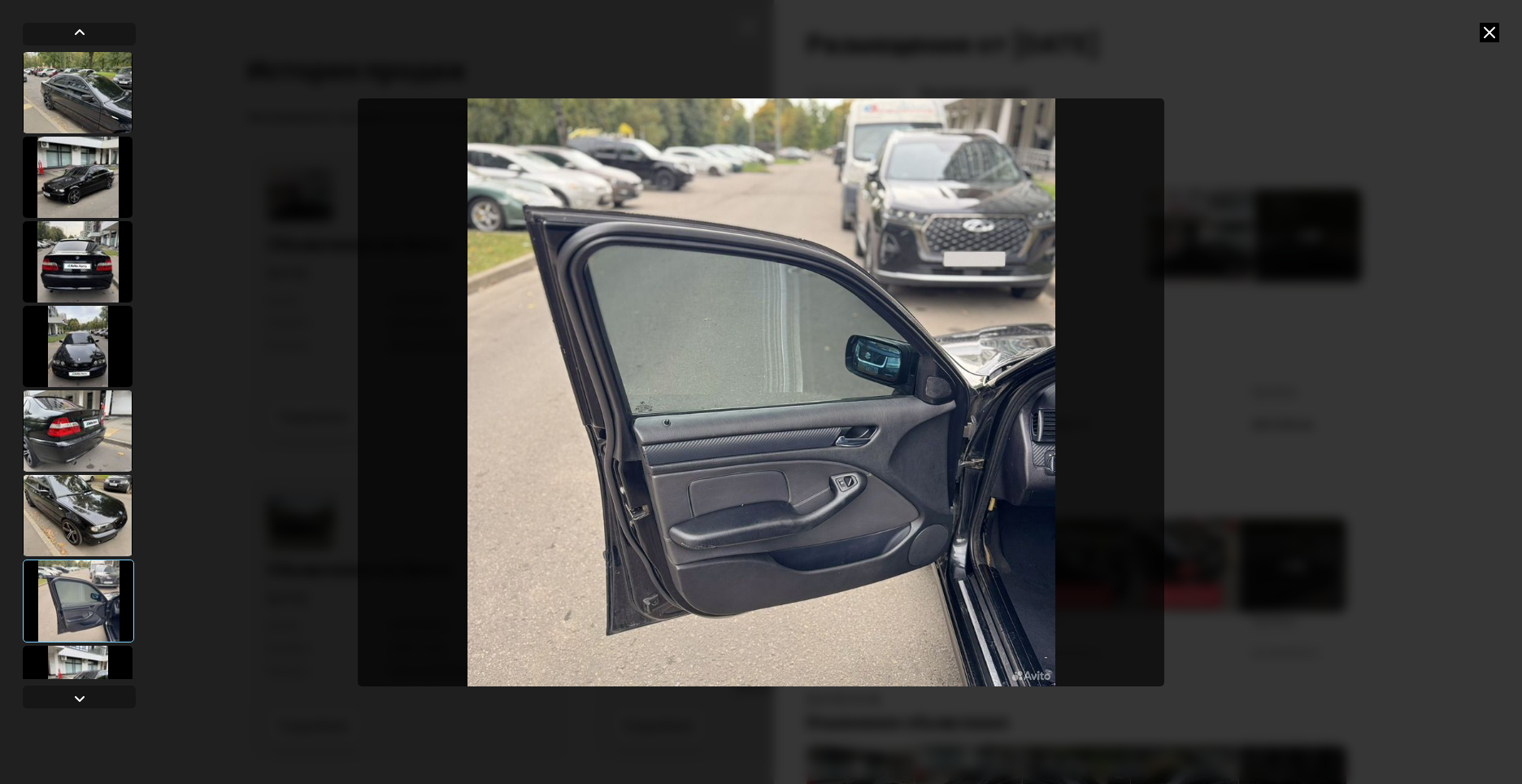
scroll to position [2195, 0]
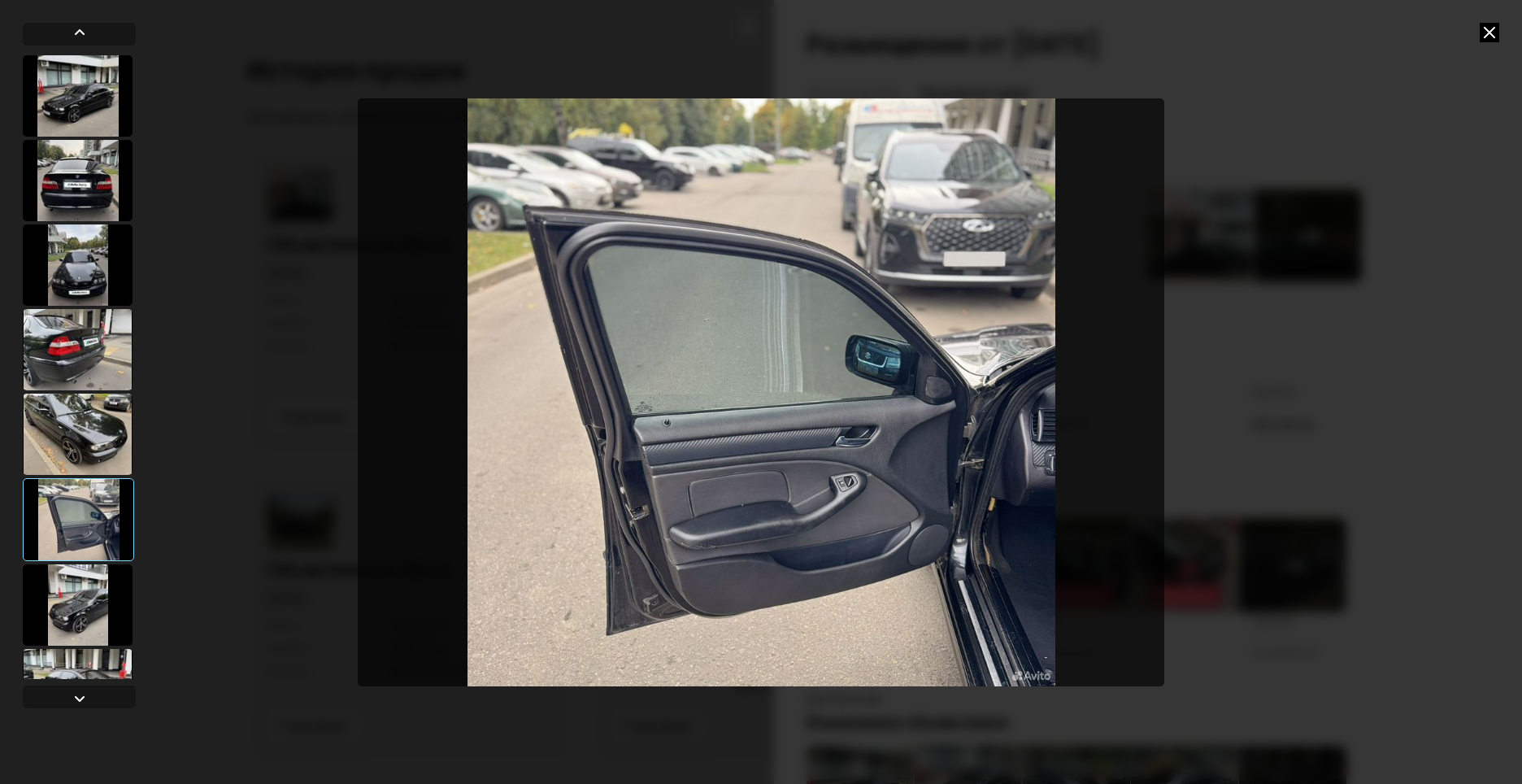
click at [94, 611] on div at bounding box center [78, 605] width 110 height 81
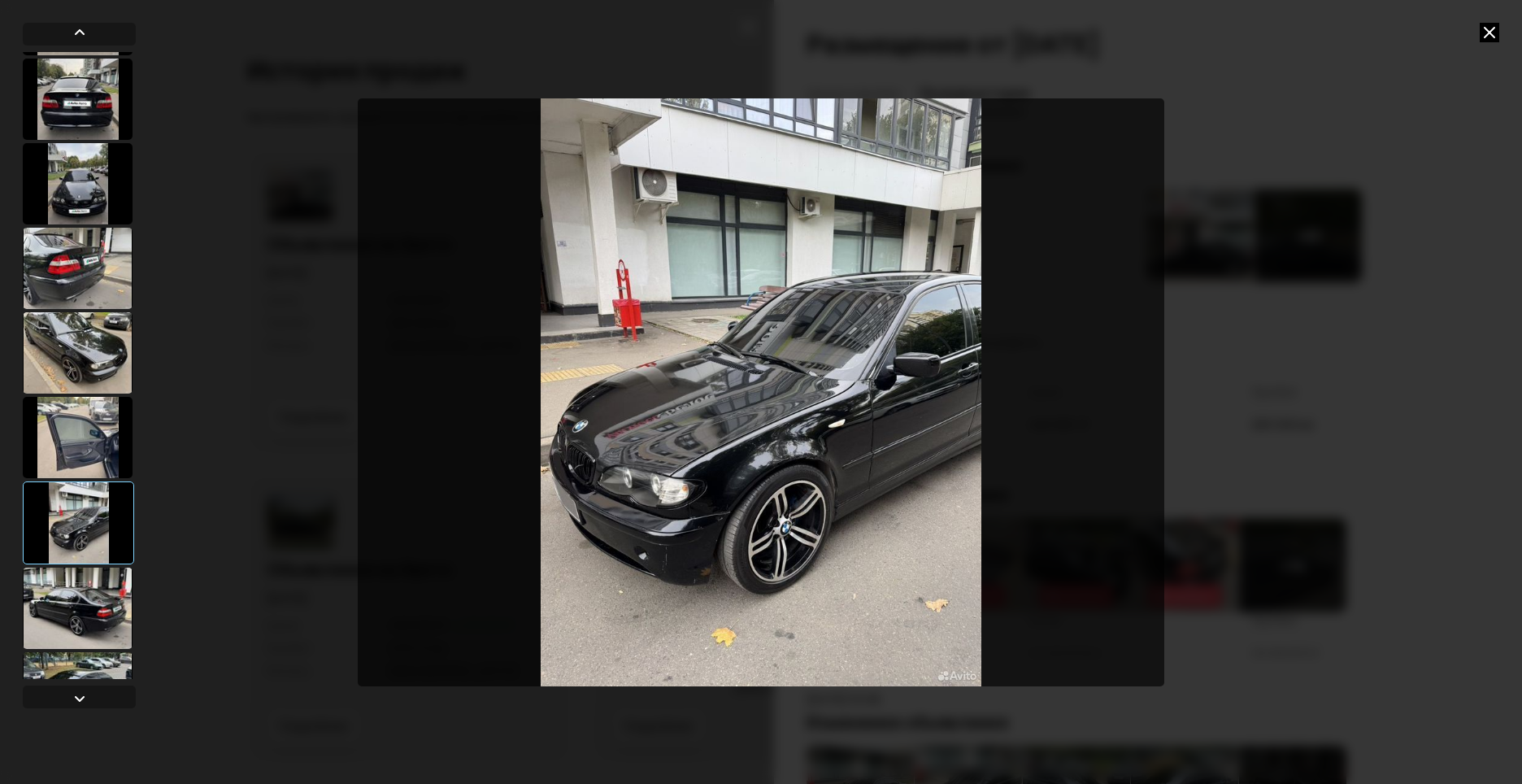
click at [80, 627] on div at bounding box center [78, 608] width 110 height 81
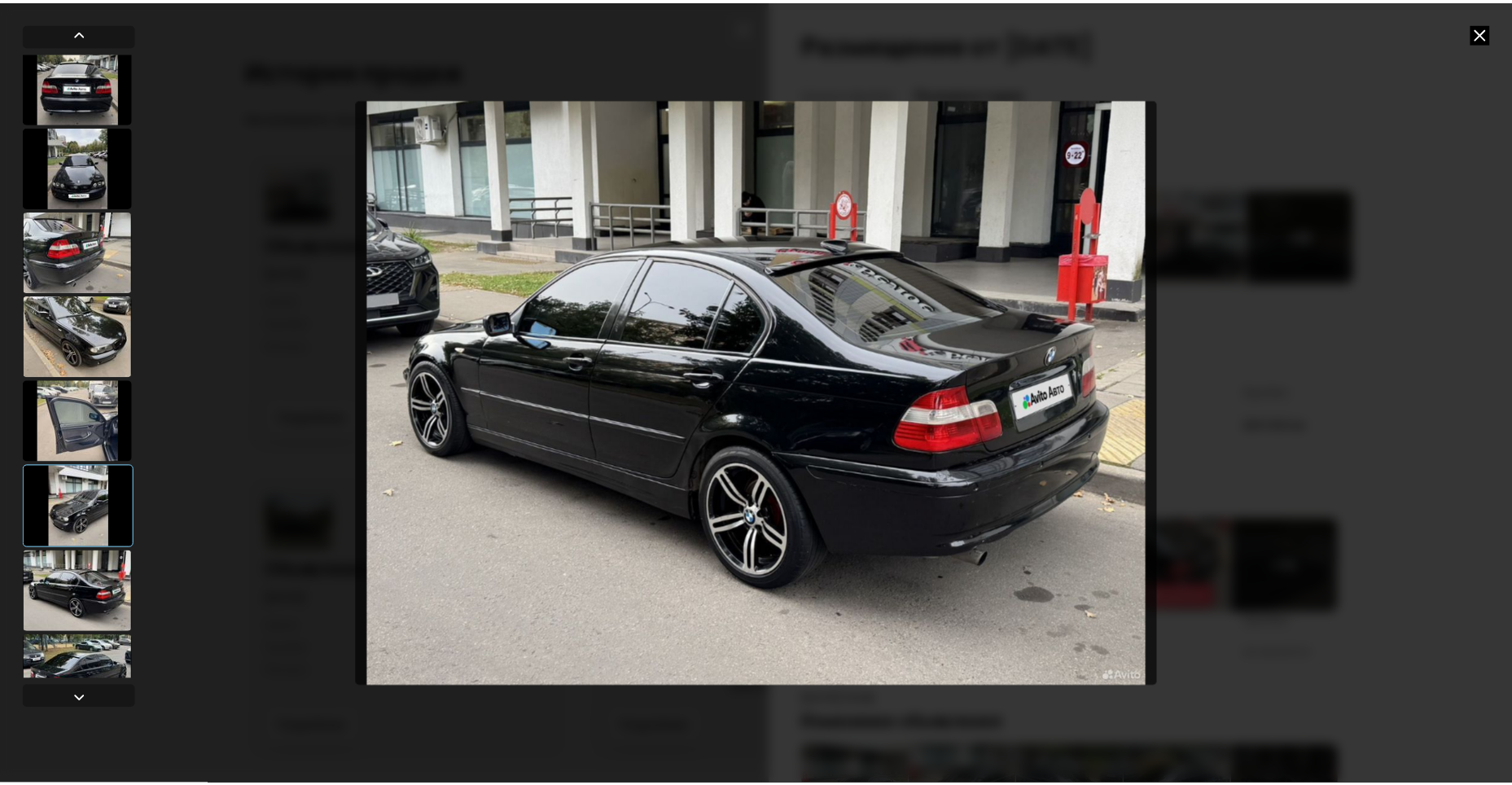
scroll to position [2336, 0]
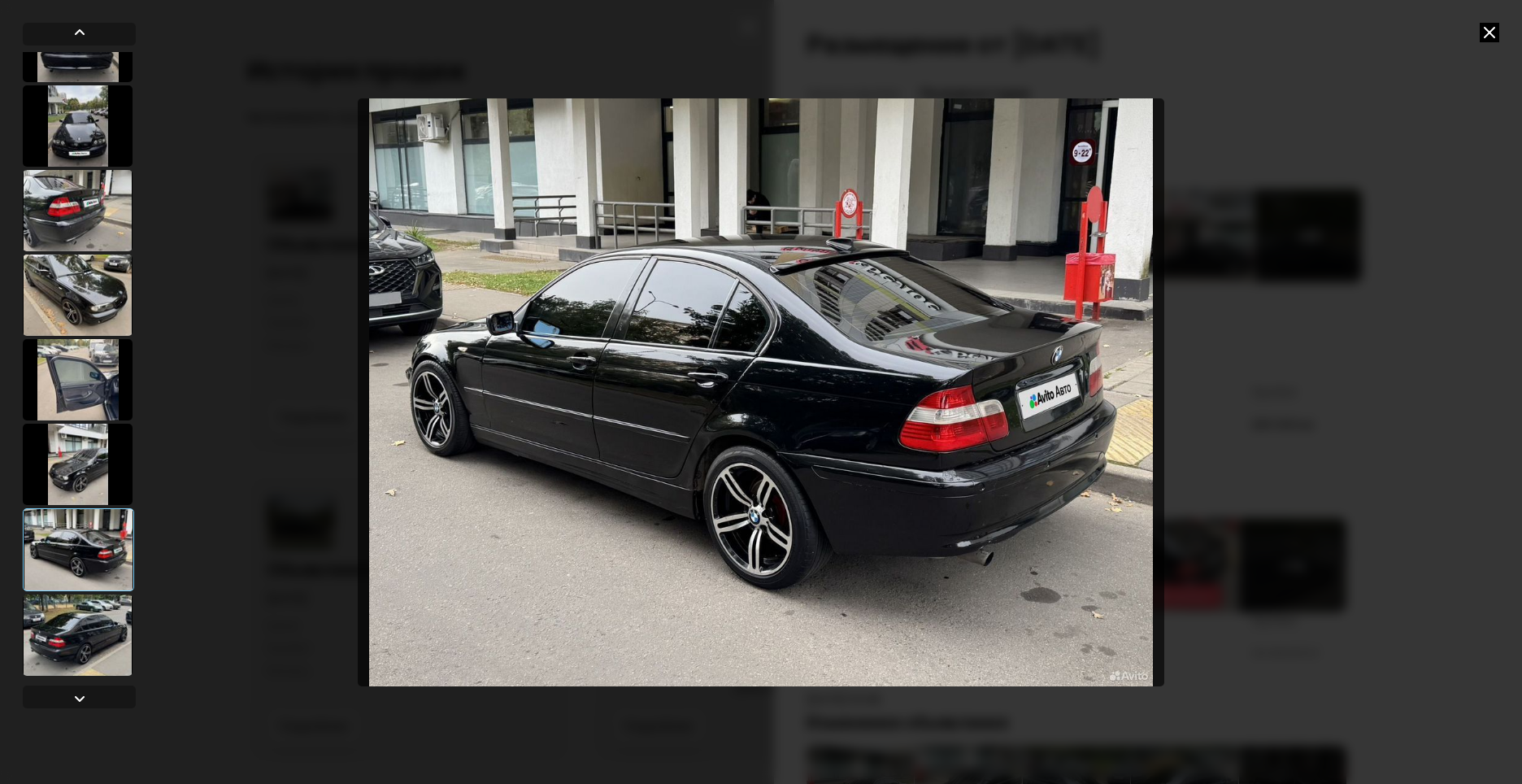
click at [79, 617] on div at bounding box center [78, 635] width 110 height 81
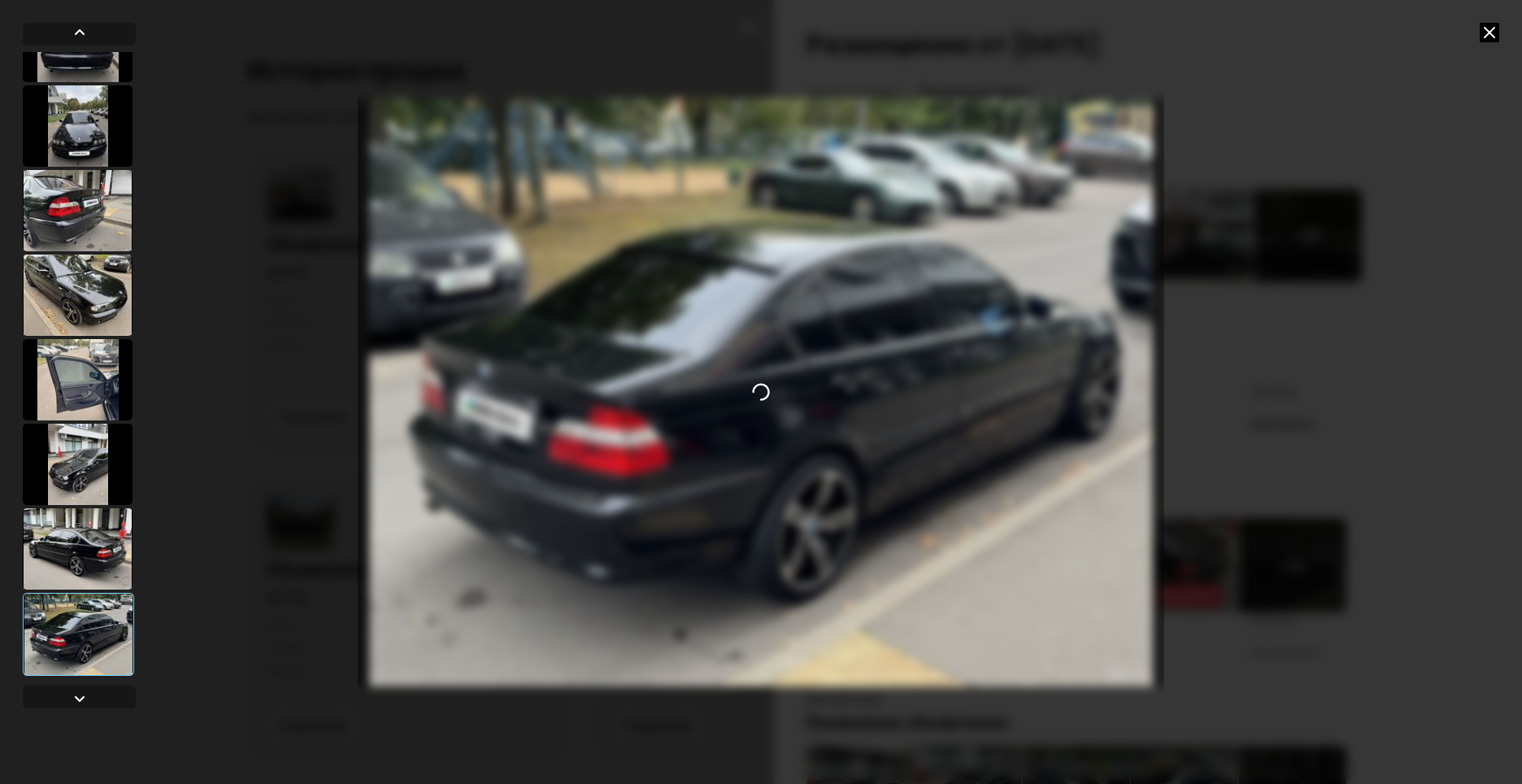
click at [104, 546] on div at bounding box center [78, 549] width 110 height 81
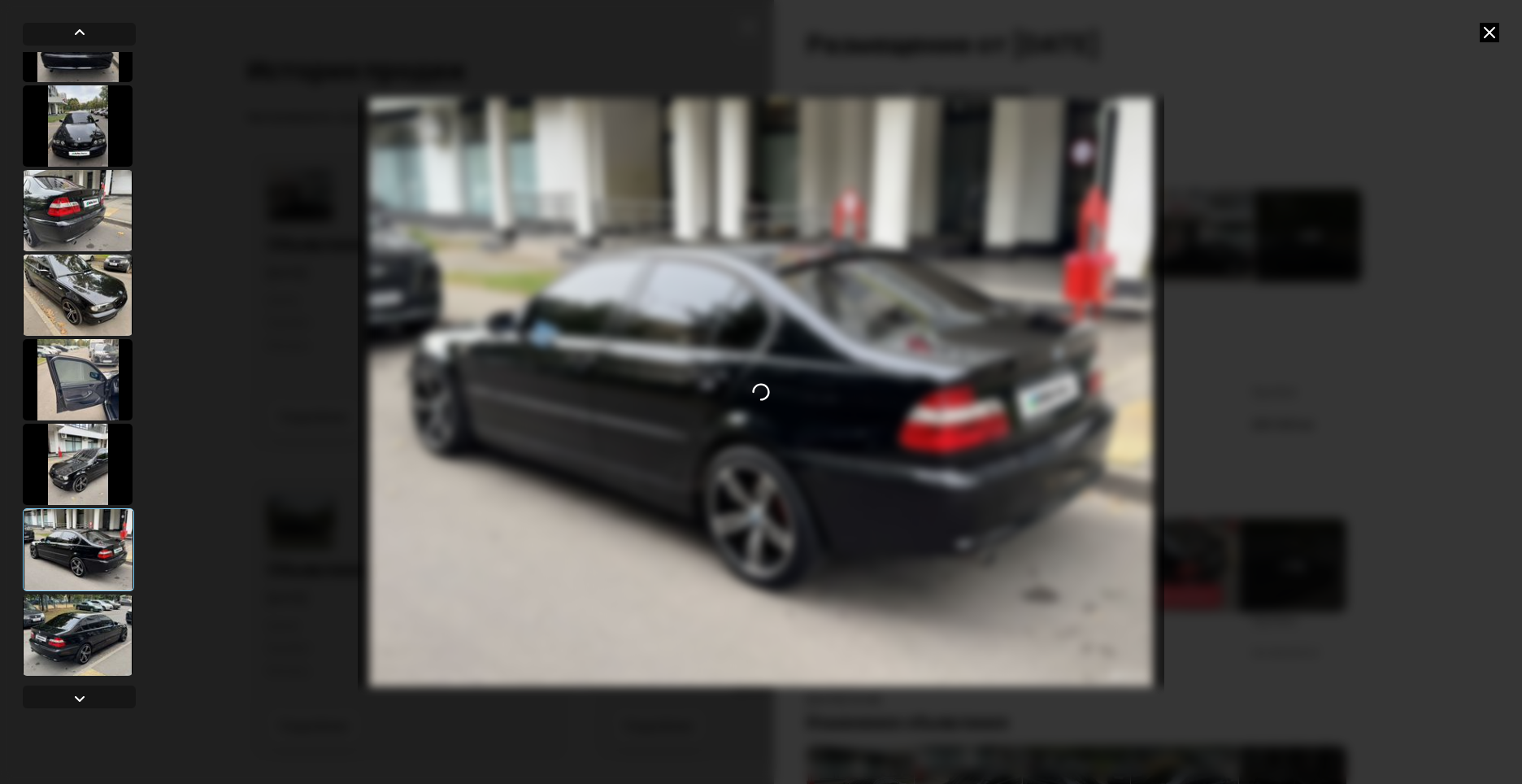
click at [86, 615] on div at bounding box center [78, 635] width 110 height 81
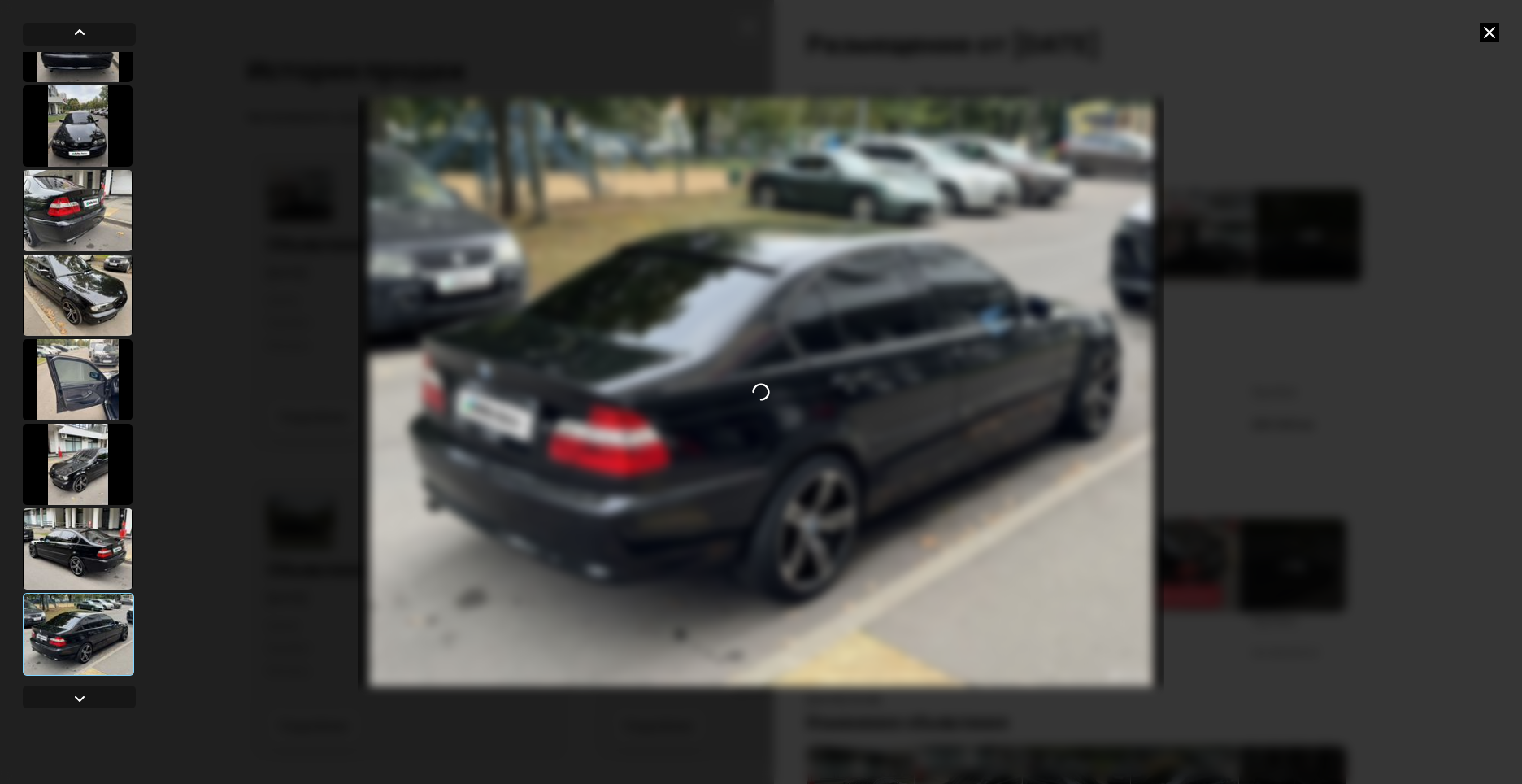
click at [1496, 25] on icon at bounding box center [1489, 32] width 19 height 19
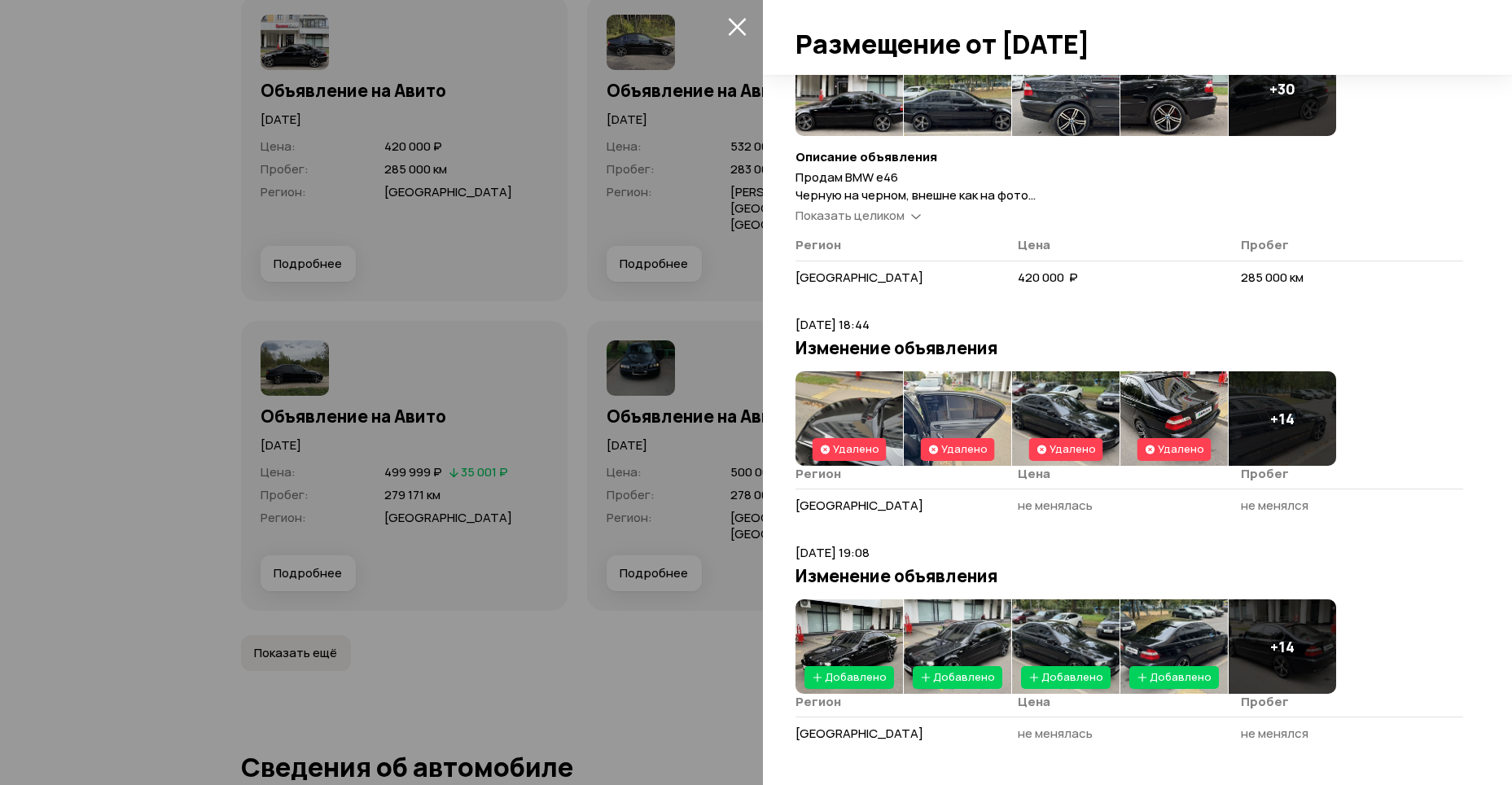
scroll to position [5438, 0]
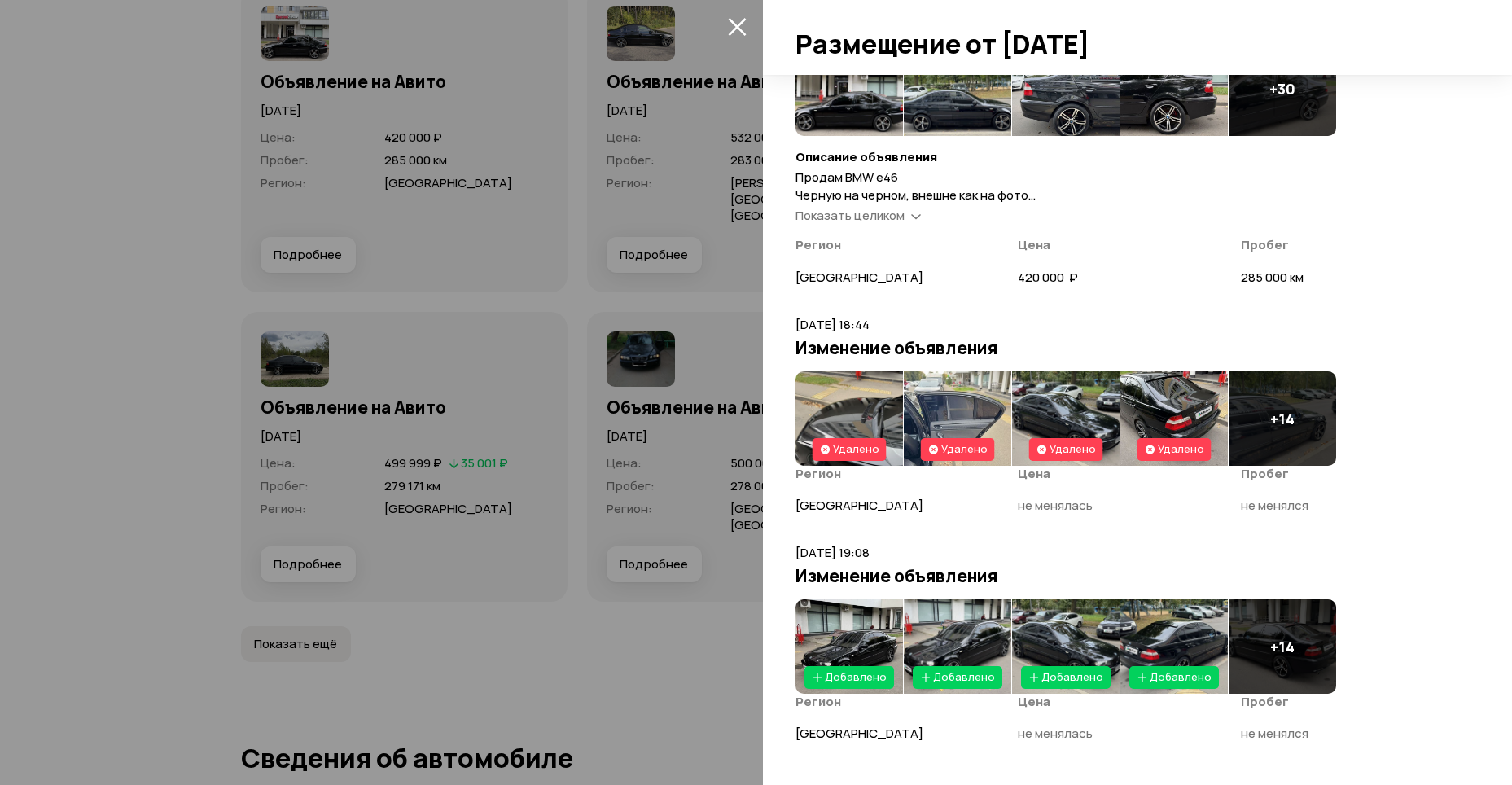
click at [872, 389] on img at bounding box center [849, 417] width 108 height 94
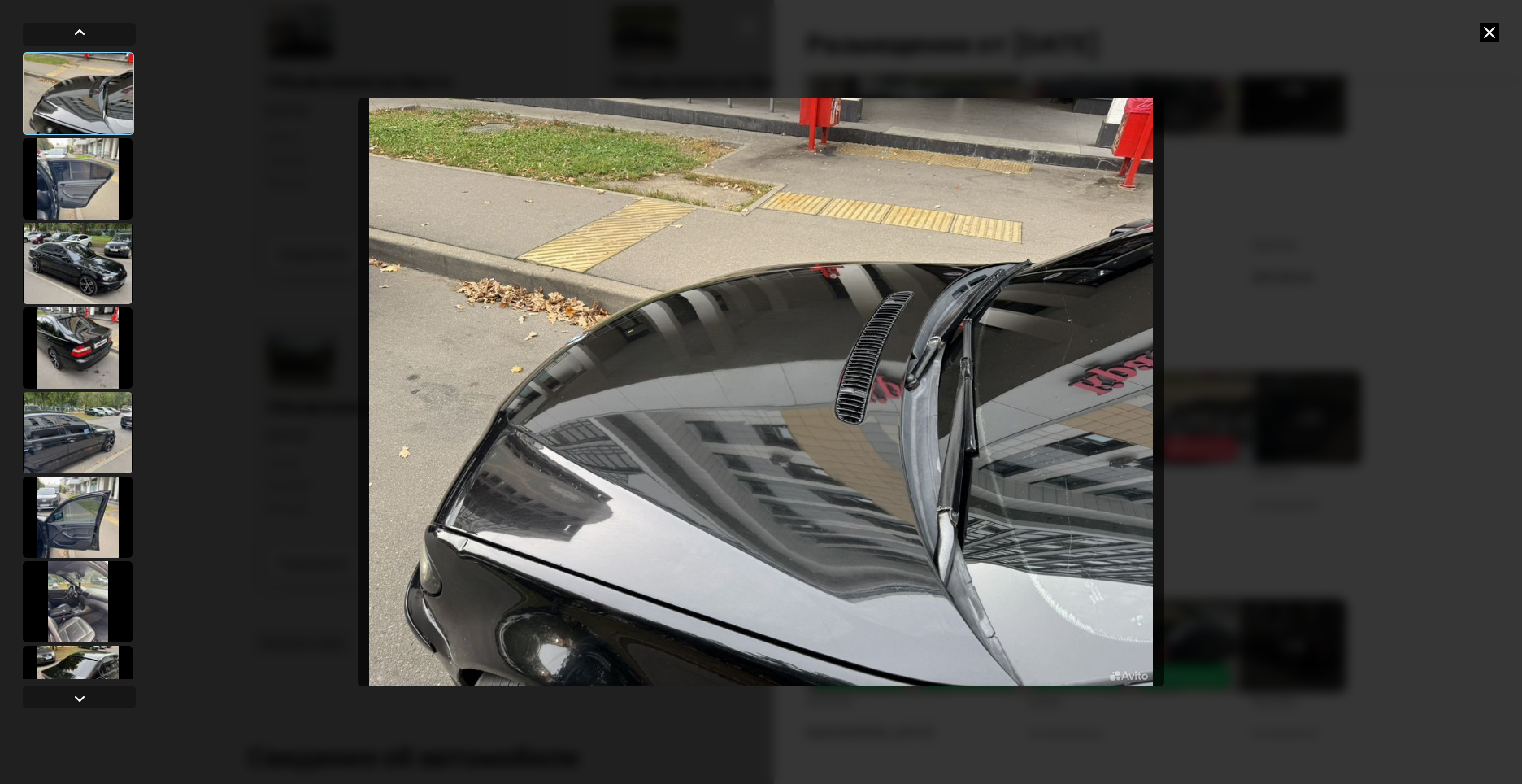
click at [1490, 27] on icon at bounding box center [1489, 32] width 19 height 19
